Goal: Task Accomplishment & Management: Manage account settings

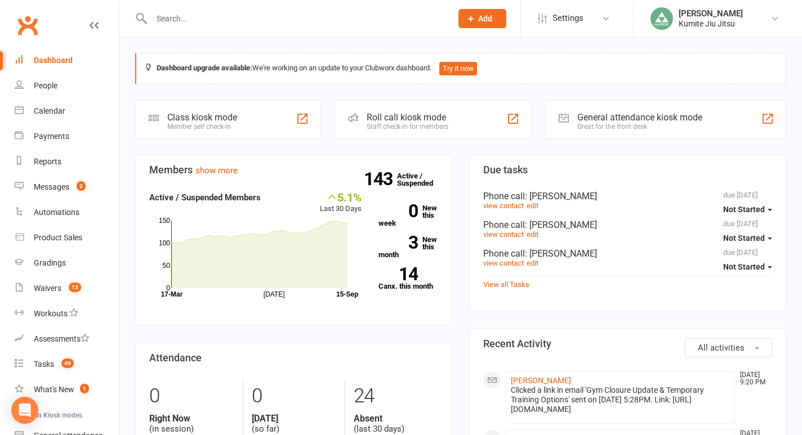
click at [186, 17] on input "text" at bounding box center [296, 19] width 296 height 16
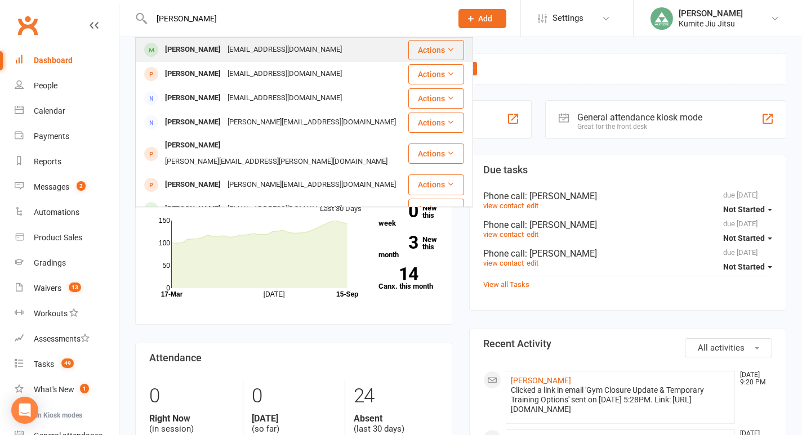
type input "[PERSON_NAME]"
click at [185, 45] on div "[PERSON_NAME]" at bounding box center [193, 50] width 63 height 16
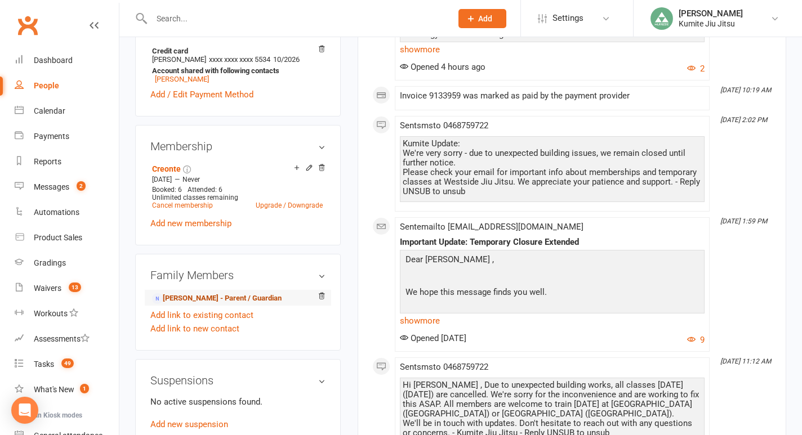
scroll to position [369, 0]
click at [197, 204] on link "Cancel membership" at bounding box center [182, 206] width 61 height 8
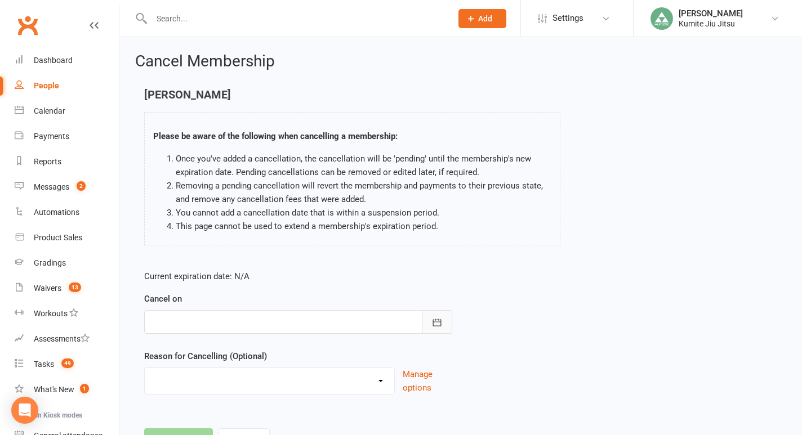
click at [434, 323] on icon "button" at bounding box center [436, 322] width 11 height 11
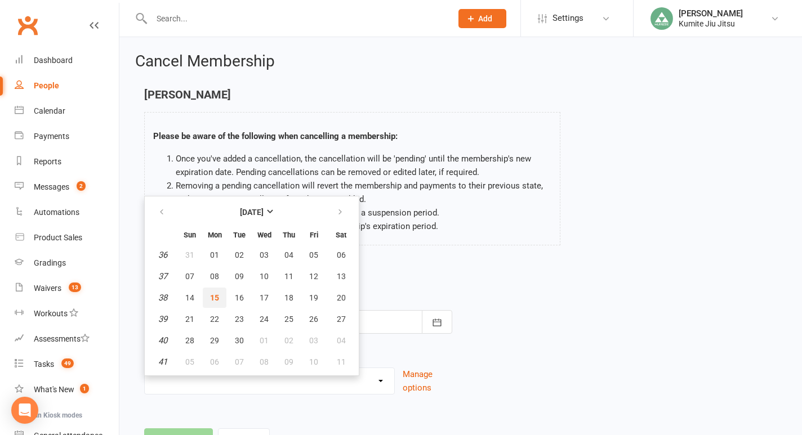
click at [215, 297] on span "15" at bounding box center [214, 297] width 9 height 9
type input "15 Sep 2025"
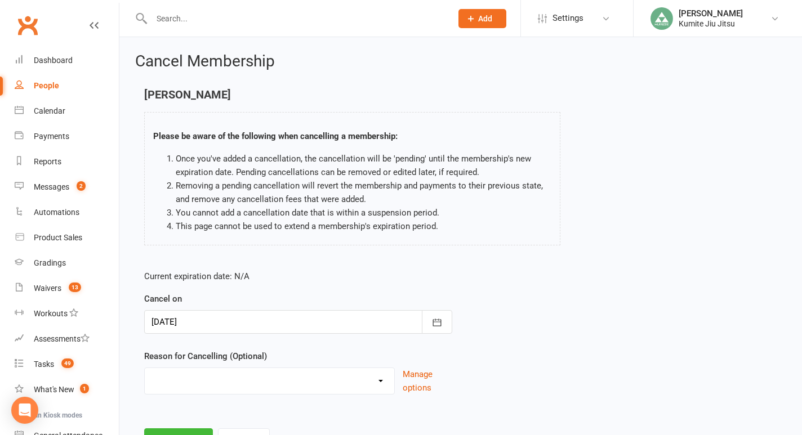
click at [201, 376] on select "Holiday Injury Other reason" at bounding box center [270, 379] width 250 height 23
select select "2"
click at [145, 368] on select "Holiday Injury Other reason" at bounding box center [270, 379] width 250 height 23
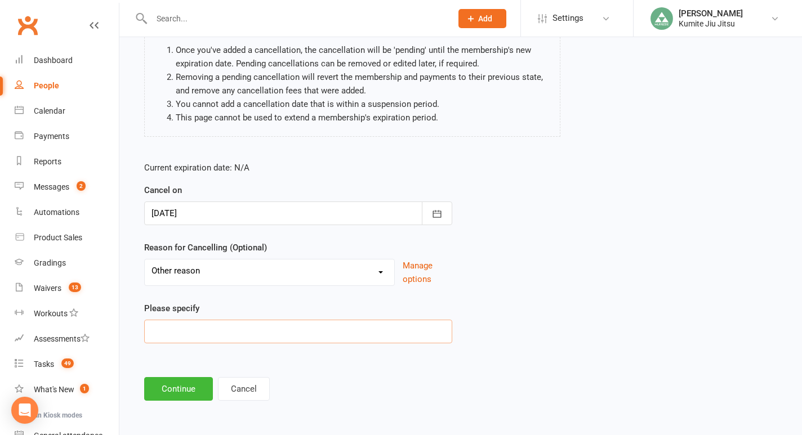
click at [188, 329] on input at bounding box center [298, 332] width 308 height 24
type input "building closure"
click at [172, 391] on button "Continue" at bounding box center [178, 389] width 69 height 24
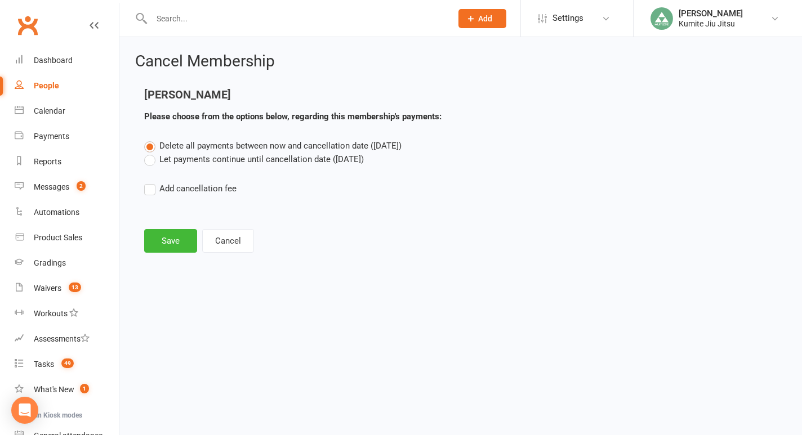
click at [216, 159] on label "Let payments continue until cancellation date (Sep 15, 2025)" at bounding box center [254, 160] width 220 height 14
click at [152, 153] on input "Let payments continue until cancellation date (Sep 15, 2025)" at bounding box center [147, 153] width 7 height 0
click at [211, 142] on span "Delete all payments between now and cancellation date (Sep 15, 2025)" at bounding box center [280, 146] width 242 height 10
click at [152, 139] on input "Delete all payments between now and cancellation date (Sep 15, 2025)" at bounding box center [147, 139] width 7 height 0
click at [168, 241] on button "Save" at bounding box center [170, 241] width 53 height 24
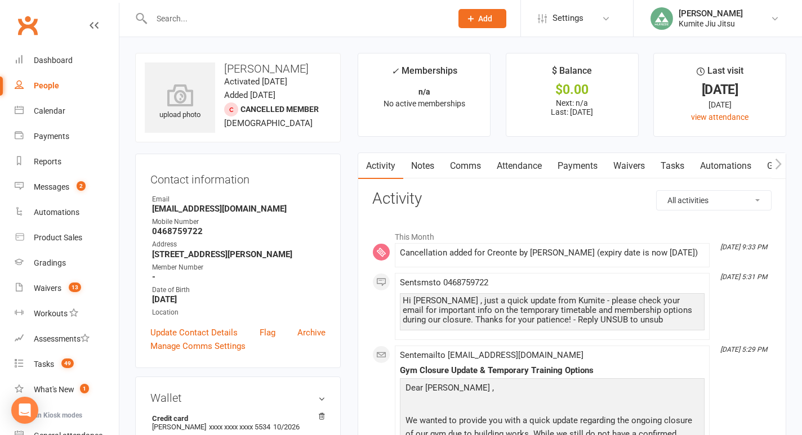
click at [193, 17] on input "text" at bounding box center [296, 19] width 296 height 16
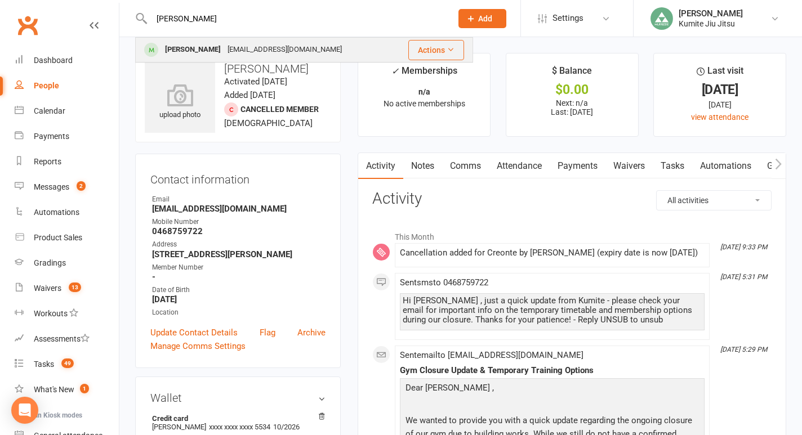
type input "vlad"
click at [203, 51] on div "Vladimir Maljkovic" at bounding box center [193, 50] width 63 height 16
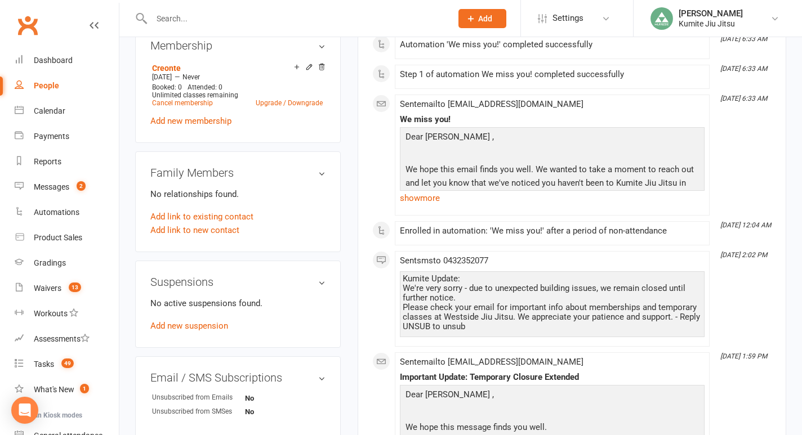
scroll to position [453, 0]
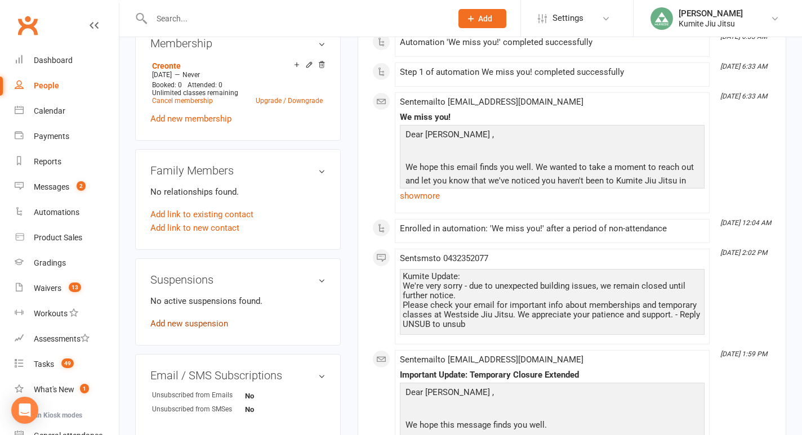
click at [202, 329] on link "Add new suspension" at bounding box center [189, 324] width 78 height 10
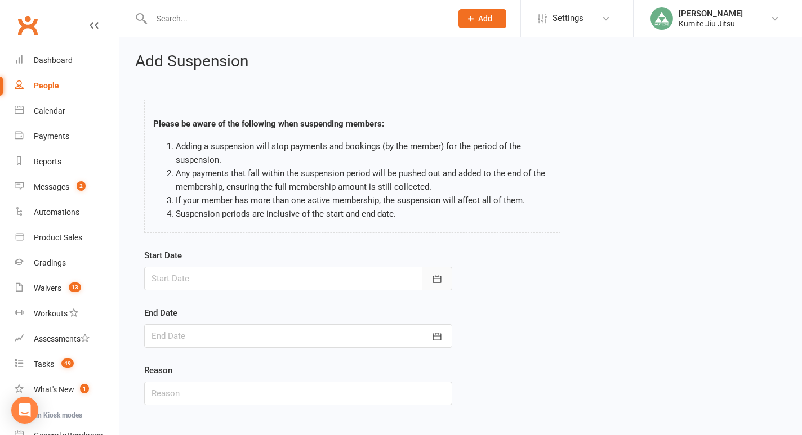
click at [444, 277] on button "button" at bounding box center [437, 279] width 30 height 24
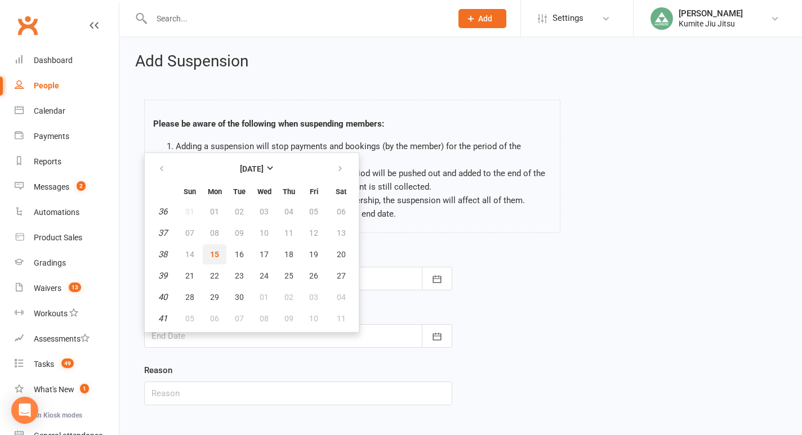
click at [217, 253] on span "15" at bounding box center [214, 254] width 9 height 9
type input "15 Sep 2025"
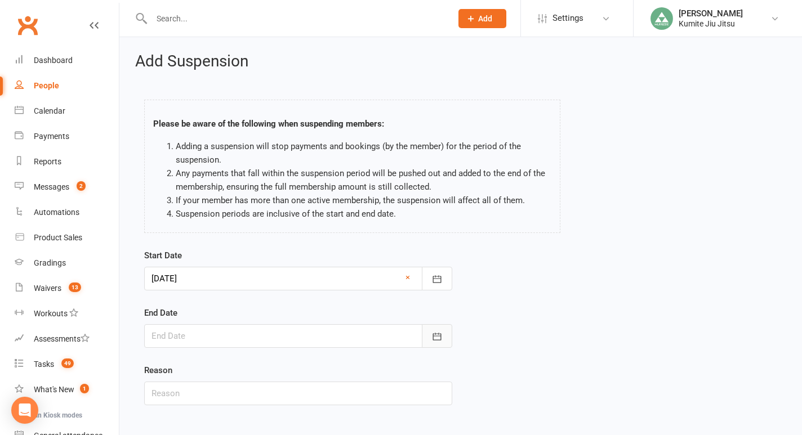
click at [440, 331] on icon "button" at bounding box center [436, 336] width 11 height 11
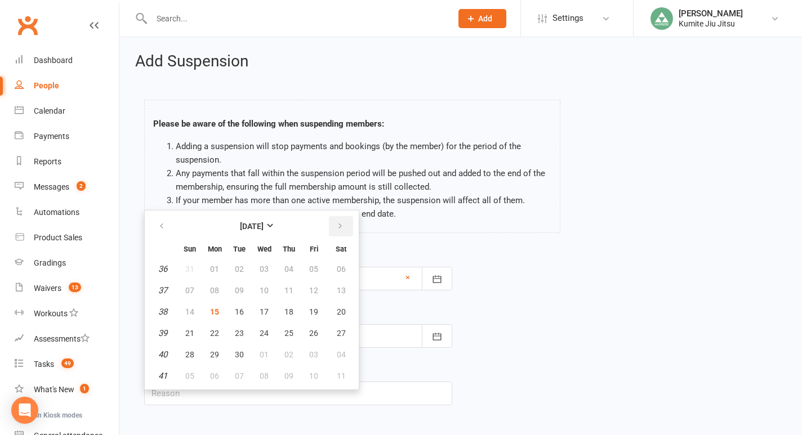
click at [342, 219] on button "button" at bounding box center [341, 226] width 24 height 20
click at [287, 290] on span "09" at bounding box center [288, 290] width 9 height 9
type input "09 Oct 2025"
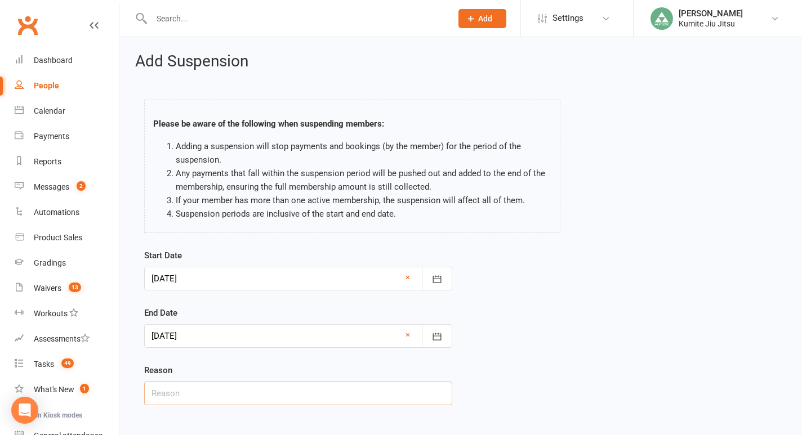
click at [232, 395] on input "text" at bounding box center [298, 394] width 308 height 24
type input "building closure"
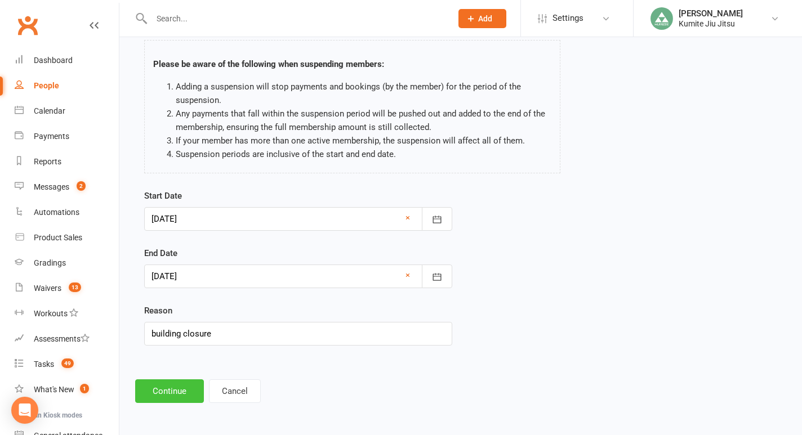
click at [172, 389] on button "Continue" at bounding box center [169, 392] width 69 height 24
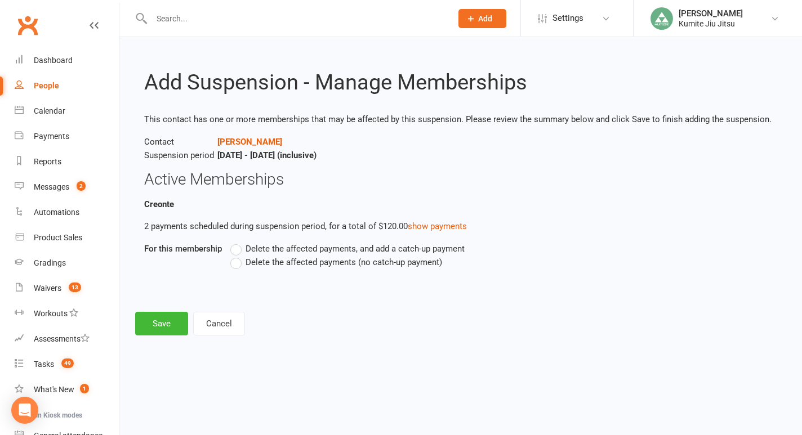
scroll to position [0, 0]
click at [305, 264] on span "Delete the affected payments (no catch-up payment)" at bounding box center [344, 262] width 197 height 12
click at [238, 256] on input "Delete the affected payments (no catch-up payment)" at bounding box center [233, 256] width 7 height 0
click at [163, 324] on button "Save" at bounding box center [161, 324] width 53 height 24
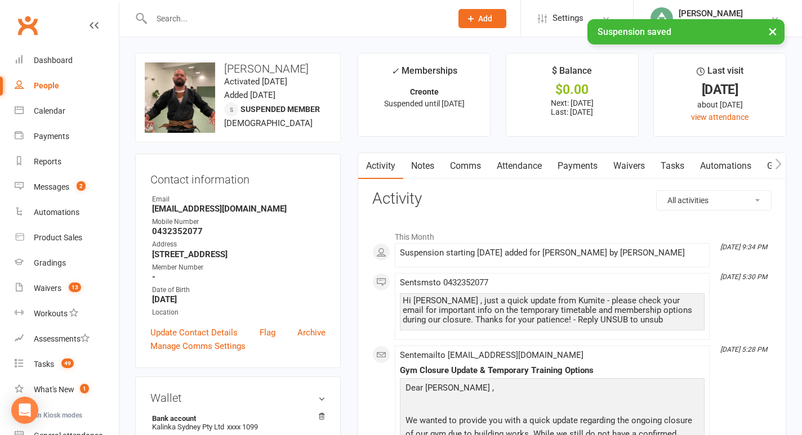
click at [674, 168] on link "Tasks" at bounding box center [672, 166] width 39 height 26
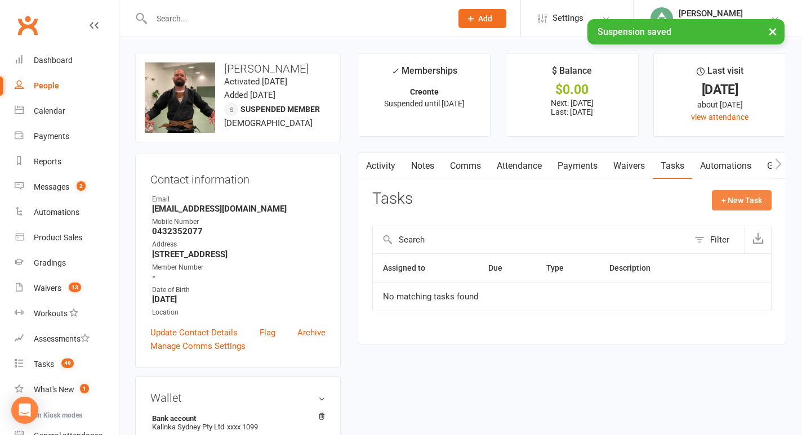
click at [735, 199] on button "+ New Task" at bounding box center [742, 200] width 60 height 20
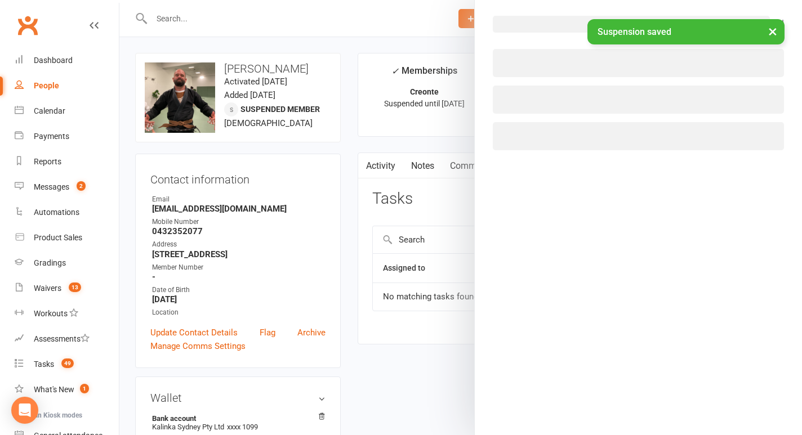
select select "49706"
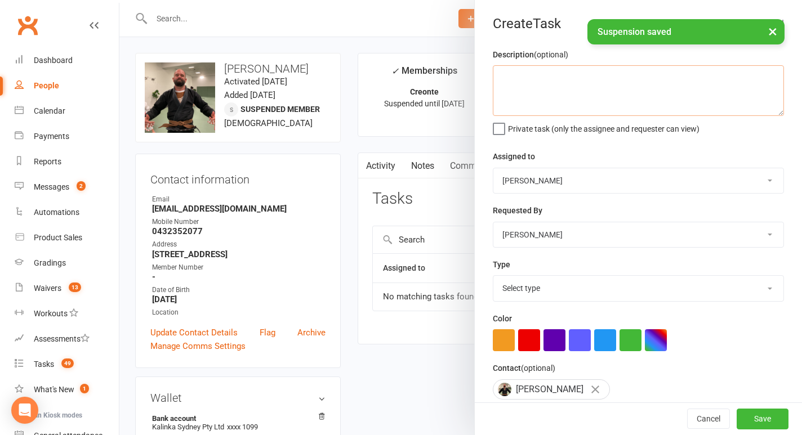
click at [533, 92] on textarea at bounding box center [638, 90] width 291 height 51
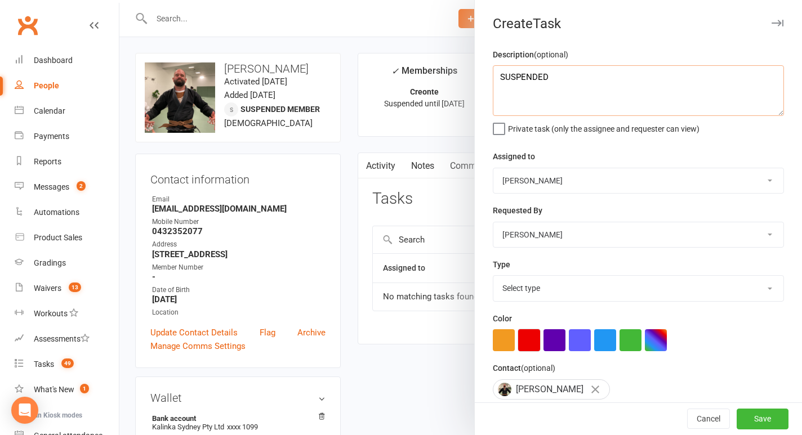
type textarea "SUSPENDED"
click at [525, 335] on button "button" at bounding box center [529, 341] width 22 height 22
click at [528, 288] on select "Select type E-mail In person Meeting Phone call Add new task type" at bounding box center [638, 288] width 290 height 25
select select "28623"
click at [493, 277] on select "Select type E-mail In person Meeting Phone call Add new task type" at bounding box center [638, 288] width 290 height 25
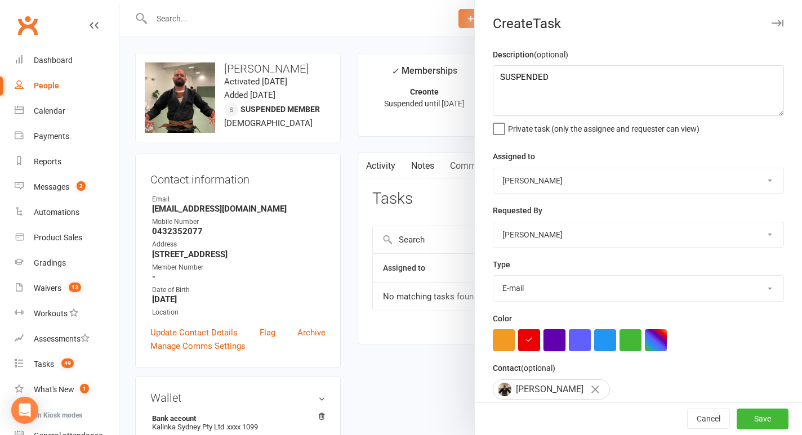
scroll to position [103, 0]
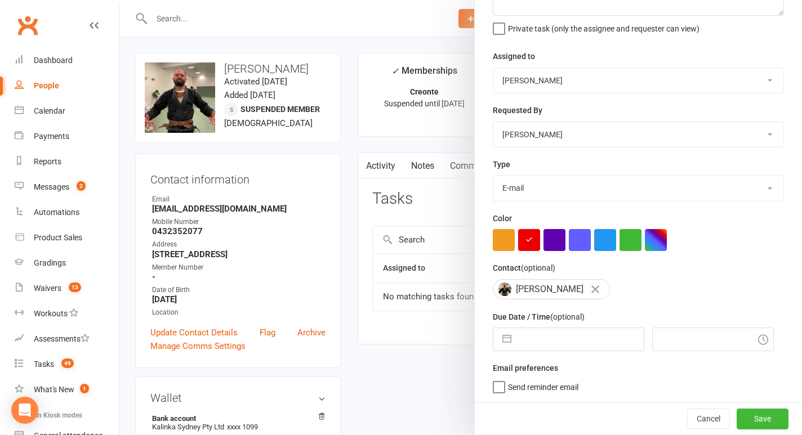
select select "7"
select select "2025"
select select "8"
select select "2025"
select select "9"
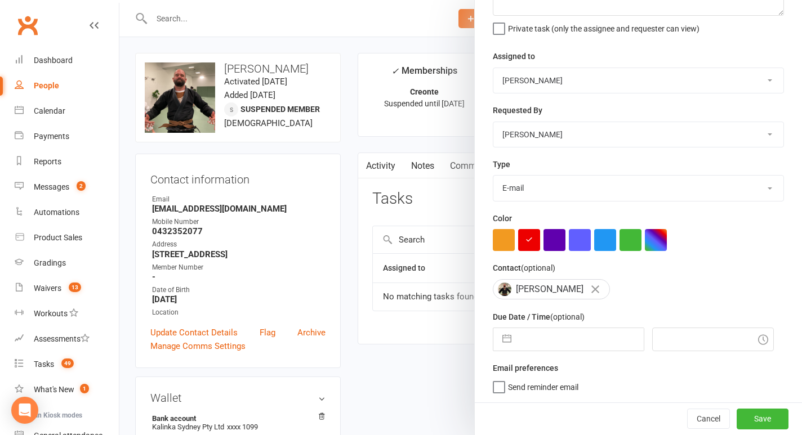
select select "2025"
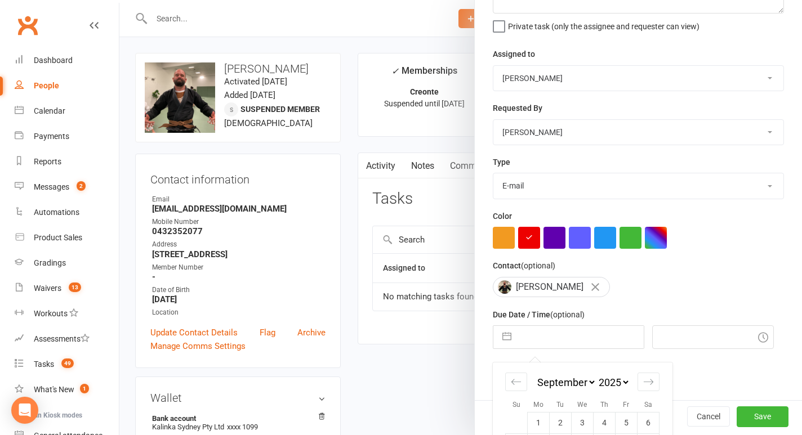
click at [528, 343] on input "text" at bounding box center [580, 337] width 127 height 23
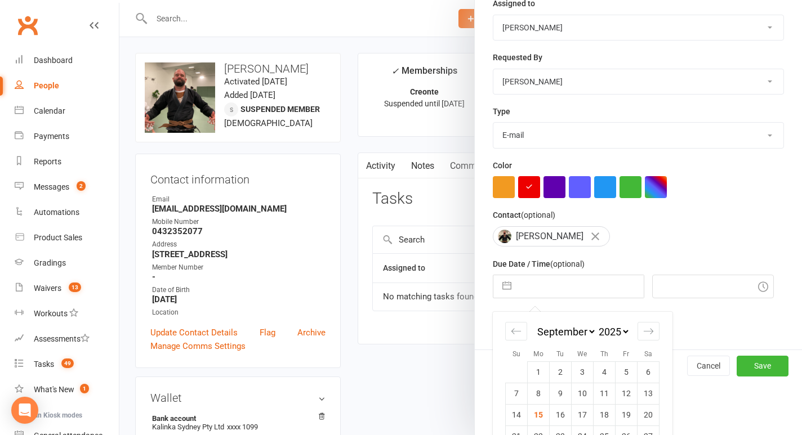
scroll to position [202, 0]
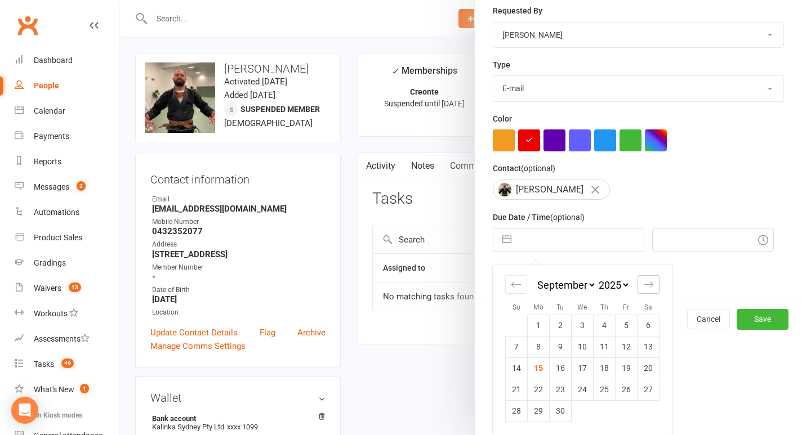
click at [643, 288] on div "Move forward to switch to the next month." at bounding box center [649, 284] width 22 height 19
select select "10"
select select "2025"
click at [608, 348] on td "9" at bounding box center [605, 346] width 22 height 21
type input "09 Oct 2025"
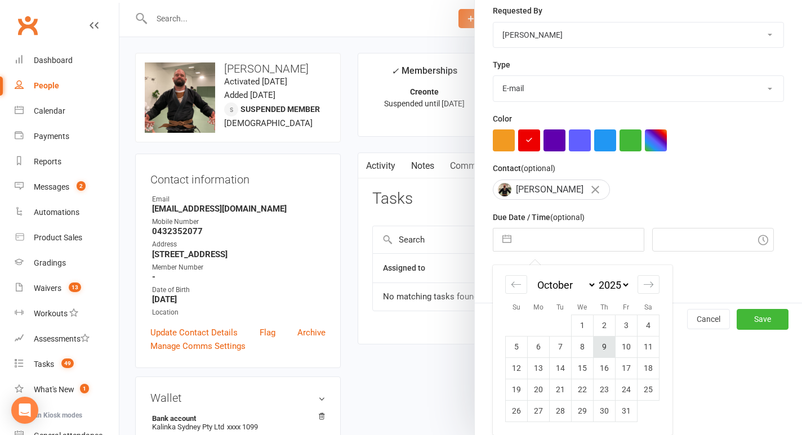
type input "9:45pm"
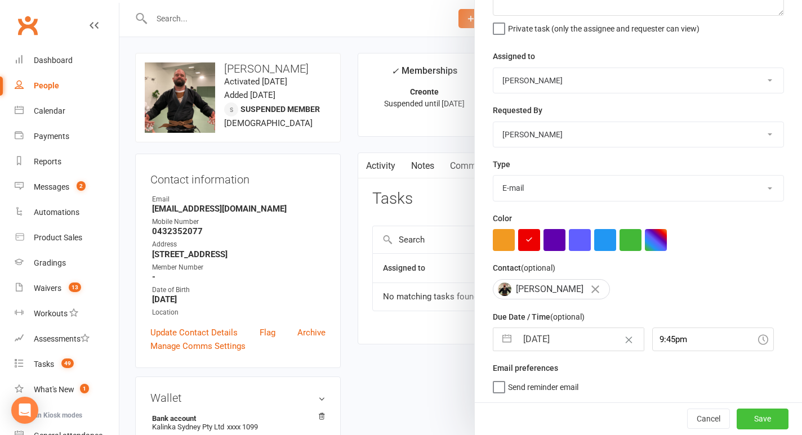
click at [767, 415] on button "Save" at bounding box center [763, 419] width 52 height 20
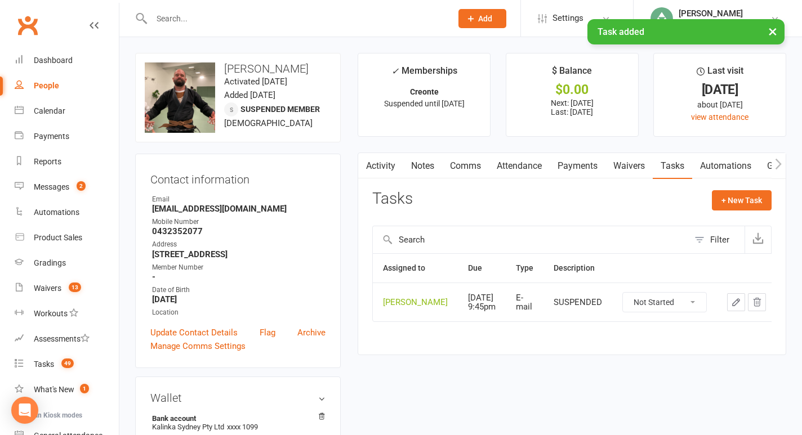
click at [430, 170] on link "Notes" at bounding box center [422, 166] width 39 height 26
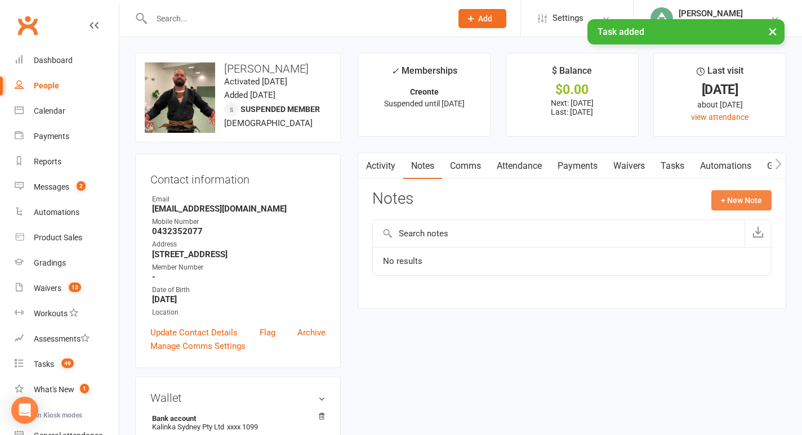
click at [727, 203] on button "+ New Note" at bounding box center [741, 200] width 60 height 20
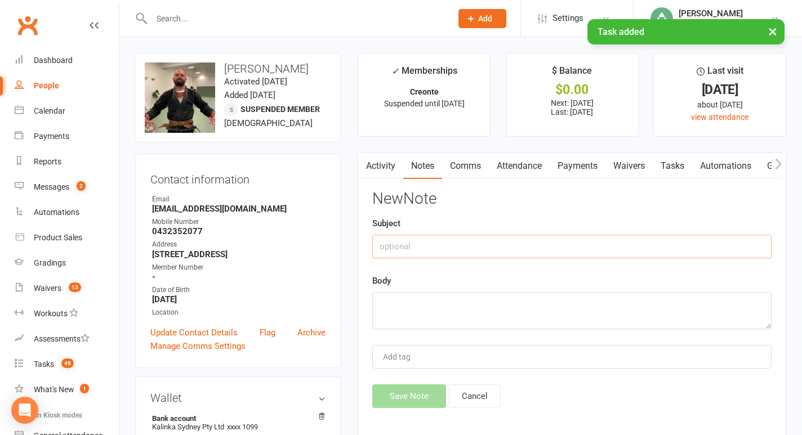
click at [460, 252] on input "text" at bounding box center [571, 247] width 399 height 24
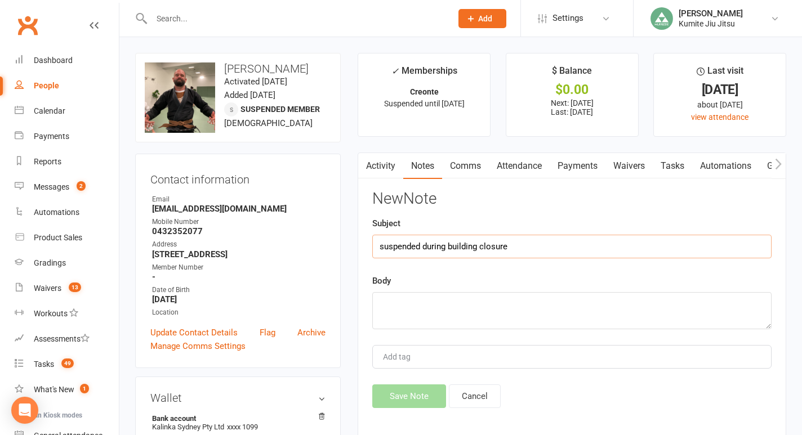
type input "suspended during building closure"
click at [452, 298] on textarea at bounding box center [571, 310] width 399 height 37
type textarea "l"
click at [417, 394] on button "Save Note" at bounding box center [409, 397] width 74 height 24
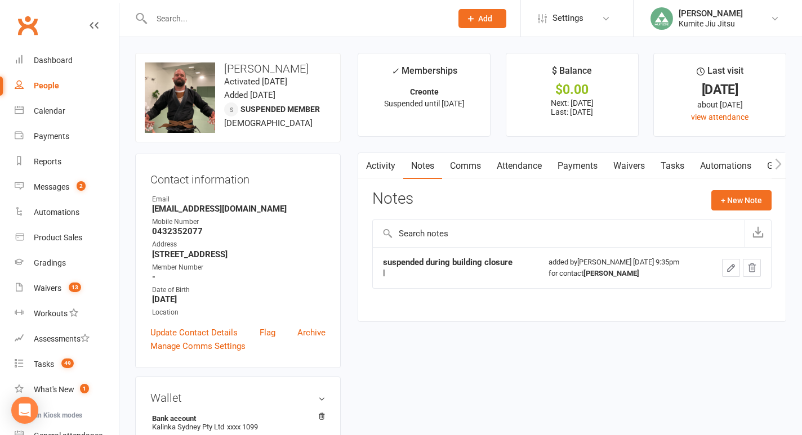
click at [201, 20] on input "text" at bounding box center [296, 19] width 296 height 16
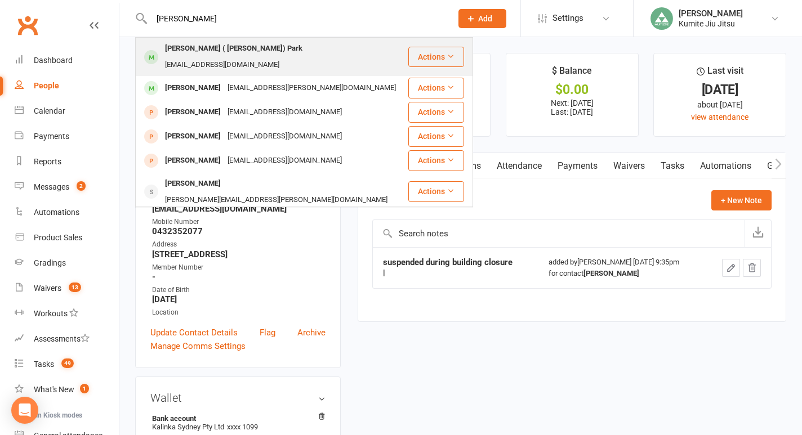
type input "breana"
click at [207, 50] on div "Soo-hyun ( Breana) Park" at bounding box center [234, 49] width 144 height 16
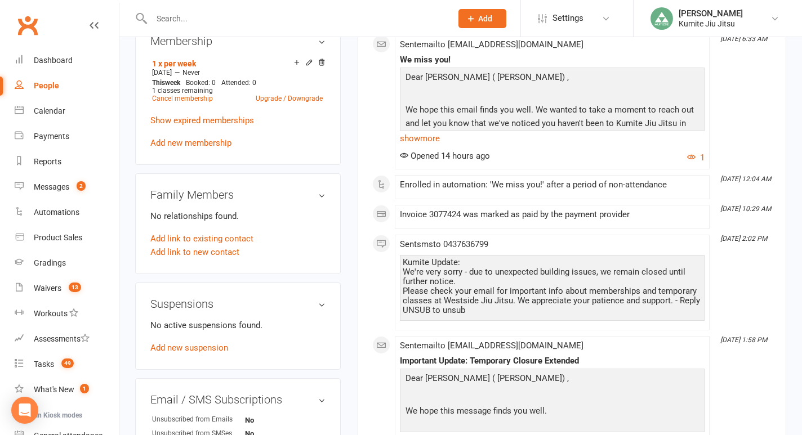
scroll to position [501, 0]
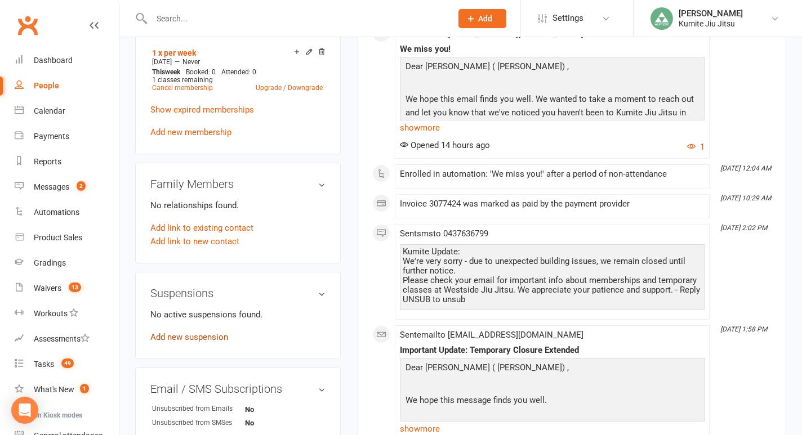
click at [195, 332] on link "Add new suspension" at bounding box center [189, 337] width 78 height 10
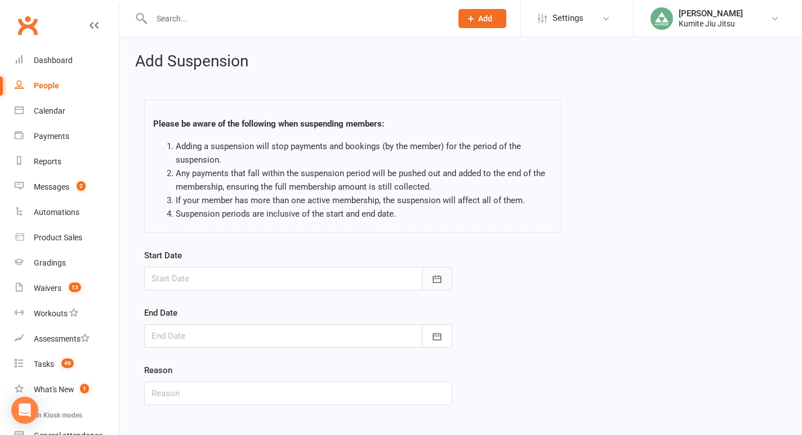
click at [438, 279] on icon "button" at bounding box center [436, 279] width 11 height 11
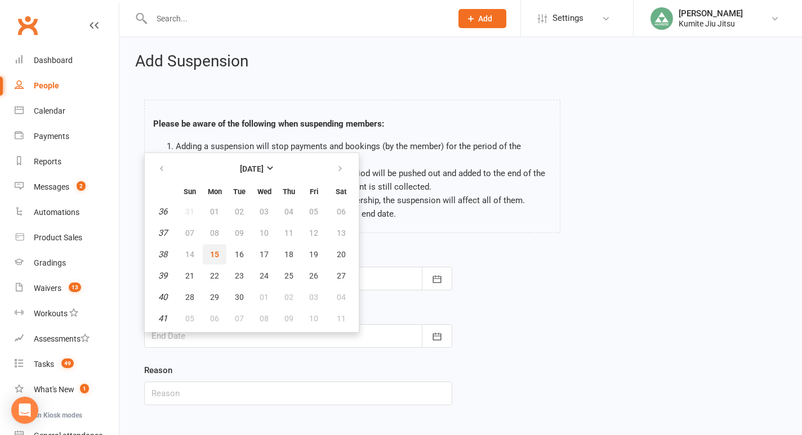
click at [214, 257] on span "15" at bounding box center [214, 254] width 9 height 9
type input "15 Sep 2025"
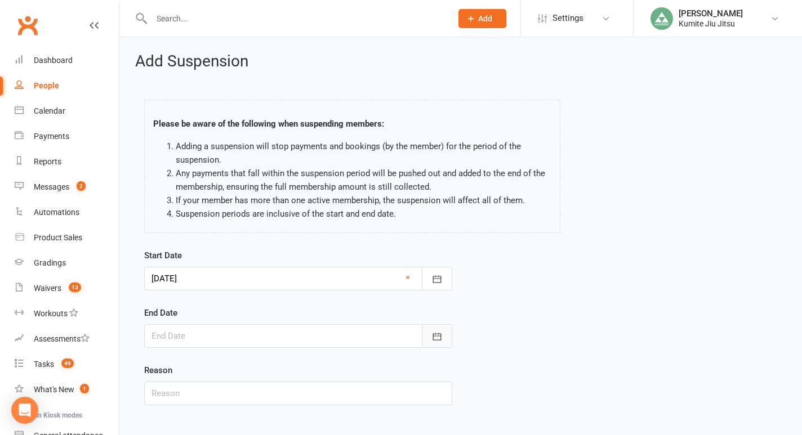
click at [439, 340] on icon "button" at bounding box center [436, 336] width 11 height 11
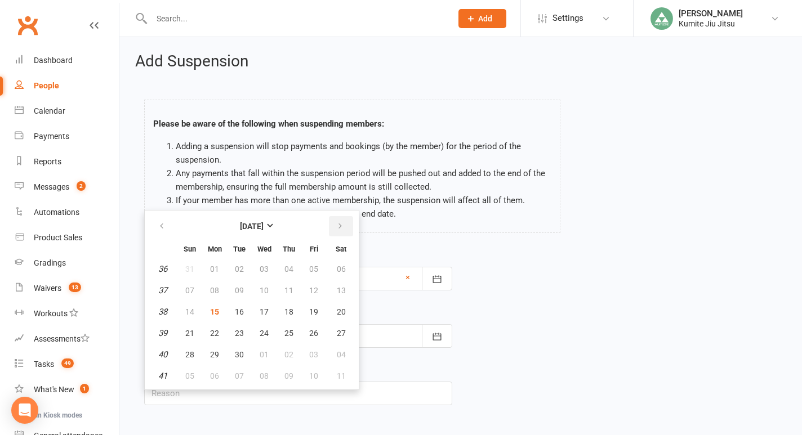
click at [341, 229] on icon "button" at bounding box center [340, 226] width 8 height 9
click at [290, 292] on span "09" at bounding box center [288, 290] width 9 height 9
type input "09 Oct 2025"
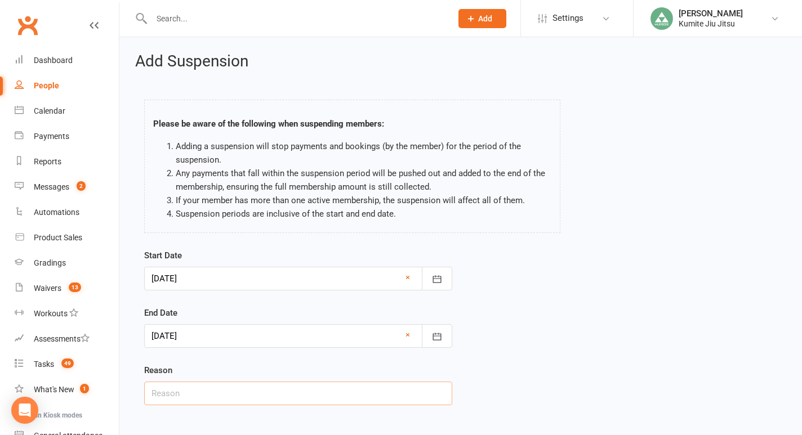
click at [238, 394] on input "text" at bounding box center [298, 394] width 308 height 24
type input "building closure"
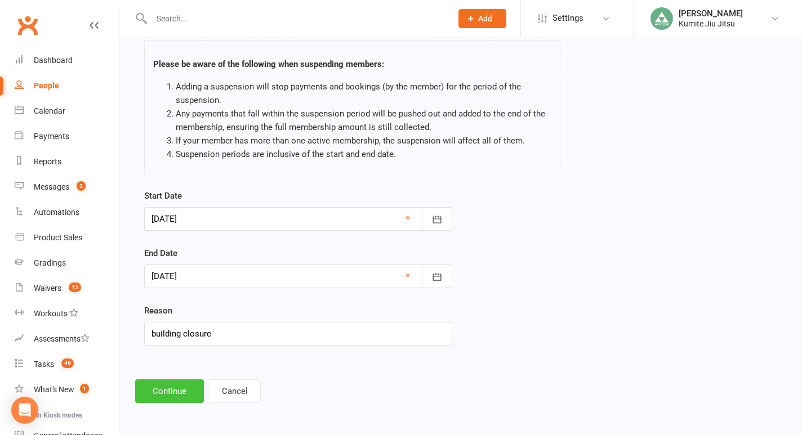
click at [174, 398] on button "Continue" at bounding box center [169, 392] width 69 height 24
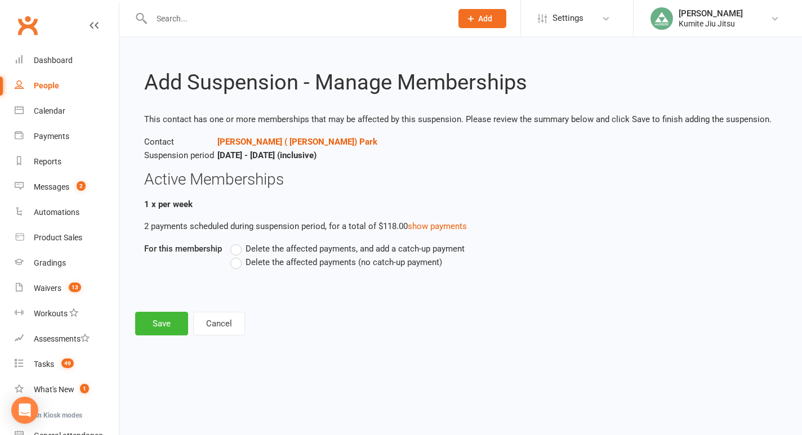
click at [262, 273] on div "Delete the affected payments, and add a catch-up payment Delete the affected pa…" at bounding box center [433, 263] width 422 height 43
click at [248, 265] on span "Delete the affected payments (no catch-up payment)" at bounding box center [344, 262] width 197 height 12
click at [238, 256] on input "Delete the affected payments (no catch-up payment)" at bounding box center [233, 256] width 7 height 0
click at [164, 318] on button "Save" at bounding box center [161, 324] width 53 height 24
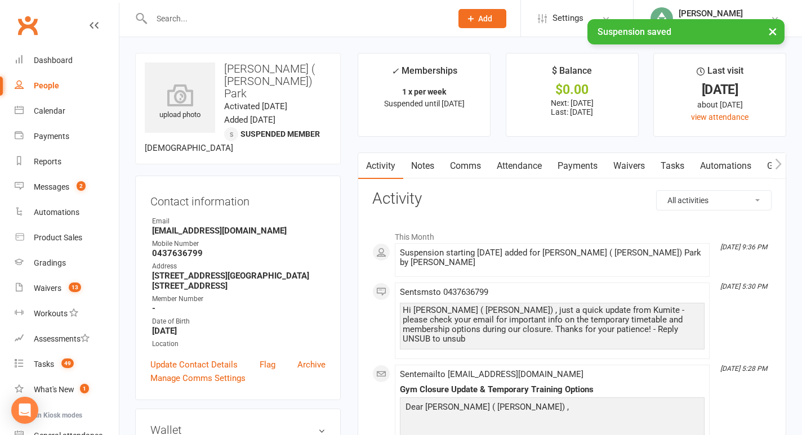
click at [671, 167] on link "Tasks" at bounding box center [672, 166] width 39 height 26
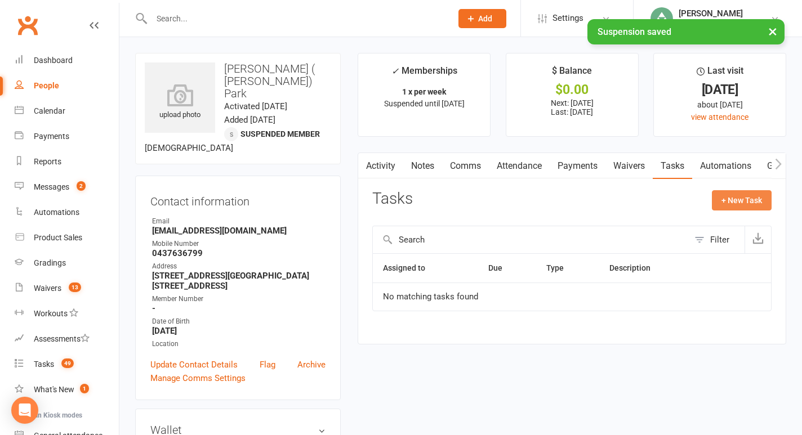
click at [732, 201] on button "+ New Task" at bounding box center [742, 200] width 60 height 20
select select "49706"
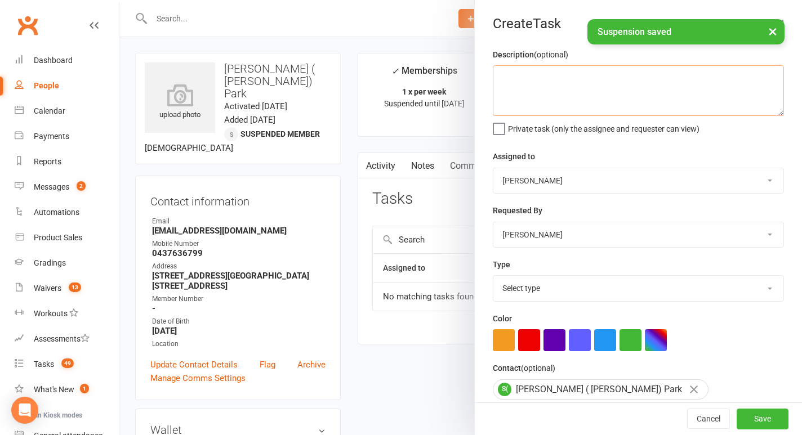
click at [575, 109] on textarea at bounding box center [638, 90] width 291 height 51
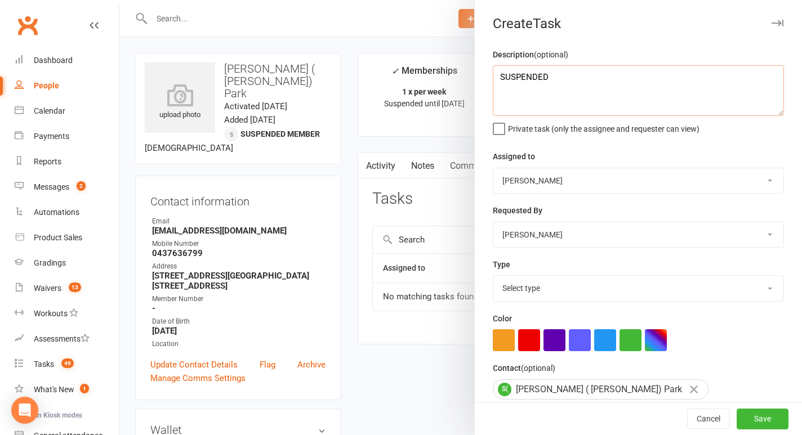
type textarea "SUSPENDED"
click at [525, 286] on select "Select type E-mail In person Meeting Phone call Add new task type" at bounding box center [638, 288] width 290 height 25
select select "28623"
click at [493, 277] on select "Select type E-mail In person Meeting Phone call Add new task type" at bounding box center [638, 288] width 290 height 25
click at [530, 339] on button "button" at bounding box center [529, 341] width 22 height 22
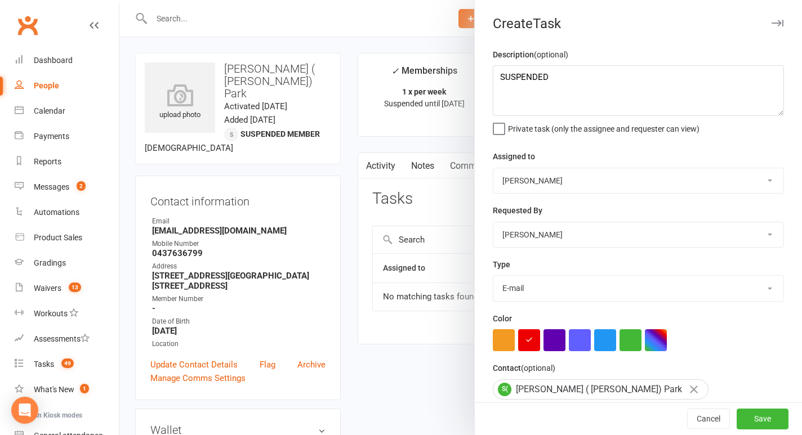
scroll to position [102, 0]
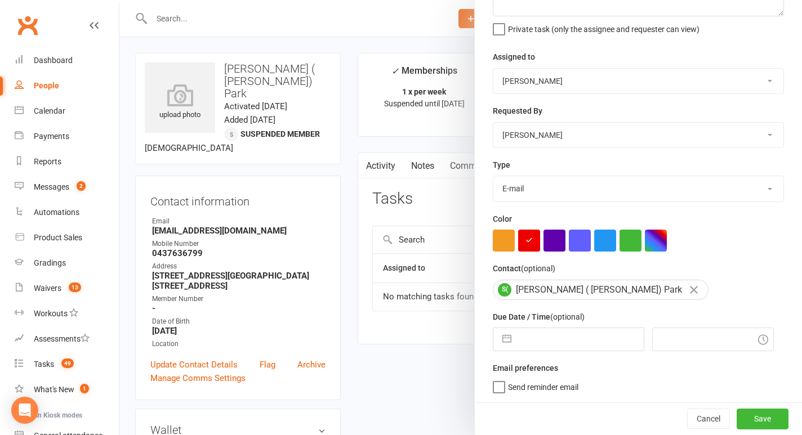
click at [509, 337] on button "button" at bounding box center [507, 339] width 20 height 23
select select "7"
select select "2025"
select select "8"
select select "2025"
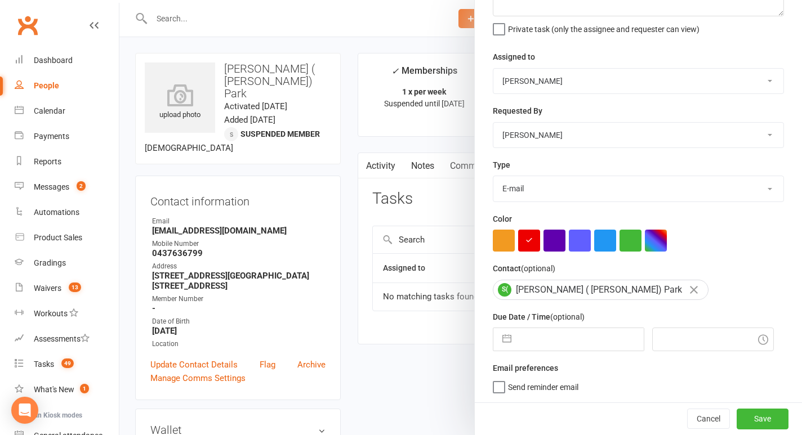
select select "9"
select select "2025"
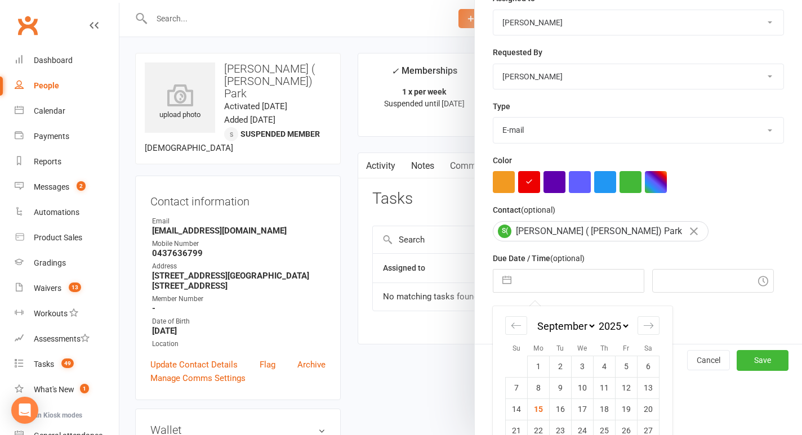
scroll to position [161, 0]
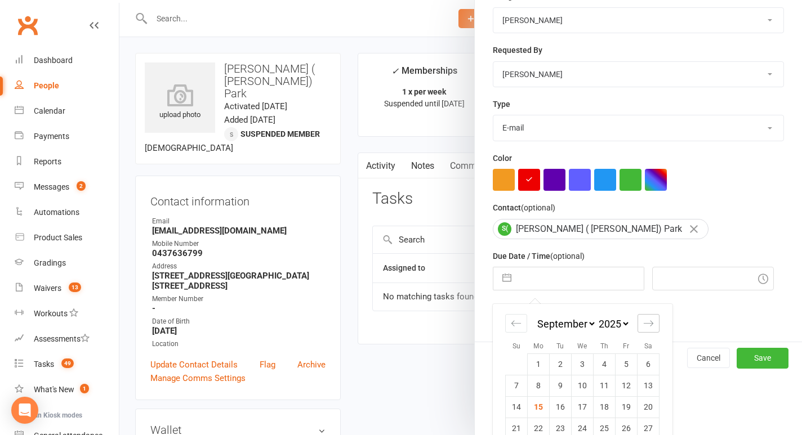
click at [648, 326] on icon "Move forward to switch to the next month." at bounding box center [648, 323] width 11 height 11
select select "10"
select select "2025"
click at [607, 386] on td "9" at bounding box center [605, 385] width 22 height 21
type input "09 Oct 2025"
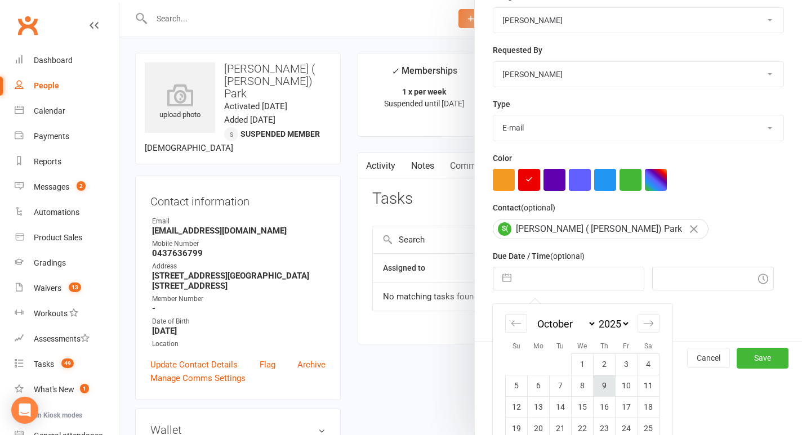
type input "9:45pm"
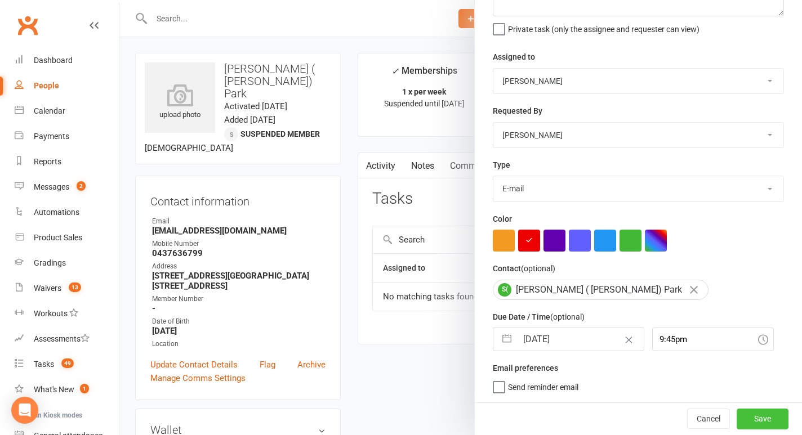
click at [760, 421] on button "Save" at bounding box center [763, 419] width 52 height 20
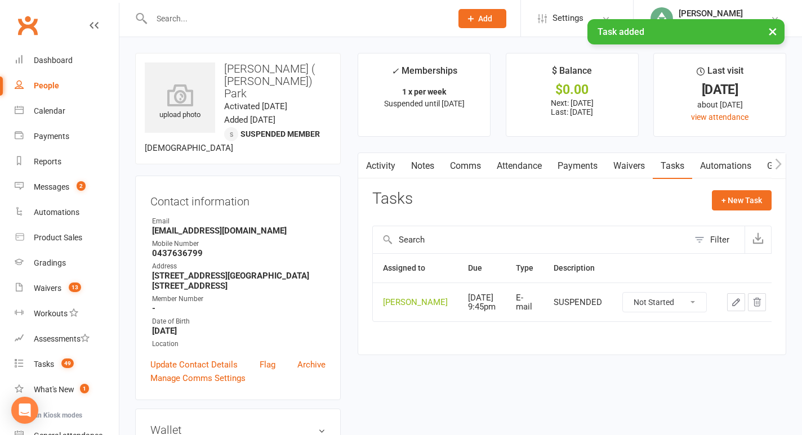
click at [425, 162] on link "Notes" at bounding box center [422, 166] width 39 height 26
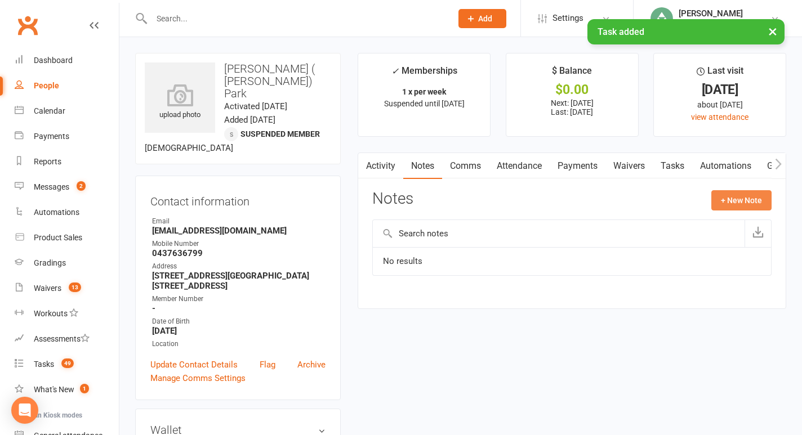
click at [728, 202] on button "+ New Note" at bounding box center [741, 200] width 60 height 20
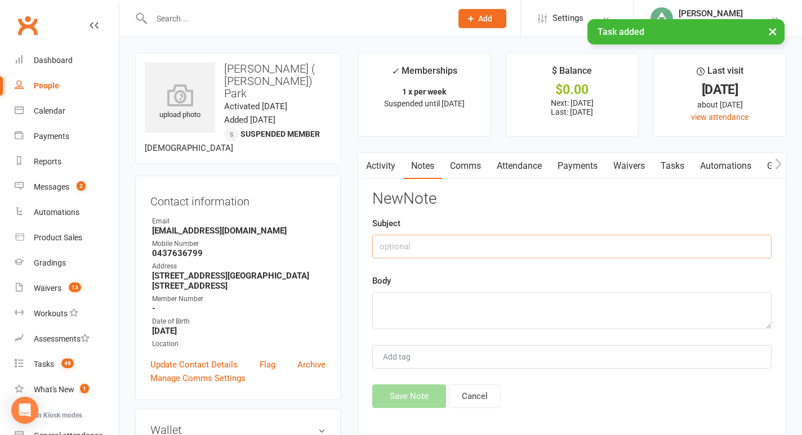
click at [437, 255] on input "text" at bounding box center [571, 247] width 399 height 24
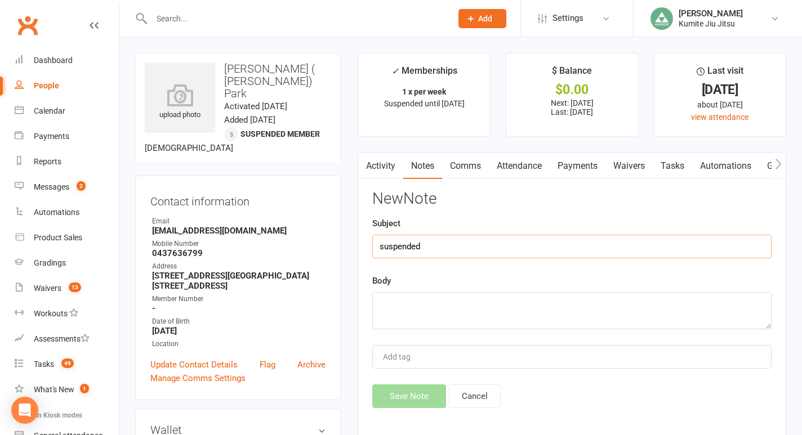
type input "suspended"
type textarea "during building closure"
click at [411, 391] on button "Save Note" at bounding box center [409, 397] width 74 height 24
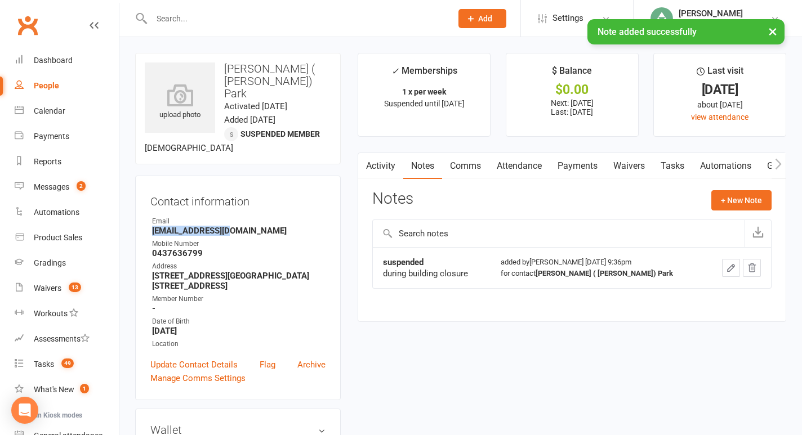
drag, startPoint x: 230, startPoint y: 220, endPoint x: 153, endPoint y: 222, distance: 77.2
click at [153, 226] on strong "bre.prk@gmail.com" at bounding box center [238, 231] width 173 height 10
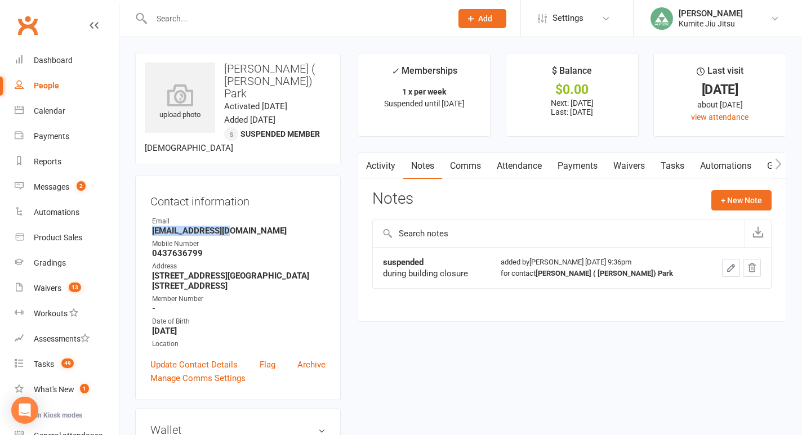
copy strong "bre.prk@gmail.com"
click at [206, 15] on input "text" at bounding box center [296, 19] width 296 height 16
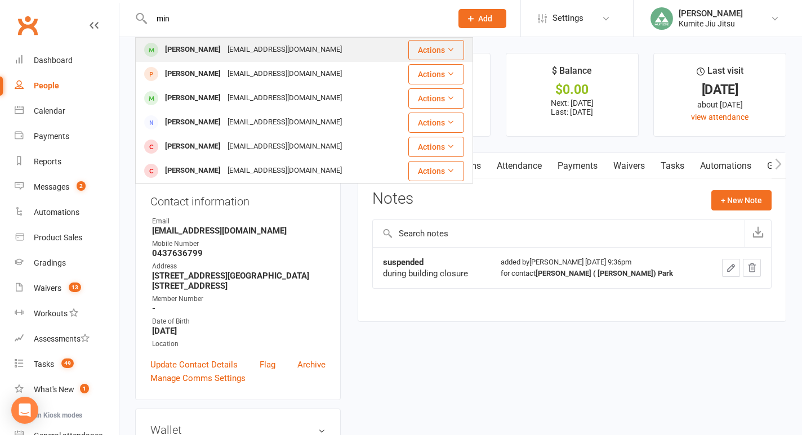
type input "min"
click at [224, 54] on div "Power123449@gmail.com" at bounding box center [284, 50] width 121 height 16
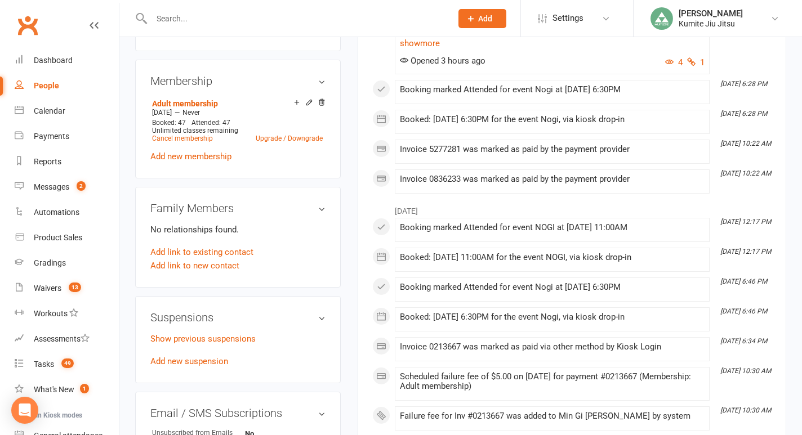
scroll to position [425, 0]
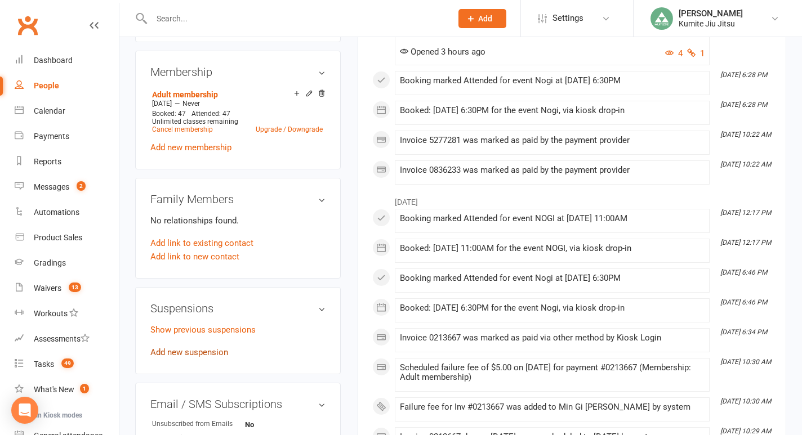
click at [177, 357] on div "Show previous suspensions Add new suspension" at bounding box center [237, 341] width 175 height 36
click at [177, 355] on link "Add new suspension" at bounding box center [189, 353] width 78 height 10
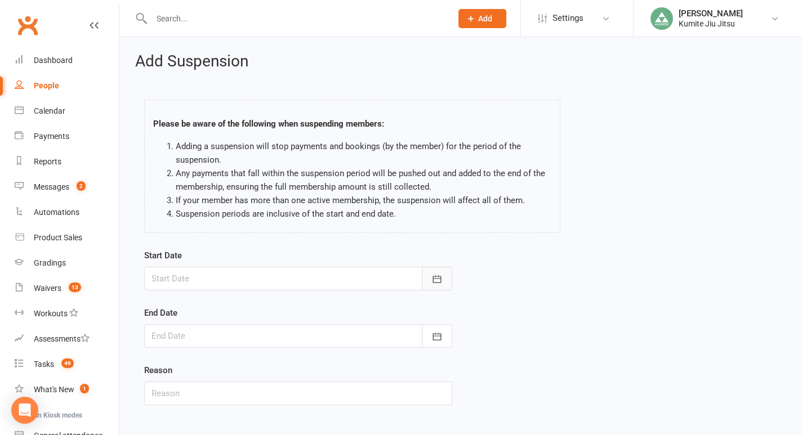
click at [435, 274] on icon "button" at bounding box center [436, 279] width 11 height 11
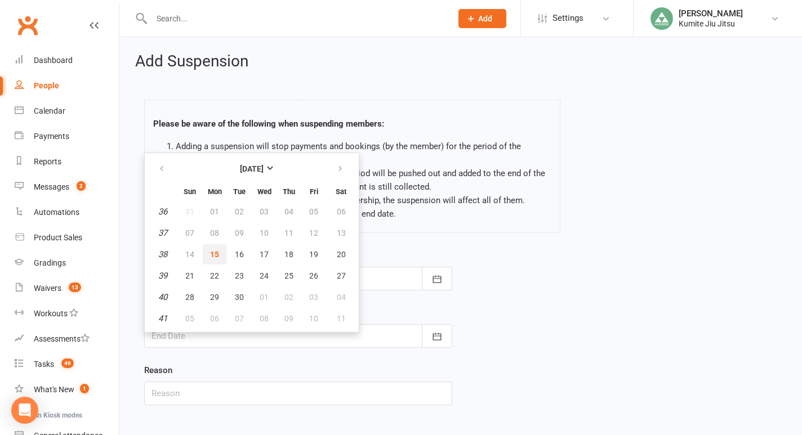
click at [216, 253] on span "15" at bounding box center [214, 254] width 9 height 9
type input "15 Sep 2025"
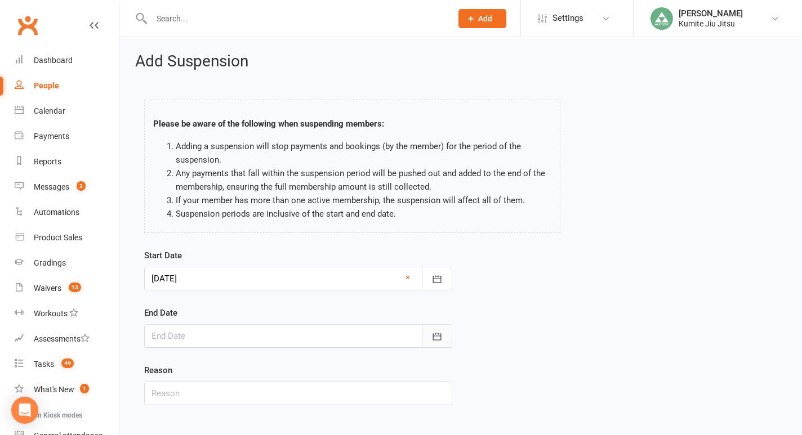
click at [435, 334] on icon "button" at bounding box center [437, 336] width 8 height 7
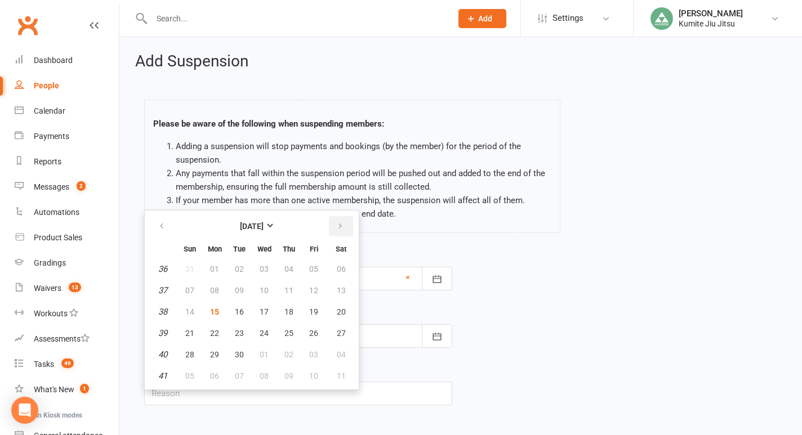
click at [343, 229] on icon "button" at bounding box center [340, 226] width 8 height 9
click at [293, 291] on button "09" at bounding box center [289, 290] width 24 height 20
type input "09 Oct 2025"
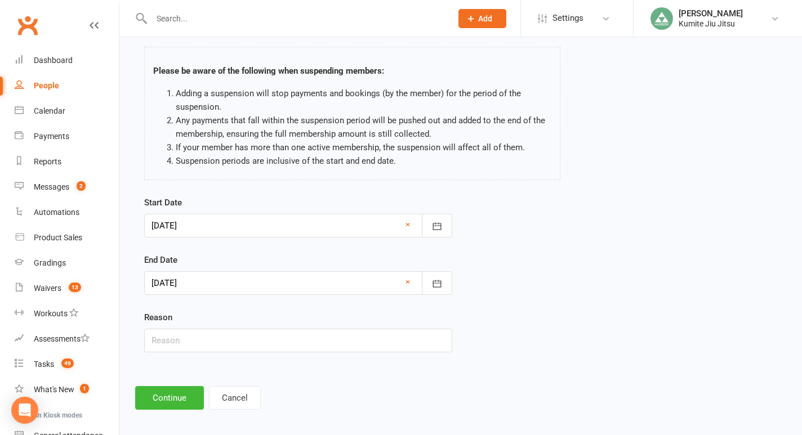
scroll to position [60, 0]
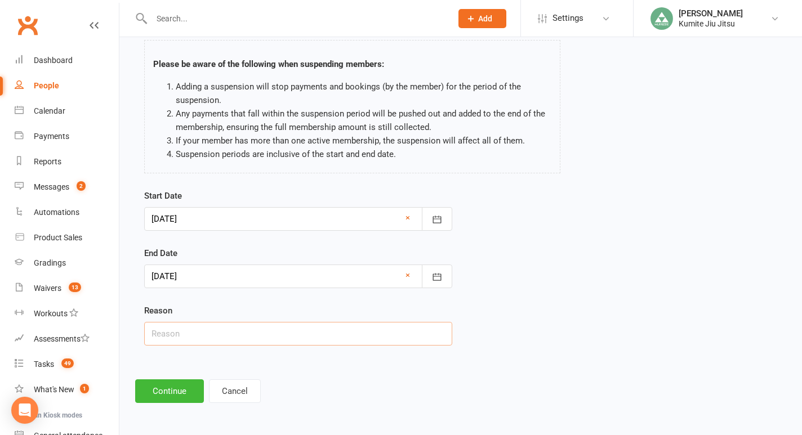
click at [290, 336] on input "text" at bounding box center [298, 334] width 308 height 24
type input "building closure"
click at [162, 393] on button "Continue" at bounding box center [169, 392] width 69 height 24
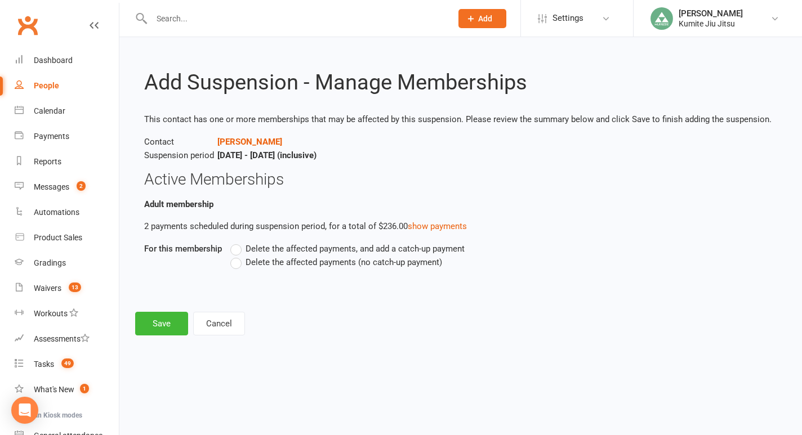
click at [296, 263] on span "Delete the affected payments (no catch-up payment)" at bounding box center [344, 262] width 197 height 12
click at [238, 256] on input "Delete the affected payments (no catch-up payment)" at bounding box center [233, 256] width 7 height 0
click at [165, 322] on button "Save" at bounding box center [161, 324] width 53 height 24
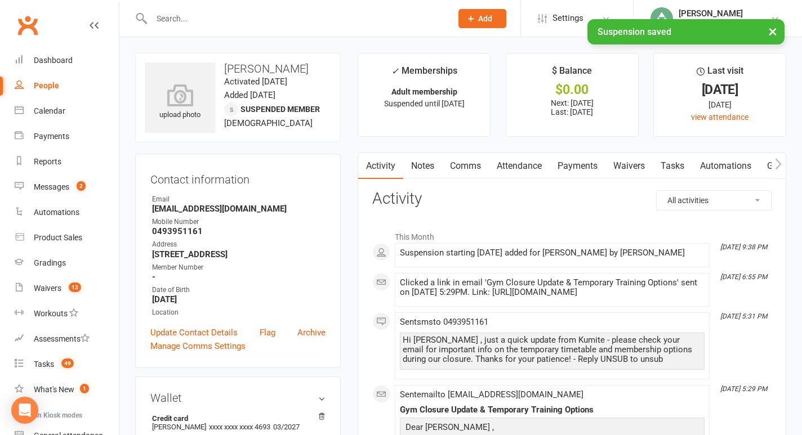
click at [682, 167] on link "Tasks" at bounding box center [672, 166] width 39 height 26
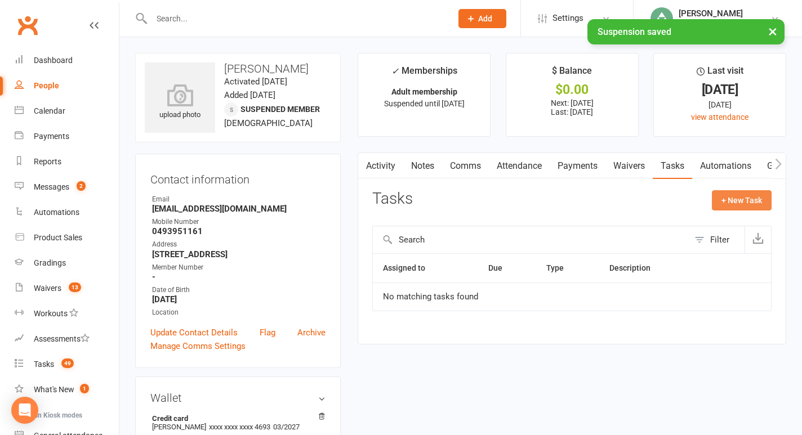
click at [731, 199] on button "+ New Task" at bounding box center [742, 200] width 60 height 20
select select "49706"
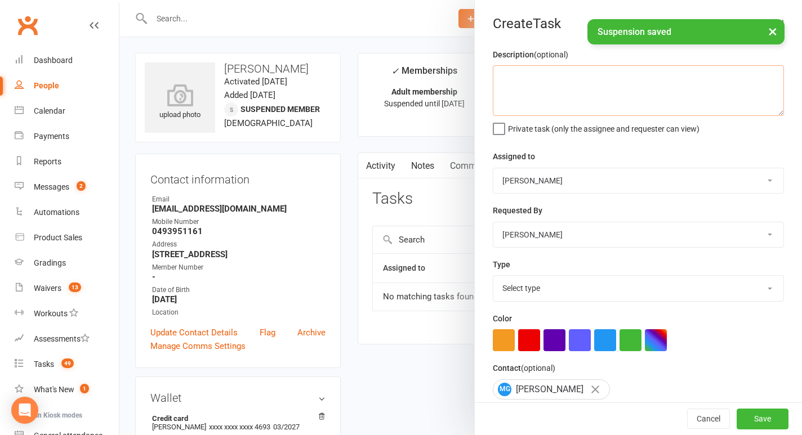
click at [547, 101] on textarea at bounding box center [638, 90] width 291 height 51
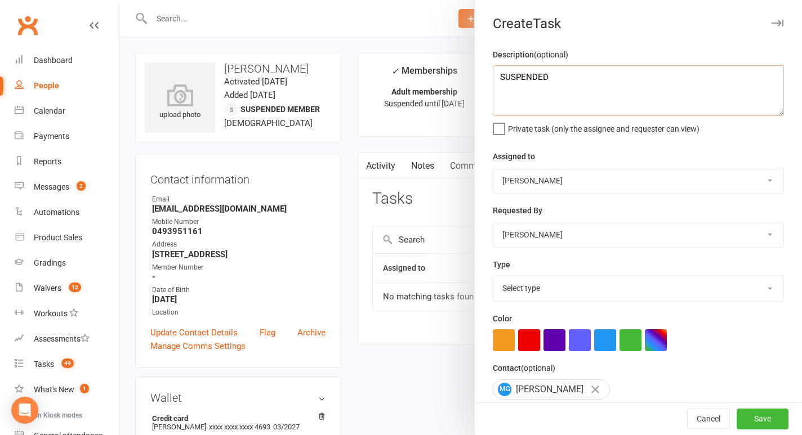
type textarea "SUSPENDED"
click at [535, 290] on select "Select type E-mail In person Meeting Phone call Add new task type" at bounding box center [638, 288] width 290 height 25
select select "28623"
click at [493, 277] on select "Select type E-mail In person Meeting Phone call Add new task type" at bounding box center [638, 288] width 290 height 25
click at [527, 337] on button "button" at bounding box center [529, 341] width 22 height 22
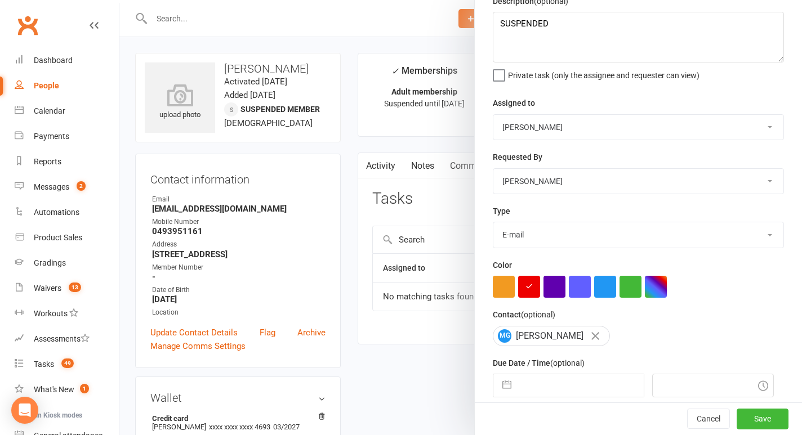
scroll to position [102, 0]
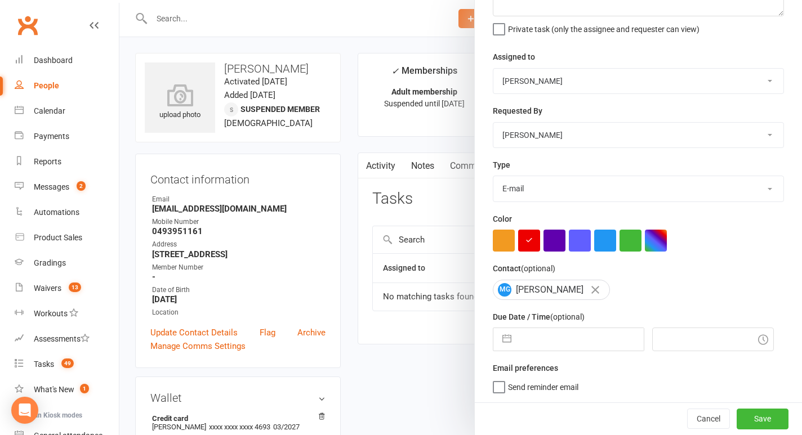
click at [507, 341] on button "button" at bounding box center [507, 339] width 20 height 23
select select "7"
select select "2025"
select select "8"
select select "2025"
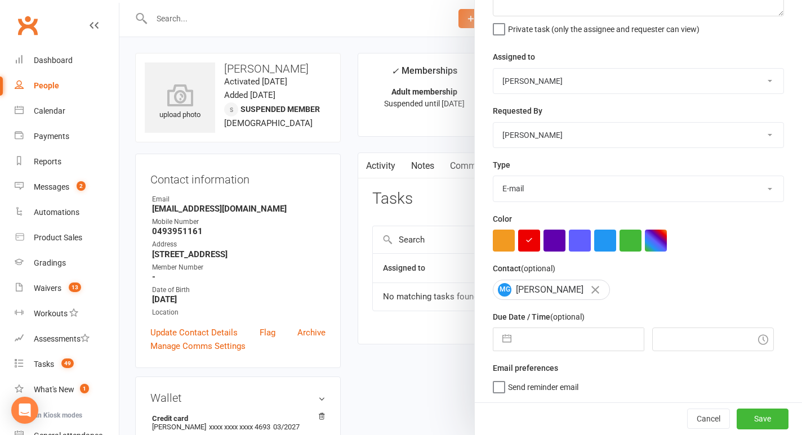
select select "9"
select select "2025"
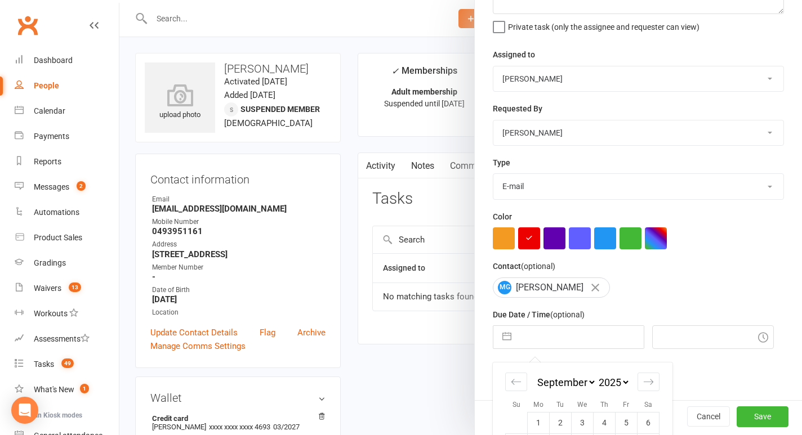
scroll to position [201, 0]
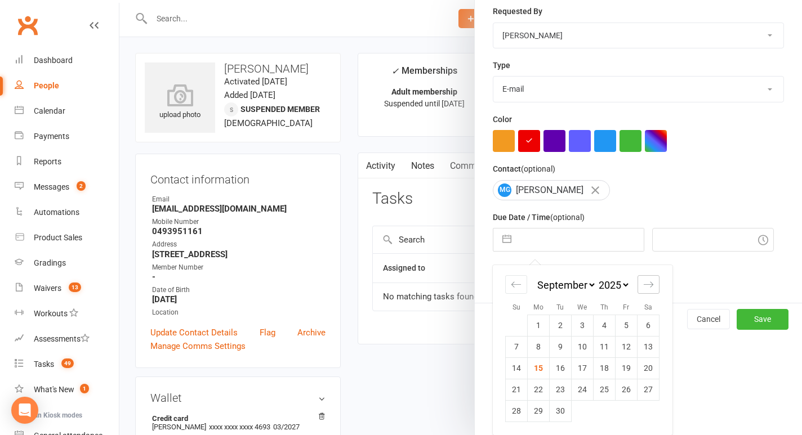
click at [648, 283] on icon "Move forward to switch to the next month." at bounding box center [648, 284] width 11 height 11
select select "10"
select select "2025"
click at [611, 349] on td "9" at bounding box center [605, 346] width 22 height 21
type input "09 Oct 2025"
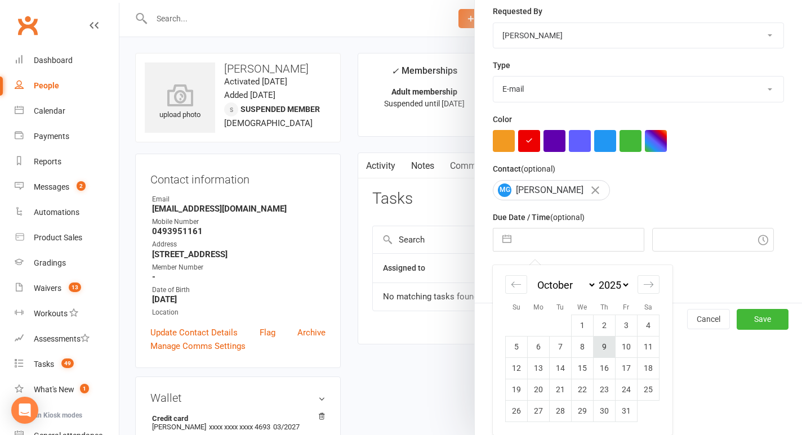
type input "9:45pm"
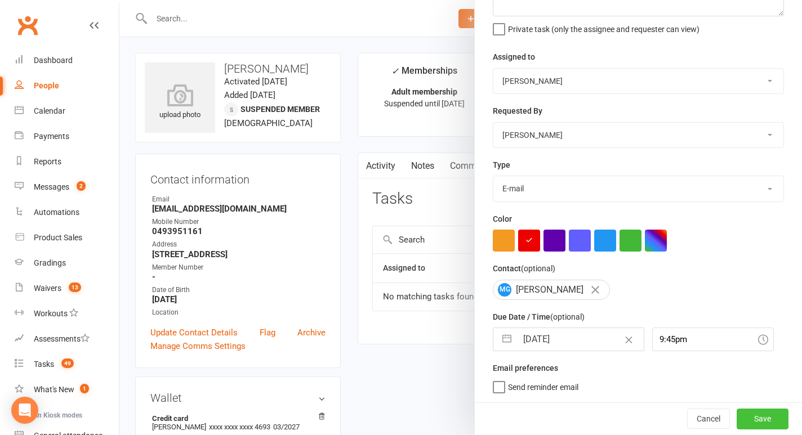
click at [755, 420] on button "Save" at bounding box center [763, 419] width 52 height 20
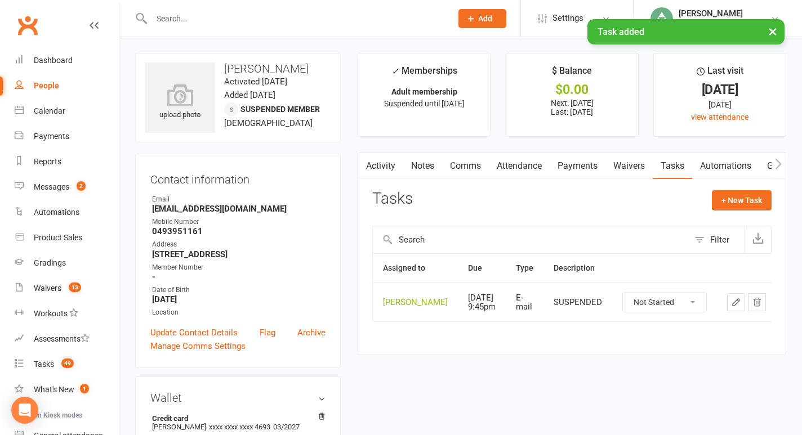
click at [424, 164] on link "Notes" at bounding box center [422, 166] width 39 height 26
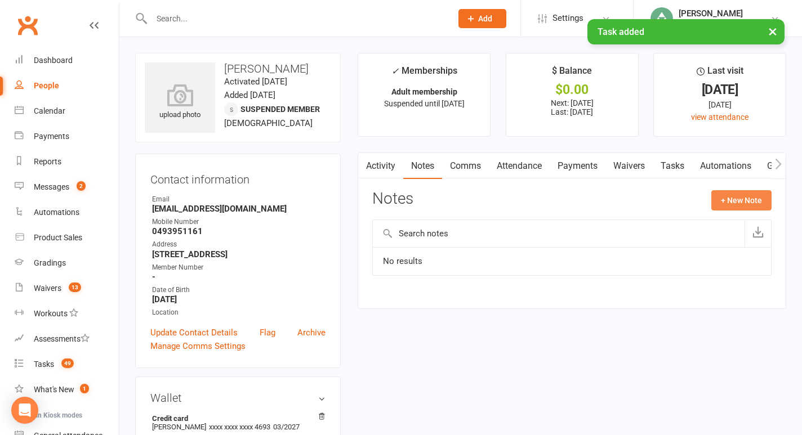
click at [741, 201] on button "+ New Note" at bounding box center [741, 200] width 60 height 20
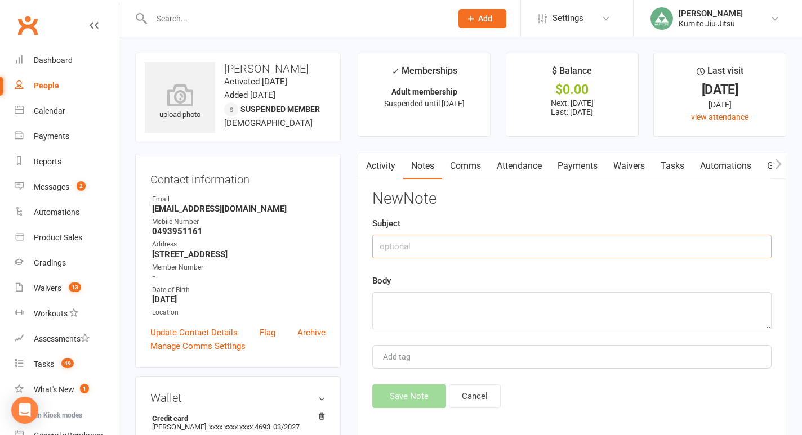
click at [514, 244] on input "text" at bounding box center [571, 247] width 399 height 24
type input "suspended"
type textarea "during building closure"
click at [418, 397] on button "Save Note" at bounding box center [409, 397] width 74 height 24
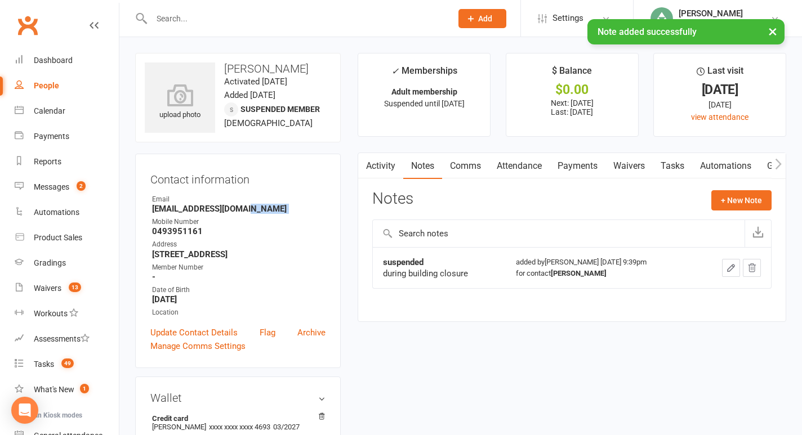
drag, startPoint x: 254, startPoint y: 211, endPoint x: 141, endPoint y: 214, distance: 113.2
click at [141, 214] on div "Contact information Owner Email Power123449@gmail.com Mobile Number 0493951161 …" at bounding box center [238, 261] width 206 height 215
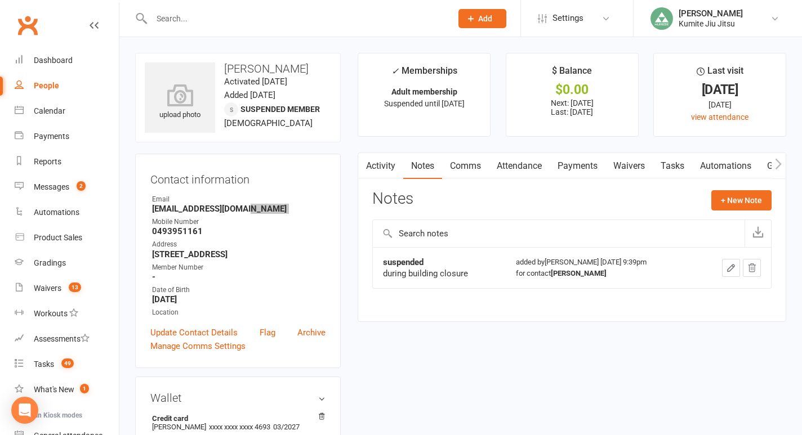
drag, startPoint x: 256, startPoint y: 212, endPoint x: 103, endPoint y: 6, distance: 257.2
click at [176, 19] on input "text" at bounding box center [296, 19] width 296 height 16
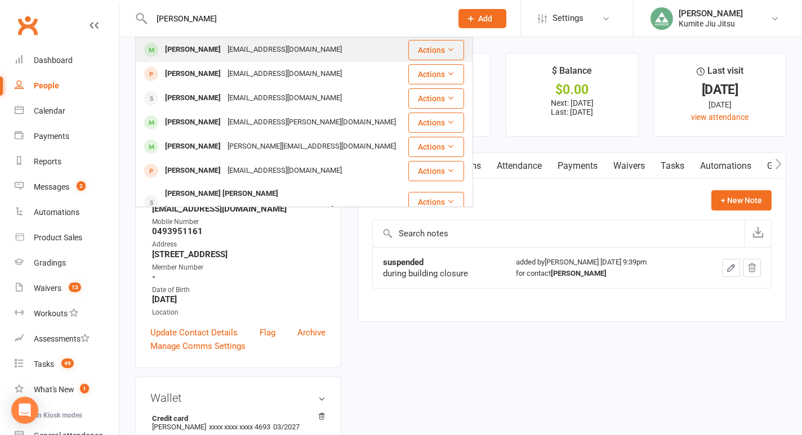
type input "jason bo"
click at [181, 50] on div "[PERSON_NAME]" at bounding box center [193, 50] width 63 height 16
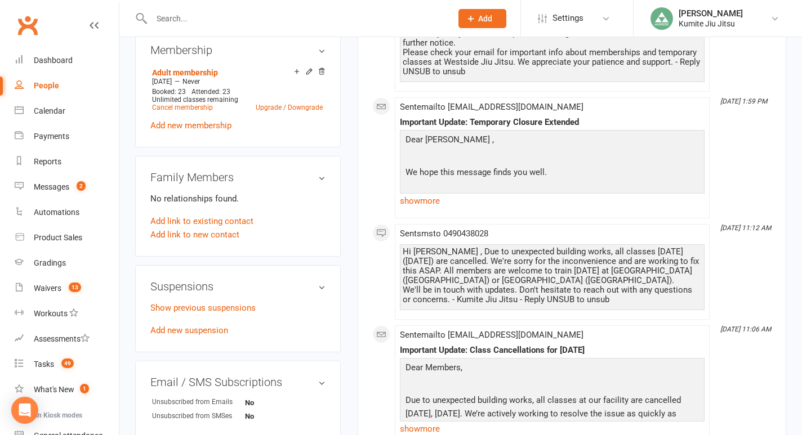
scroll to position [448, 0]
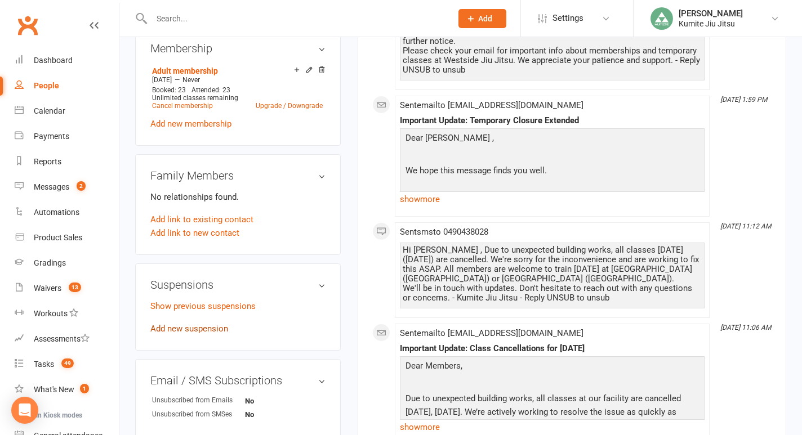
click at [182, 334] on link "Add new suspension" at bounding box center [189, 329] width 78 height 10
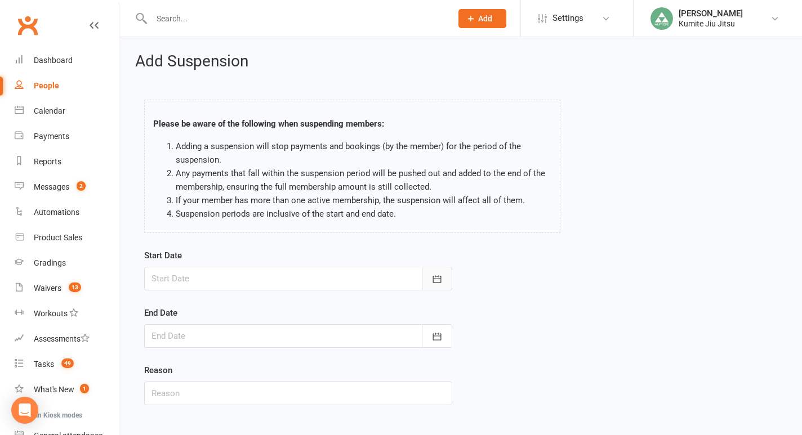
click at [425, 277] on button "button" at bounding box center [437, 279] width 30 height 24
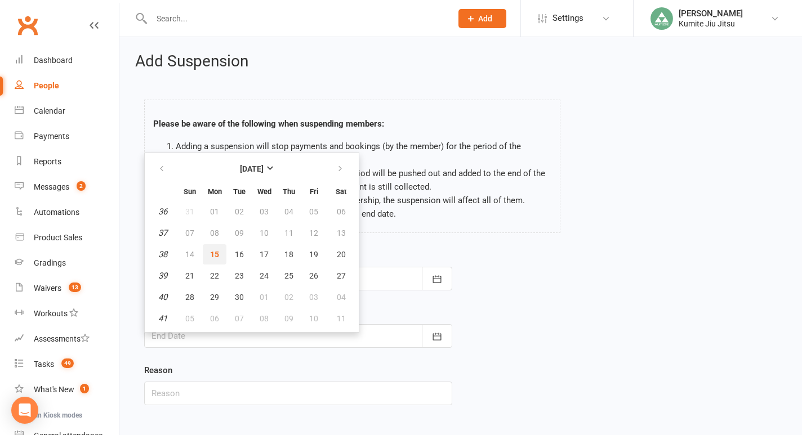
click at [217, 257] on span "15" at bounding box center [214, 254] width 9 height 9
type input "15 Sep 2025"
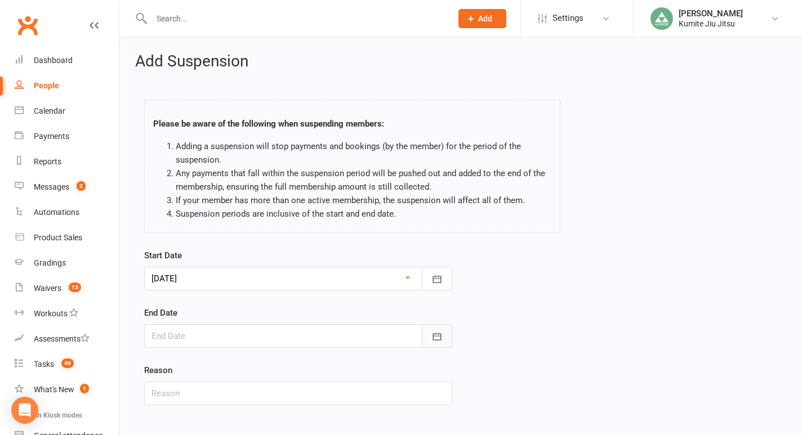
click at [442, 341] on icon "button" at bounding box center [436, 336] width 11 height 11
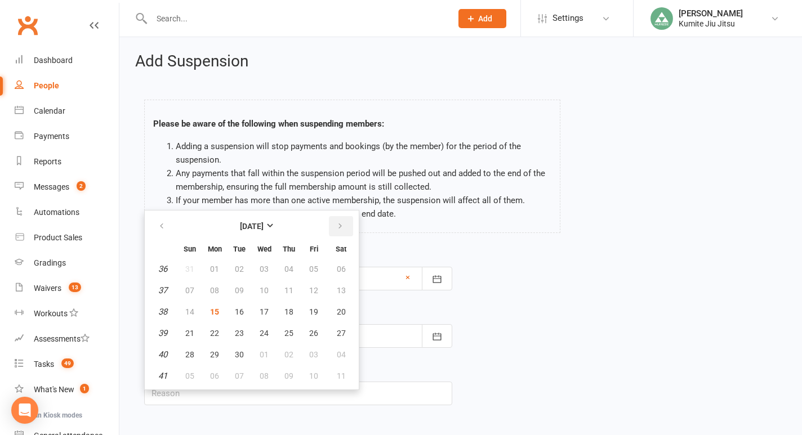
click at [344, 230] on button "button" at bounding box center [341, 226] width 24 height 20
click at [290, 292] on span "09" at bounding box center [288, 290] width 9 height 9
type input "09 Oct 2025"
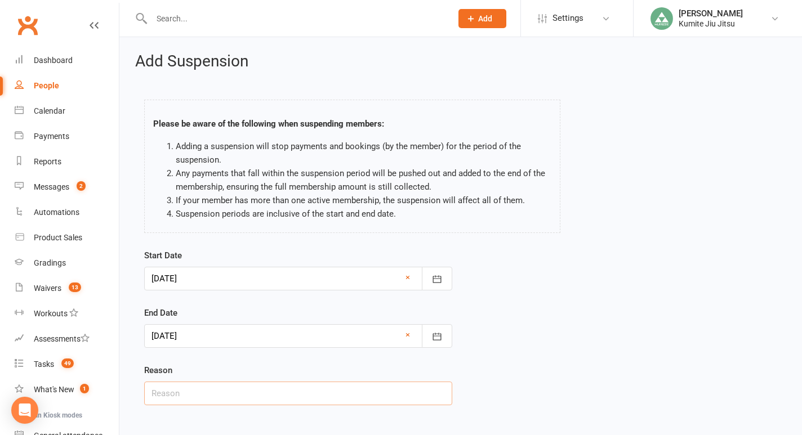
click at [247, 395] on input "text" at bounding box center [298, 394] width 308 height 24
type input "building closure"
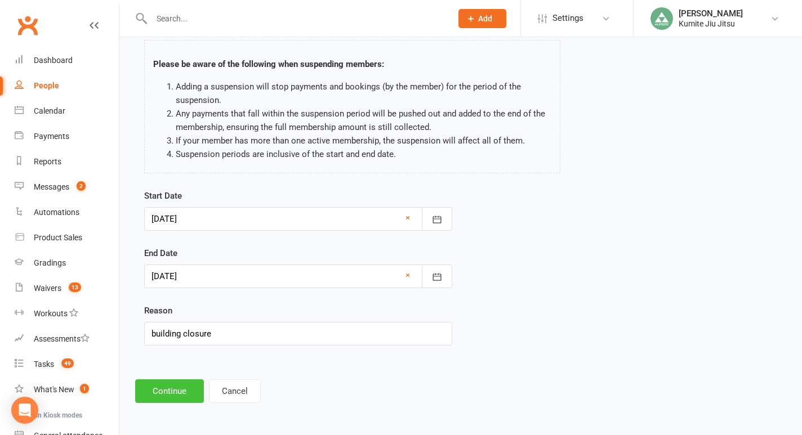
click at [173, 384] on button "Continue" at bounding box center [169, 392] width 69 height 24
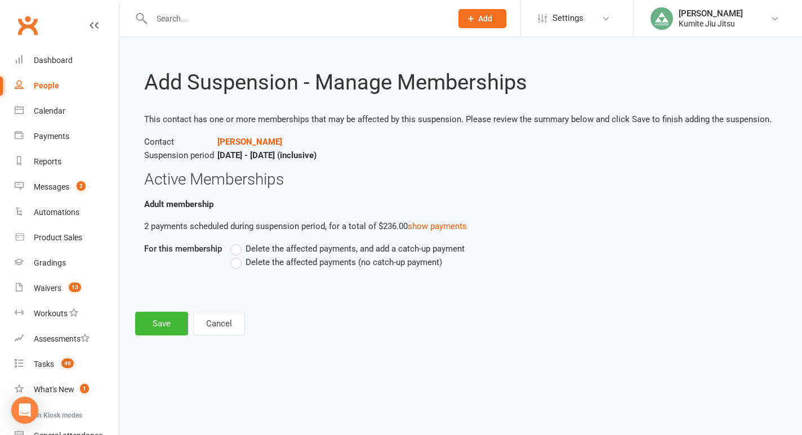
scroll to position [0, 0]
click at [361, 262] on span "Delete the affected payments (no catch-up payment)" at bounding box center [344, 262] width 197 height 12
click at [238, 256] on input "Delete the affected payments (no catch-up payment)" at bounding box center [233, 256] width 7 height 0
click at [159, 322] on button "Save" at bounding box center [161, 324] width 53 height 24
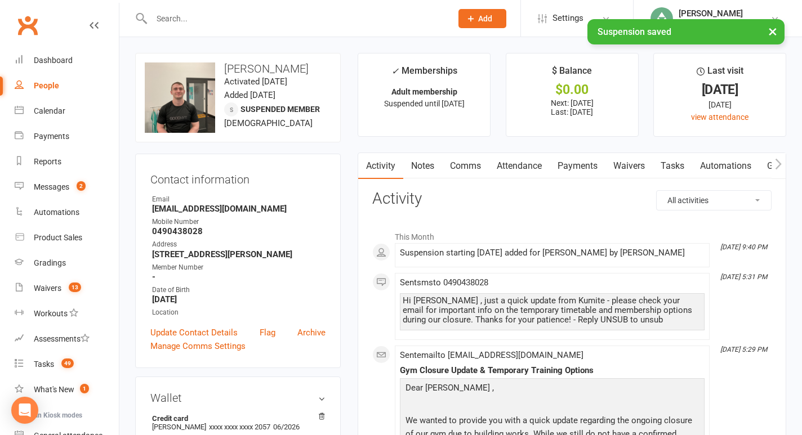
click at [678, 163] on link "Tasks" at bounding box center [672, 166] width 39 height 26
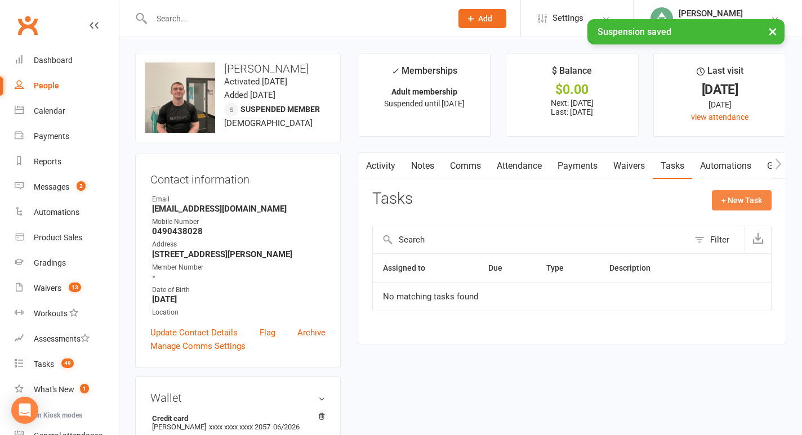
click at [763, 199] on button "+ New Task" at bounding box center [742, 200] width 60 height 20
select select "49706"
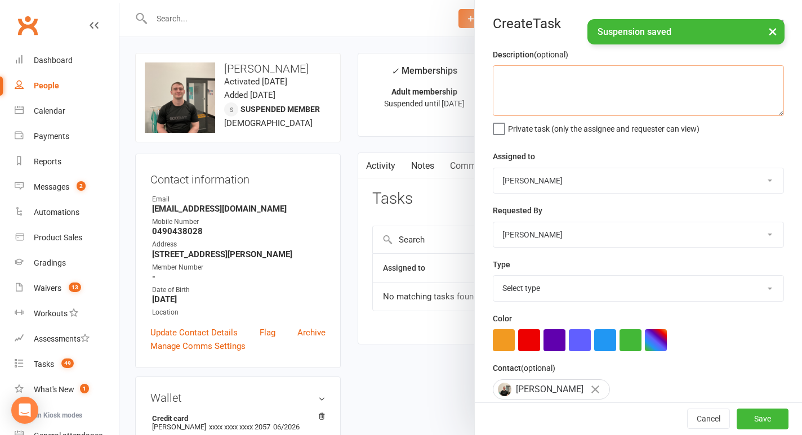
click at [600, 97] on textarea at bounding box center [638, 90] width 291 height 51
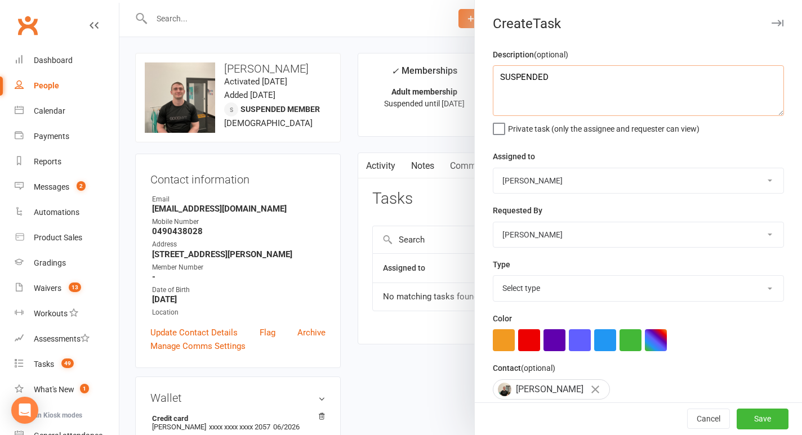
type textarea "SUSPENDED"
click at [528, 282] on select "Select type E-mail In person Meeting Phone call Add new task type" at bounding box center [638, 288] width 290 height 25
select select "28623"
click at [493, 277] on select "Select type E-mail In person Meeting Phone call Add new task type" at bounding box center [638, 288] width 290 height 25
click at [529, 343] on button "button" at bounding box center [529, 341] width 22 height 22
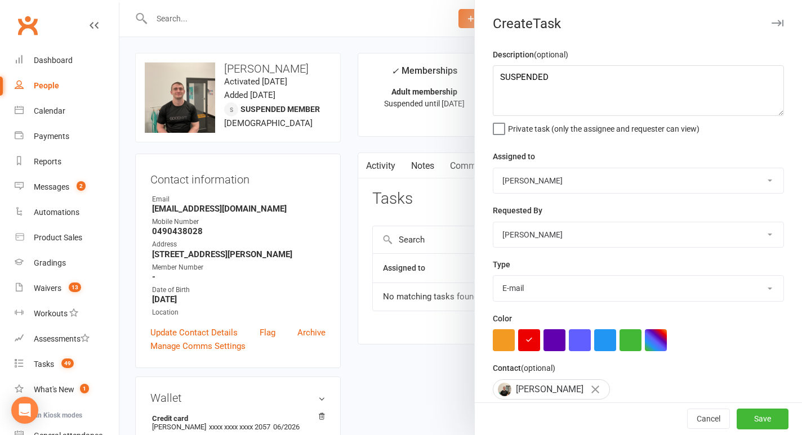
scroll to position [103, 0]
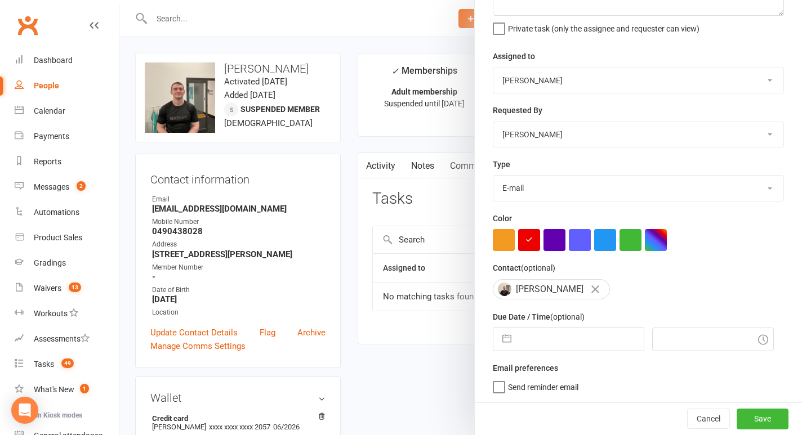
click at [504, 338] on button "button" at bounding box center [507, 339] width 20 height 23
select select "7"
select select "2025"
select select "8"
select select "2025"
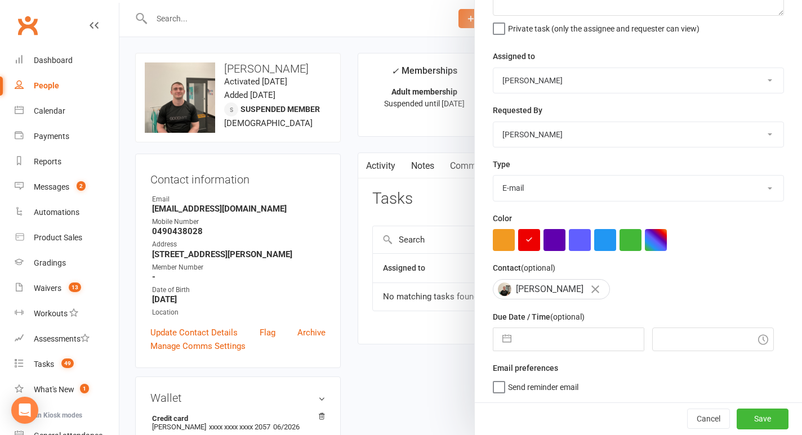
select select "9"
select select "2025"
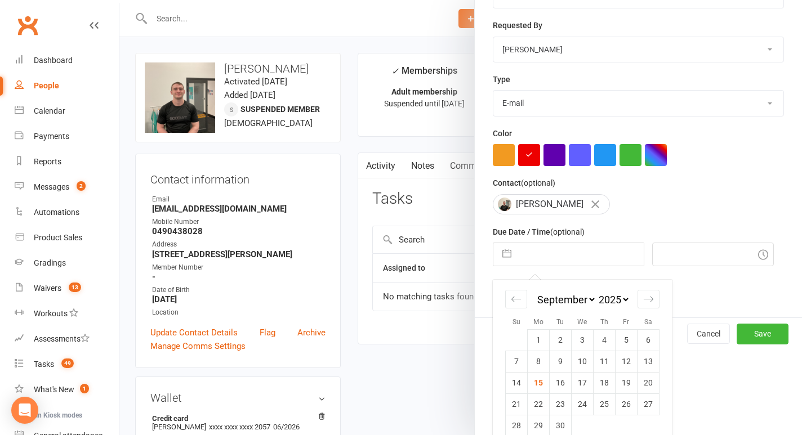
scroll to position [202, 0]
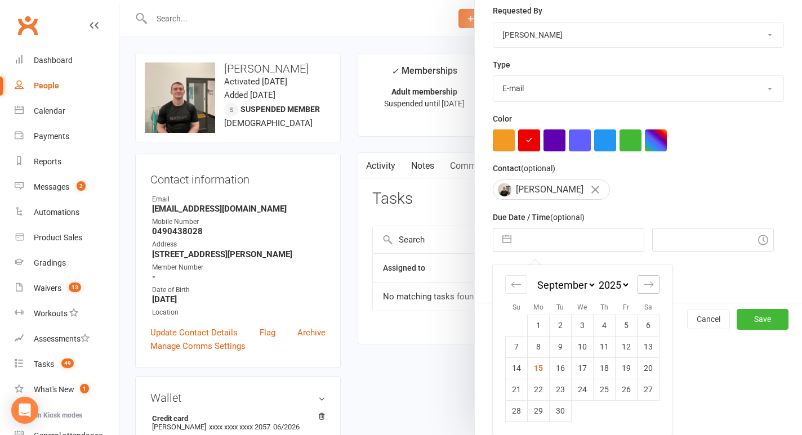
click at [652, 281] on icon "Move forward to switch to the next month." at bounding box center [648, 284] width 11 height 11
select select "10"
select select "2025"
click at [602, 350] on td "9" at bounding box center [605, 346] width 22 height 21
type input "09 Oct 2025"
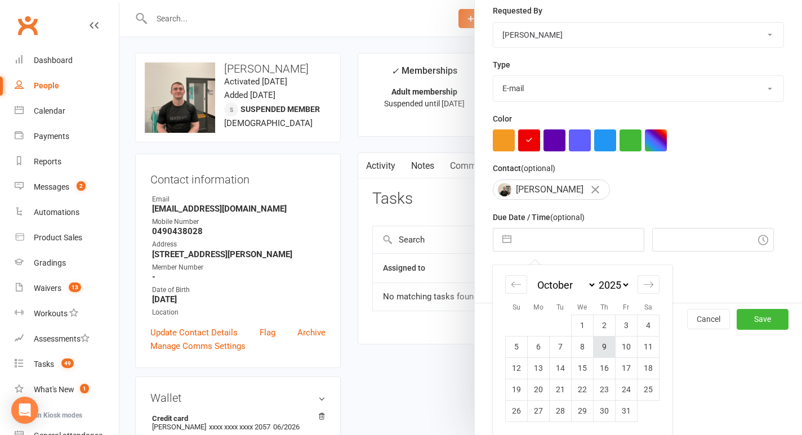
type input "9:45pm"
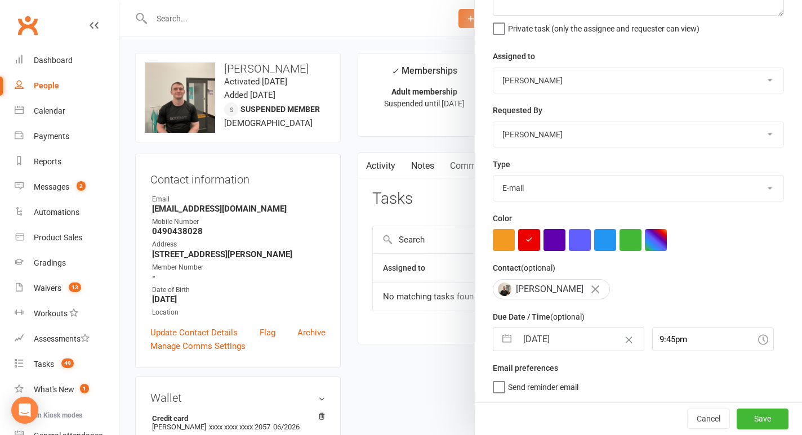
scroll to position [103, 0]
click at [758, 422] on button "Save" at bounding box center [763, 419] width 52 height 20
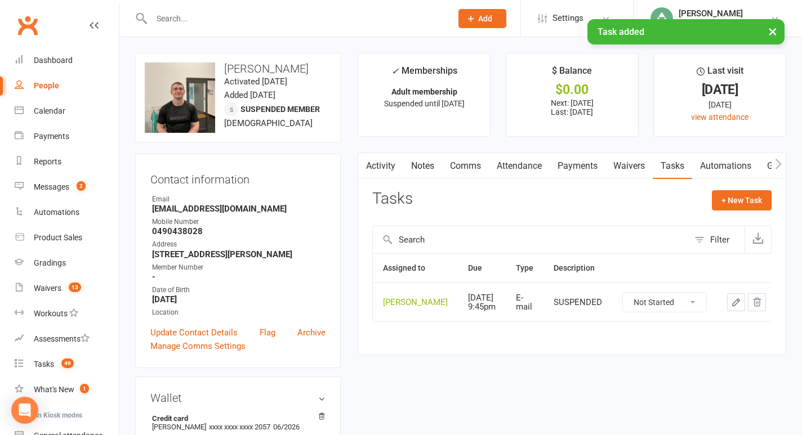
click at [429, 164] on link "Notes" at bounding box center [422, 166] width 39 height 26
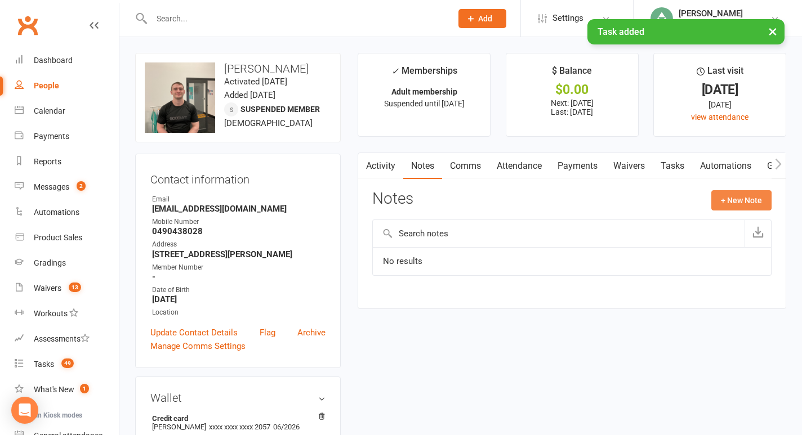
click at [711, 200] on button "+ New Note" at bounding box center [741, 200] width 60 height 20
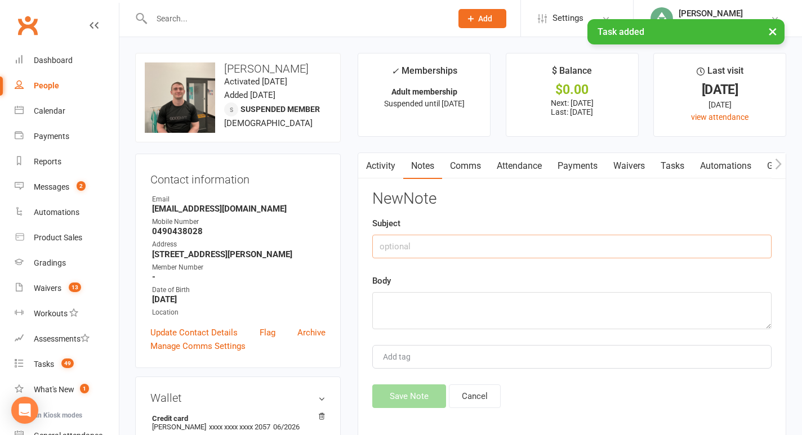
click at [474, 242] on input "text" at bounding box center [571, 247] width 399 height 24
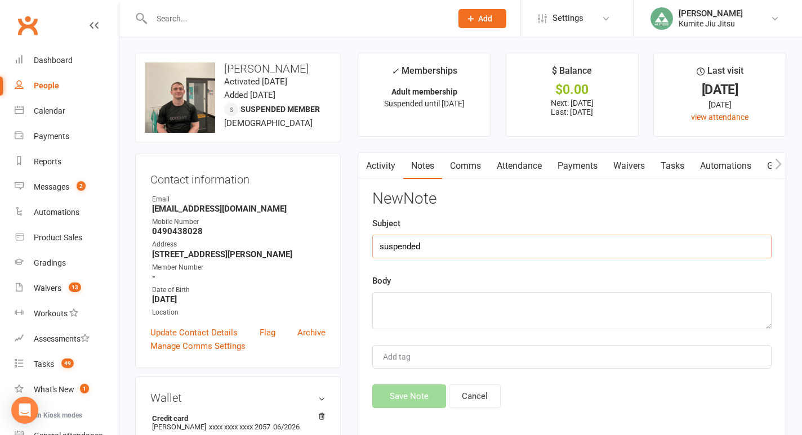
type input "suspended"
type textarea "during building closure"
click at [413, 398] on button "Save Note" at bounding box center [409, 397] width 74 height 24
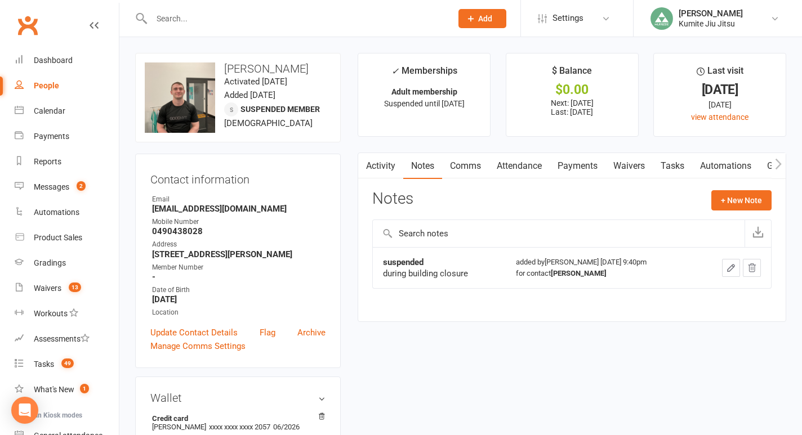
click at [213, 14] on input "text" at bounding box center [296, 19] width 296 height 16
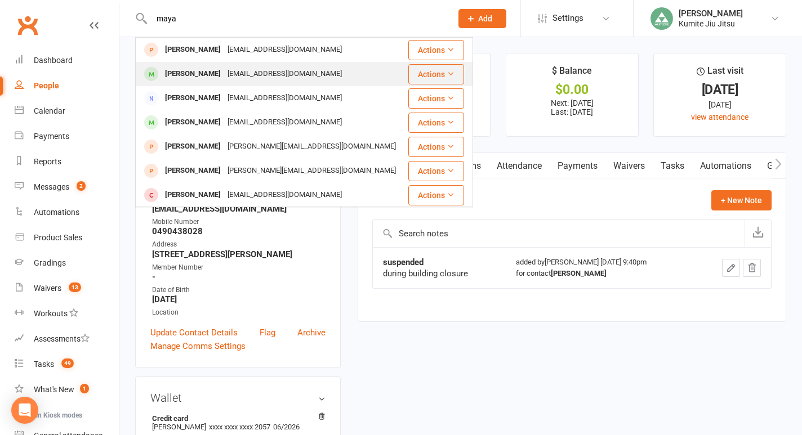
type input "maya"
click at [220, 74] on div "[PERSON_NAME]" at bounding box center [193, 74] width 63 height 16
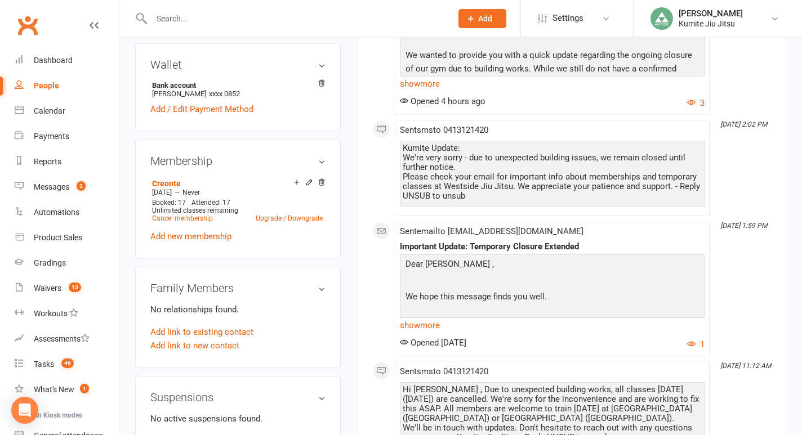
scroll to position [407, 0]
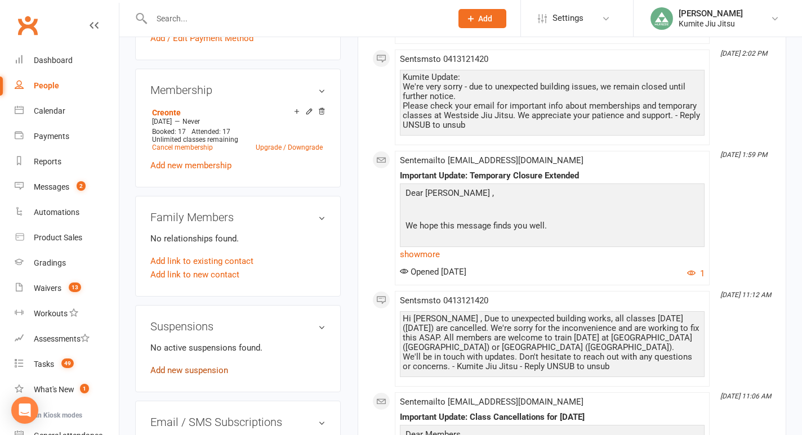
click at [197, 370] on link "Add new suspension" at bounding box center [189, 371] width 78 height 10
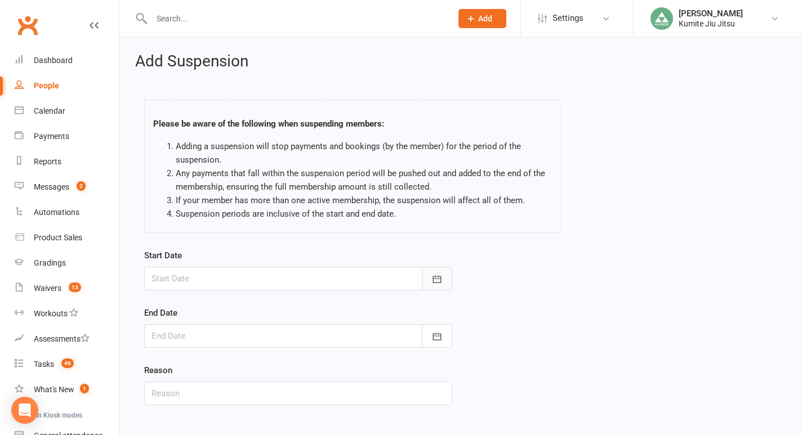
click at [433, 275] on icon "button" at bounding box center [436, 279] width 11 height 11
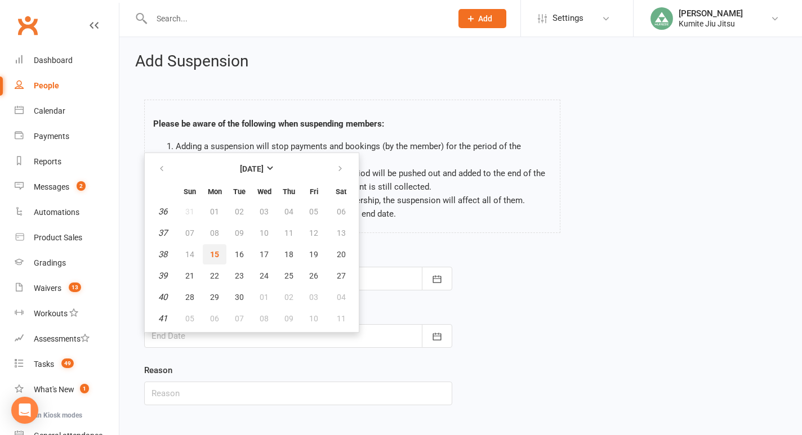
click at [217, 253] on span "15" at bounding box center [214, 254] width 9 height 9
type input "15 Sep 2025"
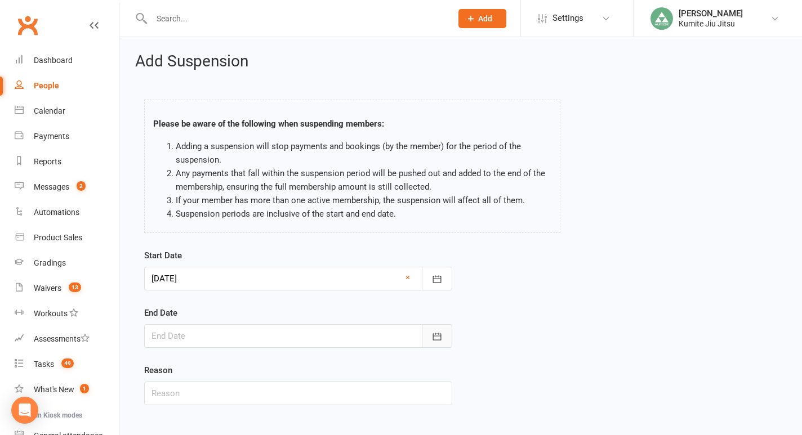
click at [442, 335] on icon "button" at bounding box center [436, 336] width 11 height 11
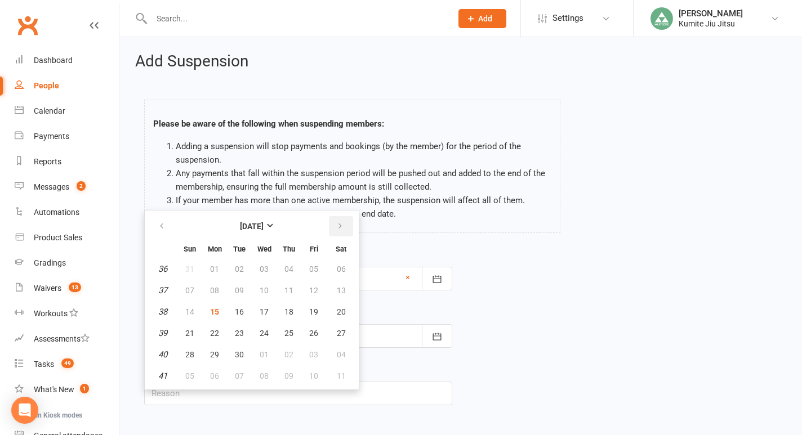
click at [336, 226] on icon "button" at bounding box center [340, 226] width 8 height 9
click at [294, 285] on button "09" at bounding box center [289, 290] width 24 height 20
type input "09 Oct 2025"
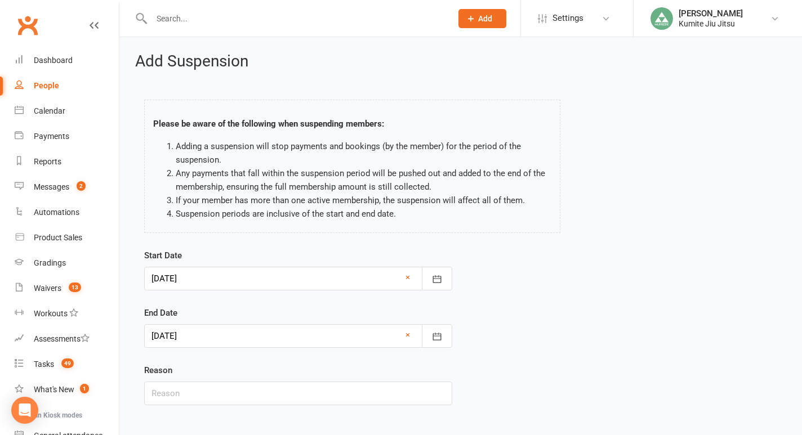
scroll to position [60, 0]
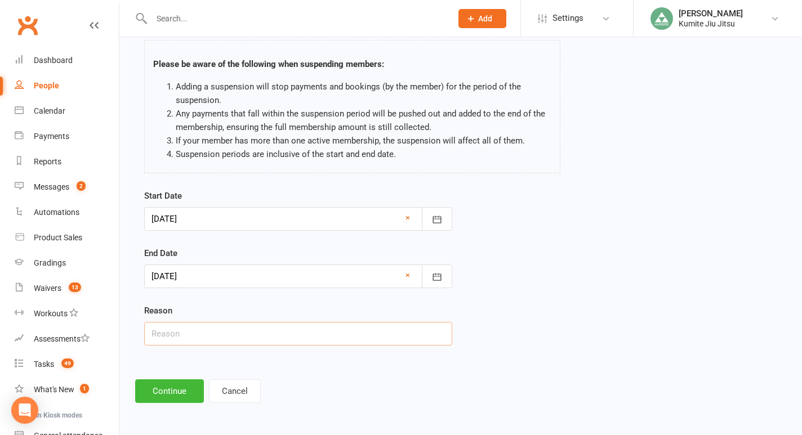
click at [225, 337] on input "text" at bounding box center [298, 334] width 308 height 24
type input "building closure"
click at [171, 390] on button "Continue" at bounding box center [169, 392] width 69 height 24
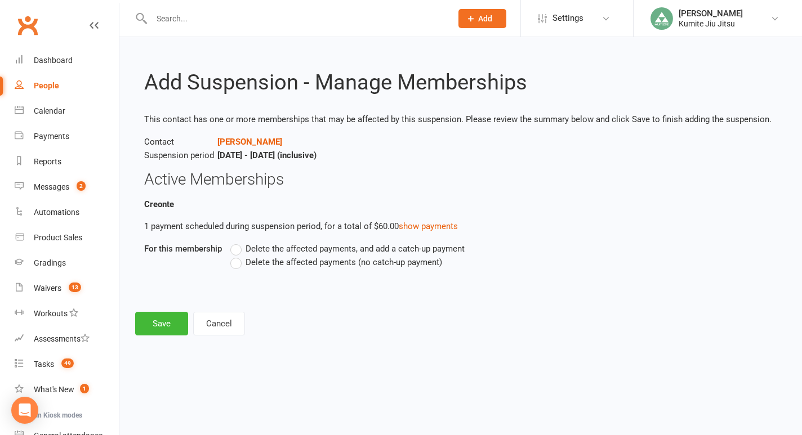
click at [276, 262] on span "Delete the affected payments (no catch-up payment)" at bounding box center [344, 262] width 197 height 12
click at [238, 256] on input "Delete the affected payments (no catch-up payment)" at bounding box center [233, 256] width 7 height 0
click at [159, 314] on button "Save" at bounding box center [161, 324] width 53 height 24
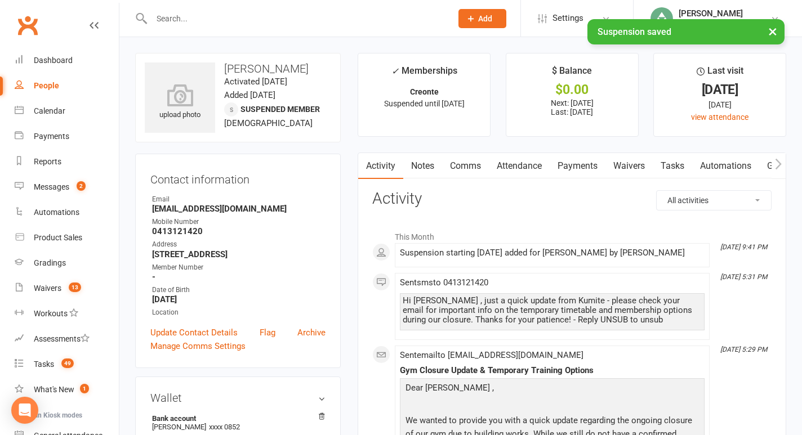
click at [682, 168] on link "Tasks" at bounding box center [672, 166] width 39 height 26
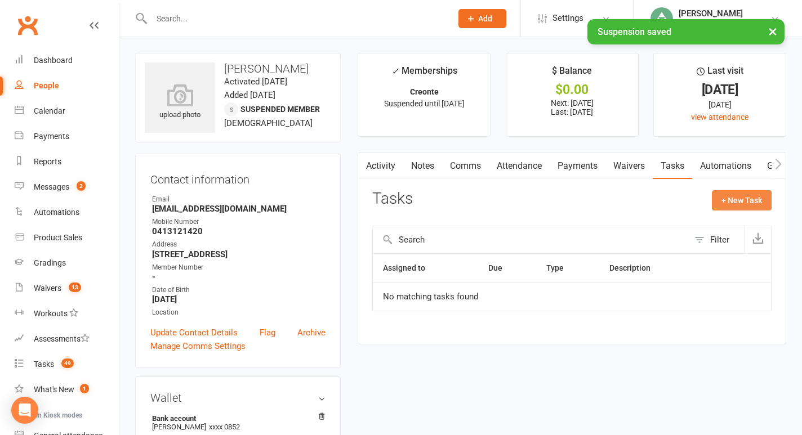
click at [737, 200] on button "+ New Task" at bounding box center [742, 200] width 60 height 20
select select "49706"
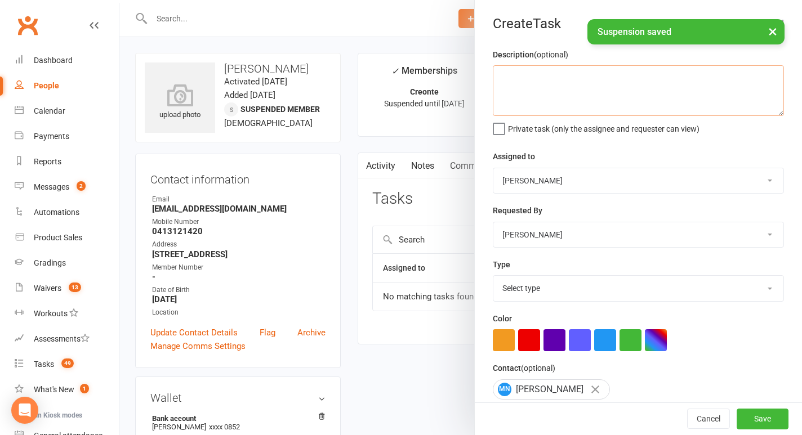
click at [575, 104] on textarea at bounding box center [638, 90] width 291 height 51
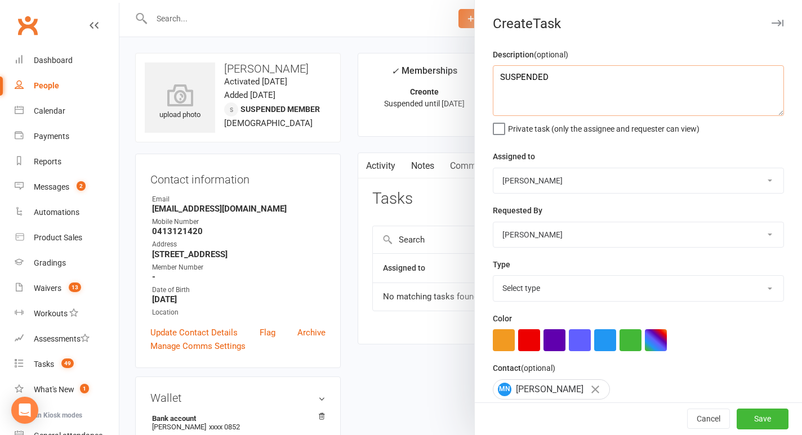
type textarea "SUSPENDED"
click at [533, 297] on select "Select type E-mail In person Meeting Phone call Add new task type" at bounding box center [638, 288] width 290 height 25
select select "28623"
click at [493, 277] on select "Select type E-mail In person Meeting Phone call Add new task type" at bounding box center [638, 288] width 290 height 25
click at [533, 341] on button "button" at bounding box center [529, 341] width 22 height 22
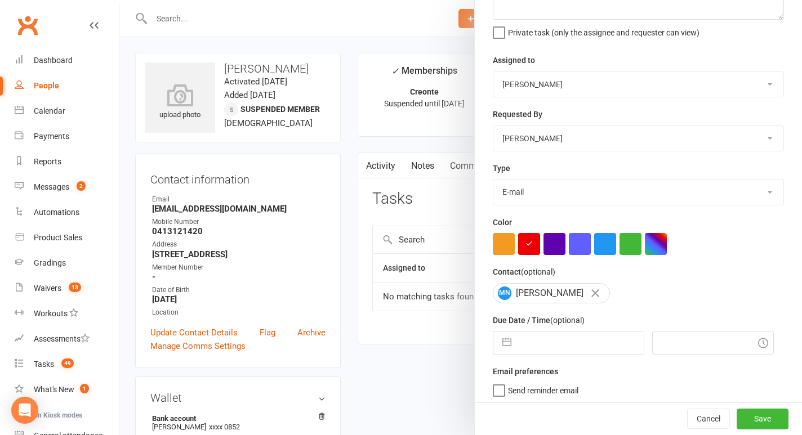
scroll to position [102, 0]
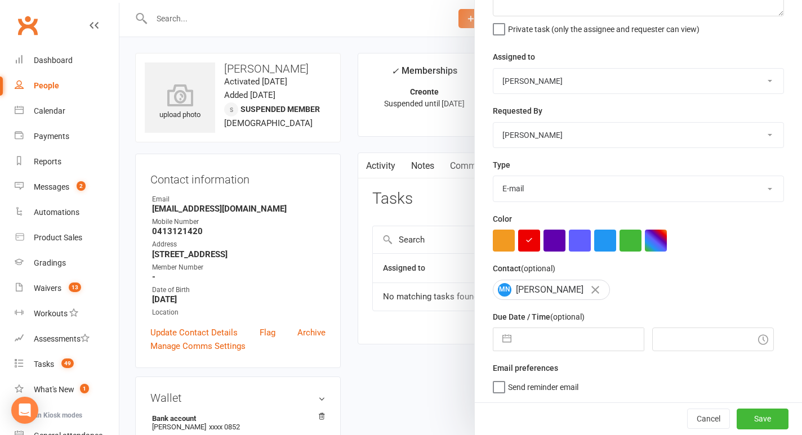
click at [508, 339] on button "button" at bounding box center [507, 339] width 20 height 23
select select "7"
select select "2025"
select select "8"
select select "2025"
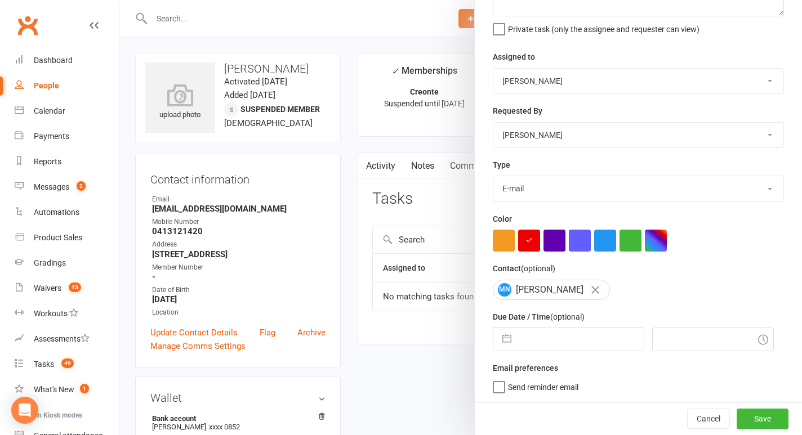
select select "9"
select select "2025"
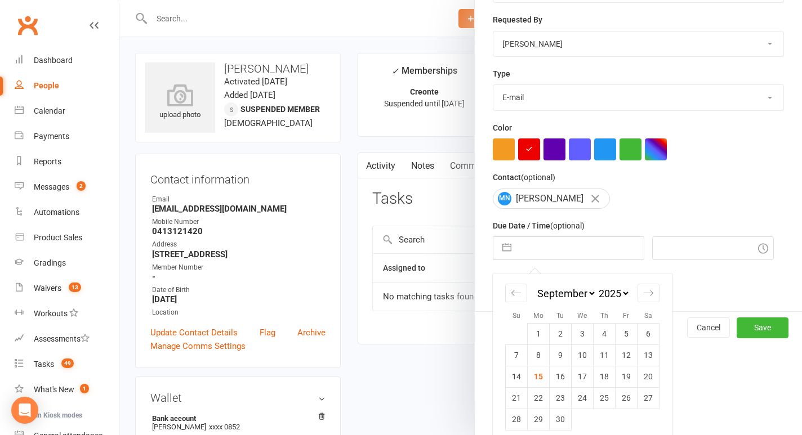
scroll to position [194, 0]
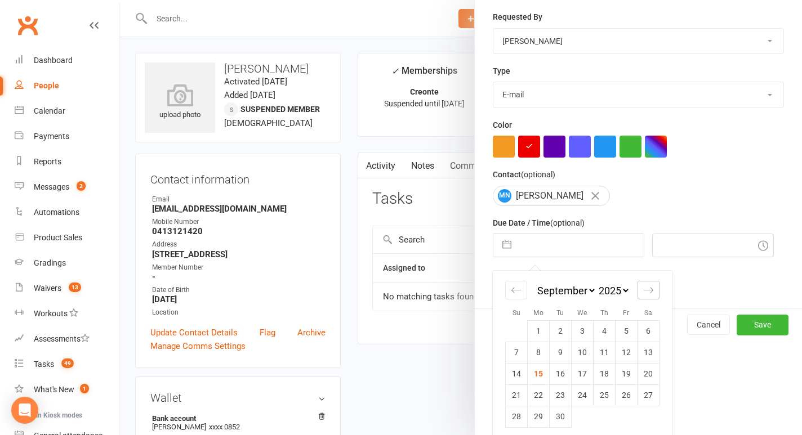
click at [652, 296] on icon "Move forward to switch to the next month." at bounding box center [648, 290] width 11 height 11
select select "10"
select select "2025"
click at [602, 354] on td "9" at bounding box center [605, 352] width 22 height 21
type input "09 Oct 2025"
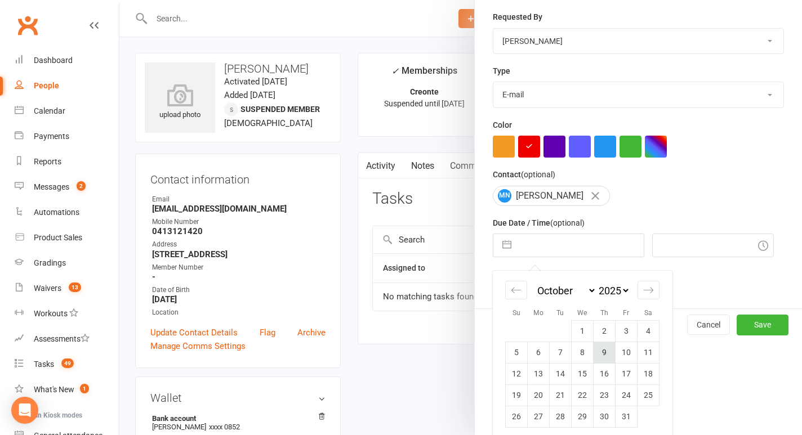
type input "9:45pm"
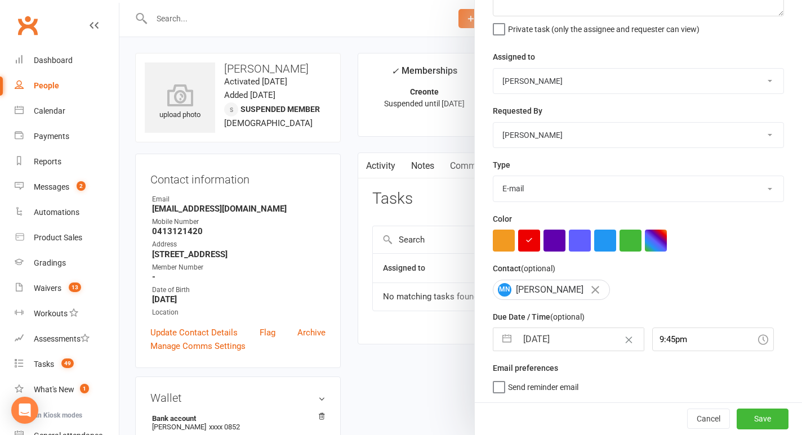
scroll to position [102, 0]
click at [760, 421] on button "Save" at bounding box center [763, 419] width 52 height 20
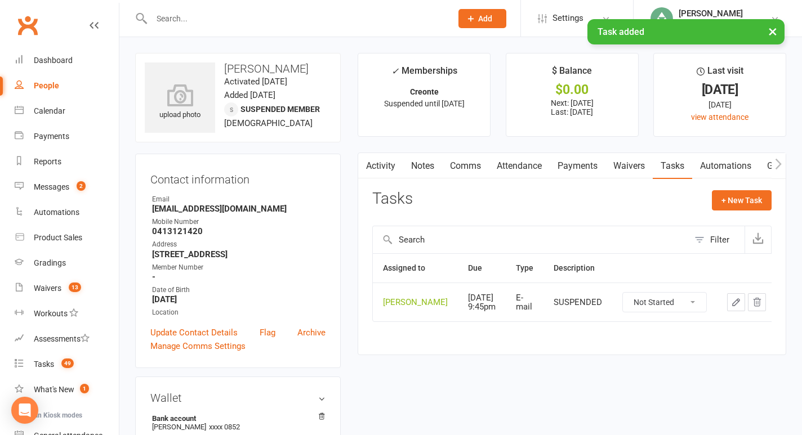
click at [422, 155] on link "Notes" at bounding box center [422, 166] width 39 height 26
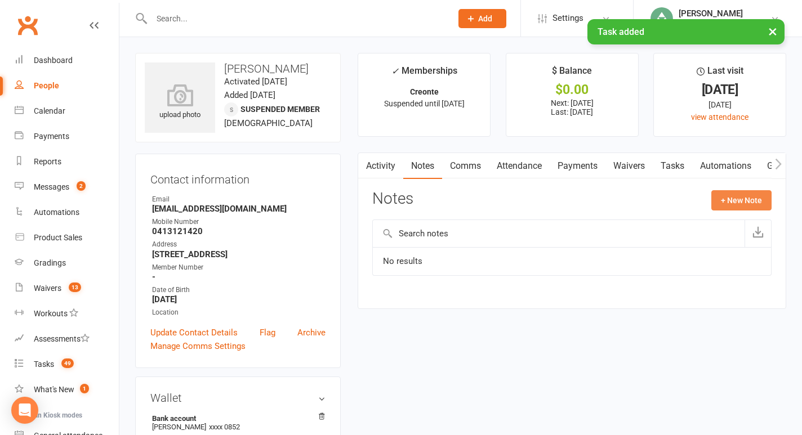
click at [734, 202] on button "+ New Note" at bounding box center [741, 200] width 60 height 20
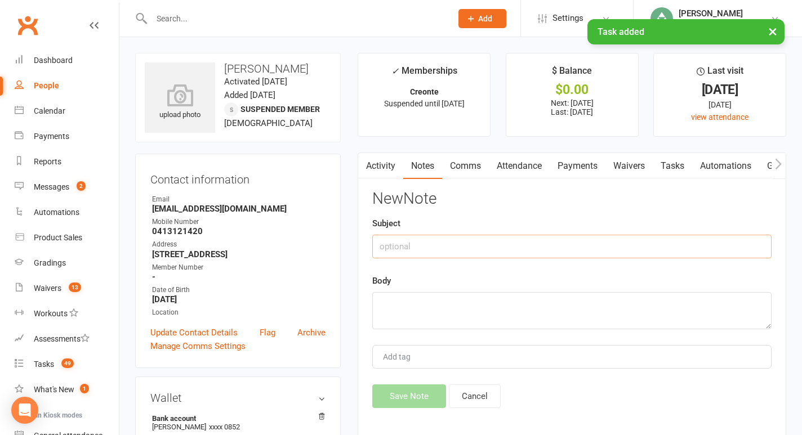
click at [431, 244] on input "text" at bounding box center [571, 247] width 399 height 24
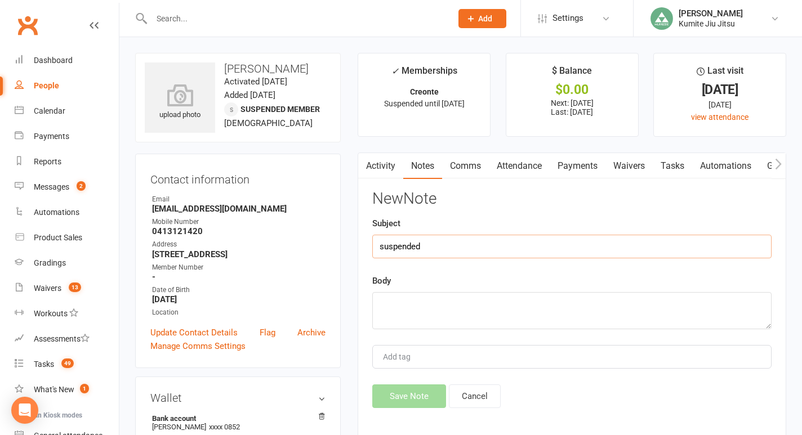
type input "suspended"
type textarea "during building closure"
click at [411, 397] on button "Save Note" at bounding box center [409, 397] width 74 height 24
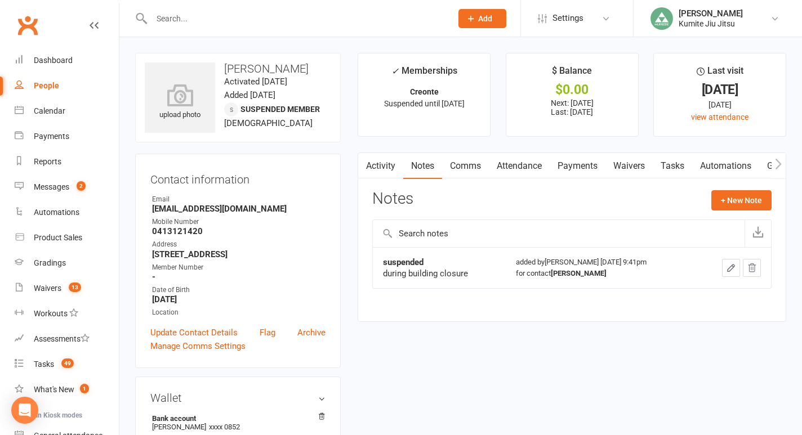
click at [177, 20] on input "text" at bounding box center [296, 19] width 296 height 16
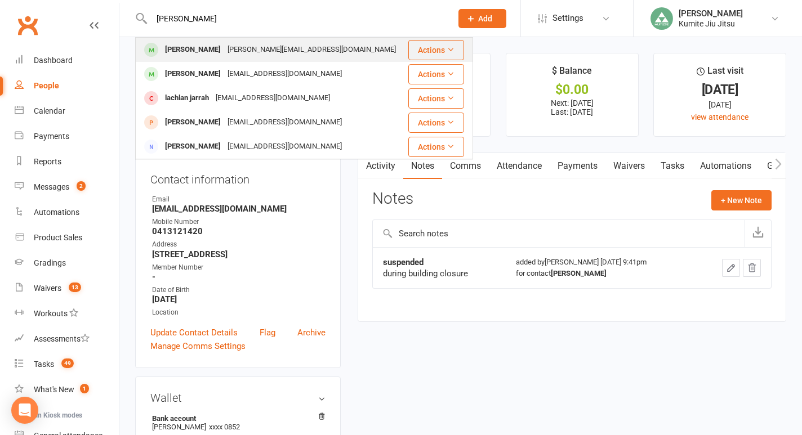
type input "Jared"
click at [201, 46] on div "[PERSON_NAME]" at bounding box center [193, 50] width 63 height 16
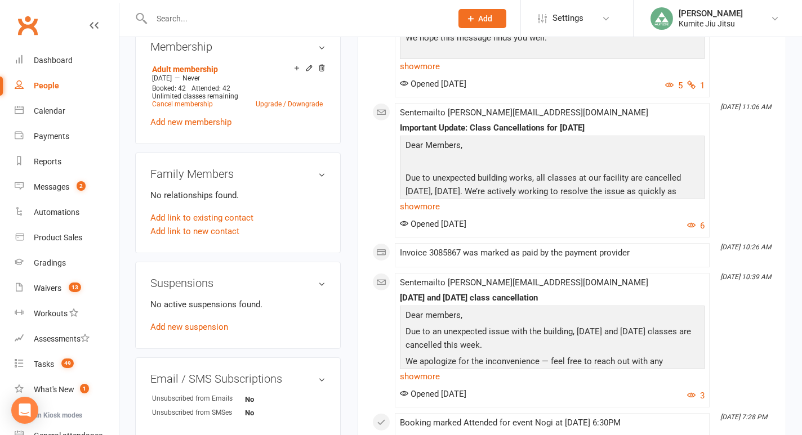
scroll to position [477, 0]
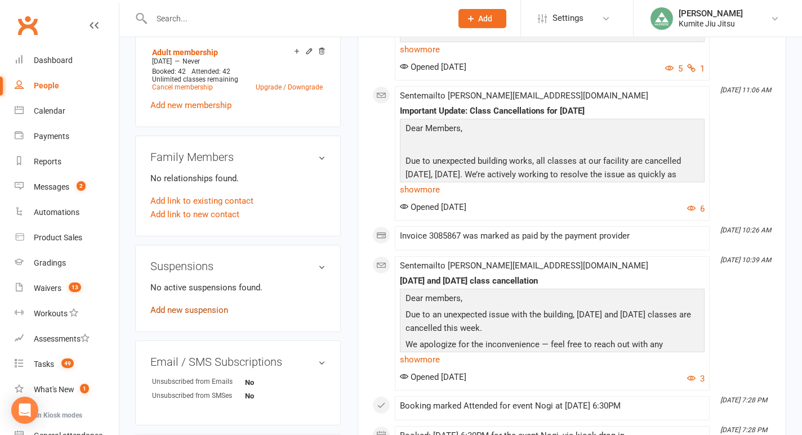
click at [220, 305] on link "Add new suspension" at bounding box center [189, 310] width 78 height 10
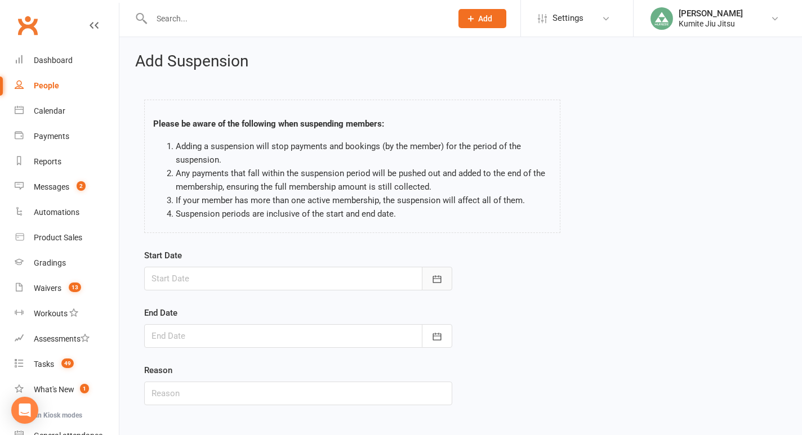
click at [433, 275] on icon "button" at bounding box center [436, 279] width 11 height 11
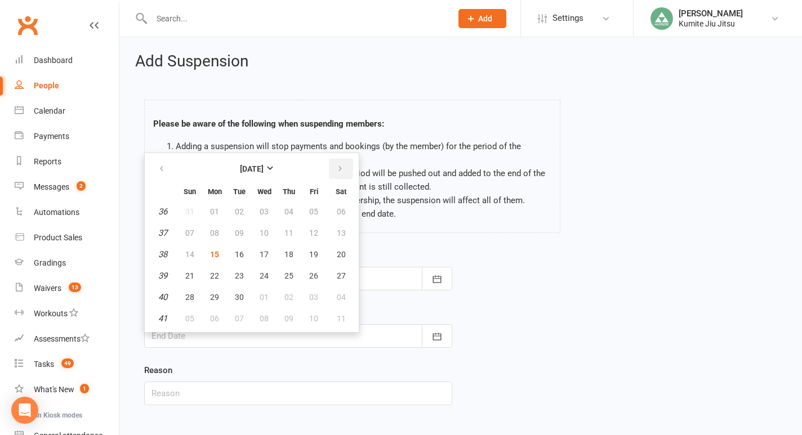
click at [336, 168] on icon "button" at bounding box center [340, 168] width 8 height 9
click at [244, 209] on button "02" at bounding box center [240, 212] width 24 height 20
type input "02 Dec 2025"
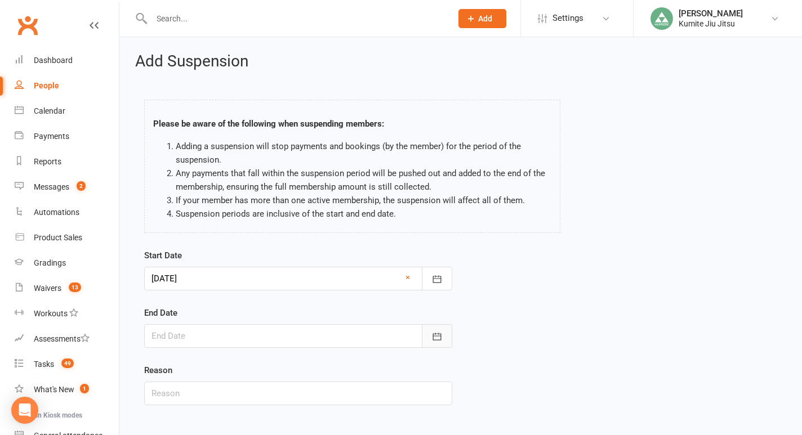
click at [431, 335] on icon "button" at bounding box center [436, 336] width 11 height 11
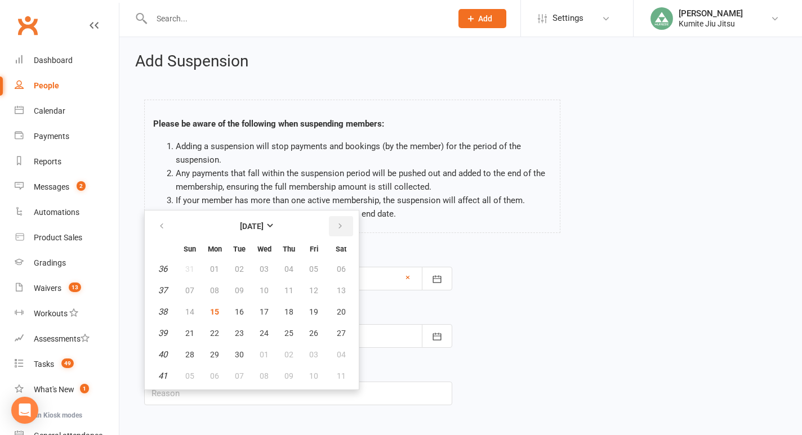
click at [331, 229] on button "button" at bounding box center [341, 226] width 24 height 20
click at [336, 229] on icon "button" at bounding box center [340, 226] width 8 height 9
click at [237, 291] on span "06" at bounding box center [239, 290] width 9 height 9
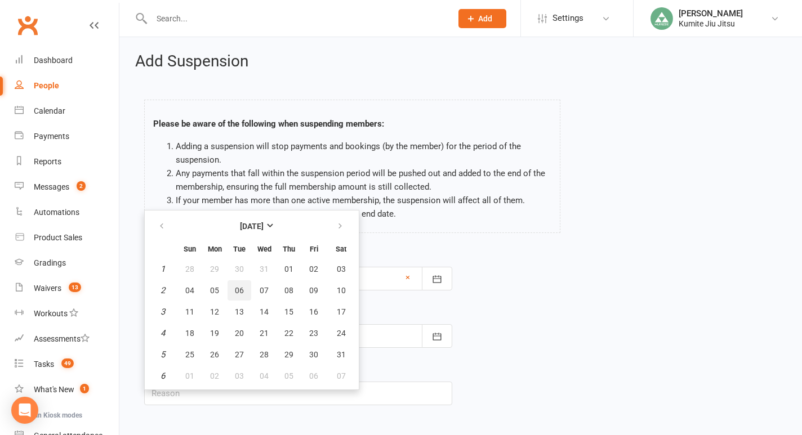
type input "06 Jan 2026"
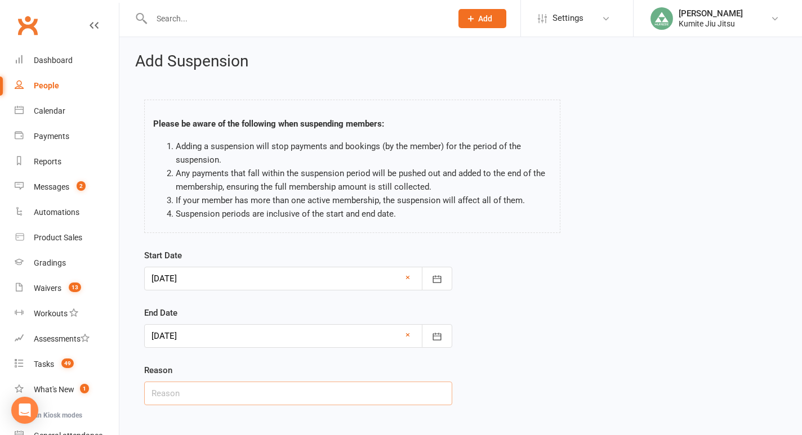
click at [217, 399] on input "text" at bounding box center [298, 394] width 308 height 24
type input "travel"
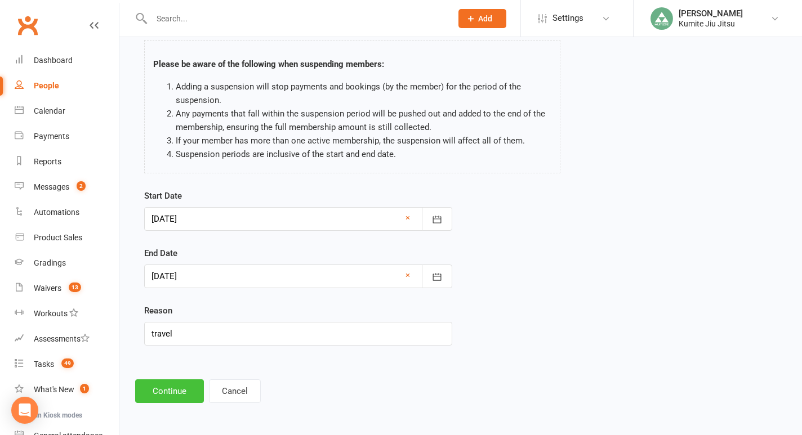
click at [171, 391] on button "Continue" at bounding box center [169, 392] width 69 height 24
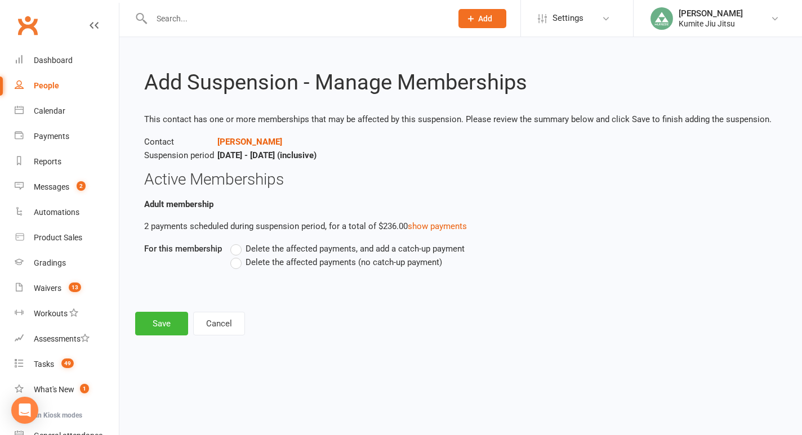
click at [294, 262] on span "Delete the affected payments (no catch-up payment)" at bounding box center [344, 262] width 197 height 12
click at [238, 256] on input "Delete the affected payments (no catch-up payment)" at bounding box center [233, 256] width 7 height 0
click at [163, 313] on button "Save" at bounding box center [161, 324] width 53 height 24
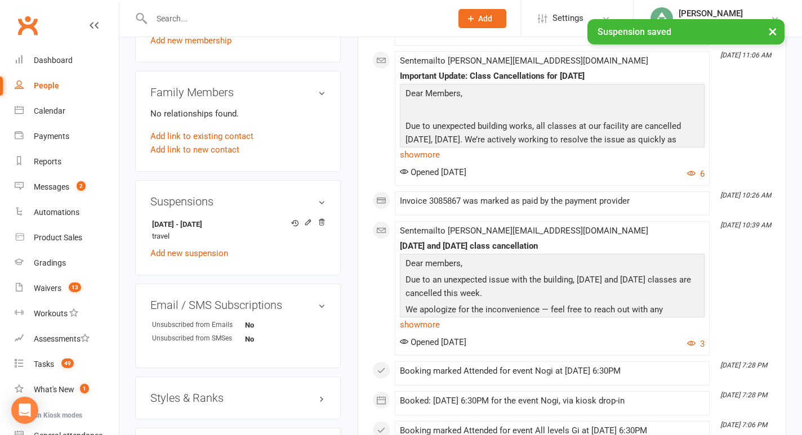
scroll to position [538, 0]
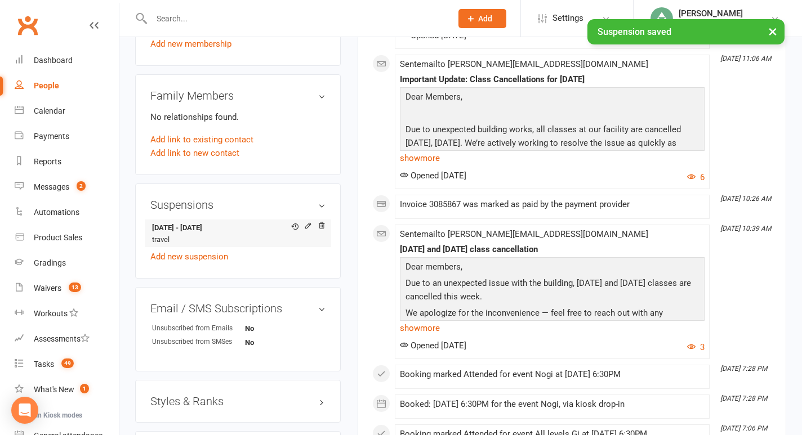
drag, startPoint x: 237, startPoint y: 212, endPoint x: 151, endPoint y: 210, distance: 85.6
click at [151, 220] on li "2 Dec 2025 - 6 Jan 2026 travel" at bounding box center [237, 234] width 175 height 28
copy strong "2 Dec 2025 - 6 Jan 2026"
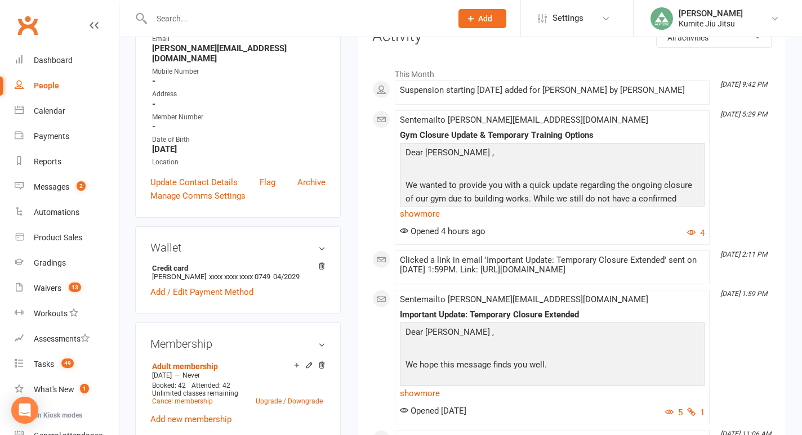
scroll to position [0, 0]
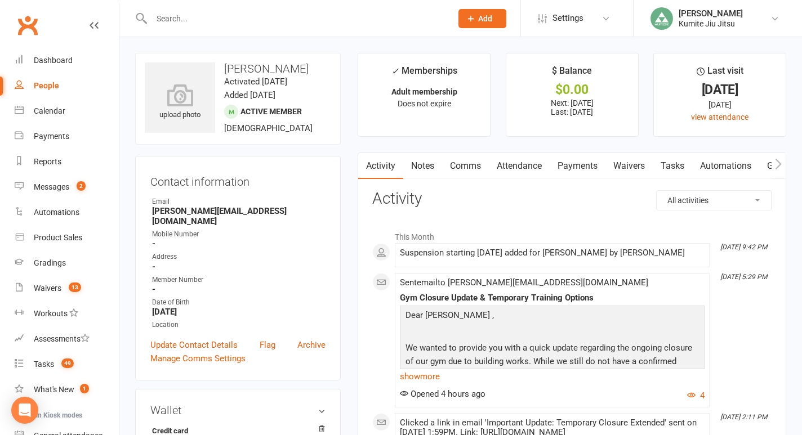
click at [465, 166] on link "Comms" at bounding box center [465, 166] width 47 height 26
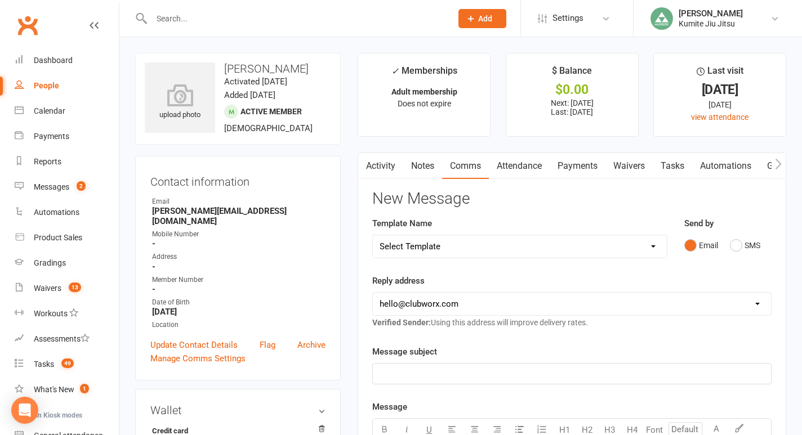
click at [497, 250] on select "Select Template [SMS] [Default template - review before using] Update credit ca…" at bounding box center [520, 246] width 294 height 23
select select "8"
click at [373, 235] on select "Select Template [SMS] [Default template - review before using] Update credit ca…" at bounding box center [520, 246] width 294 height 23
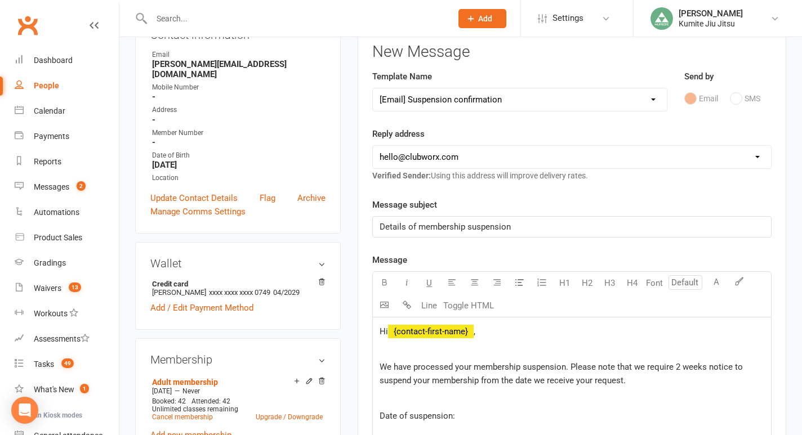
scroll to position [312, 0]
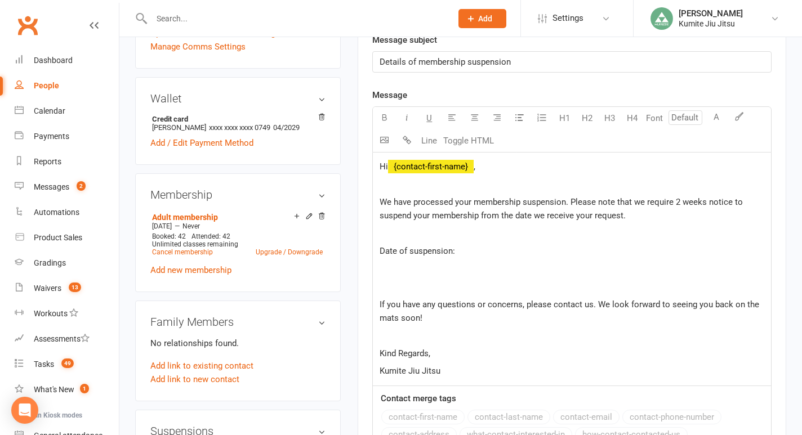
click at [443, 269] on p at bounding box center [572, 269] width 385 height 14
paste div
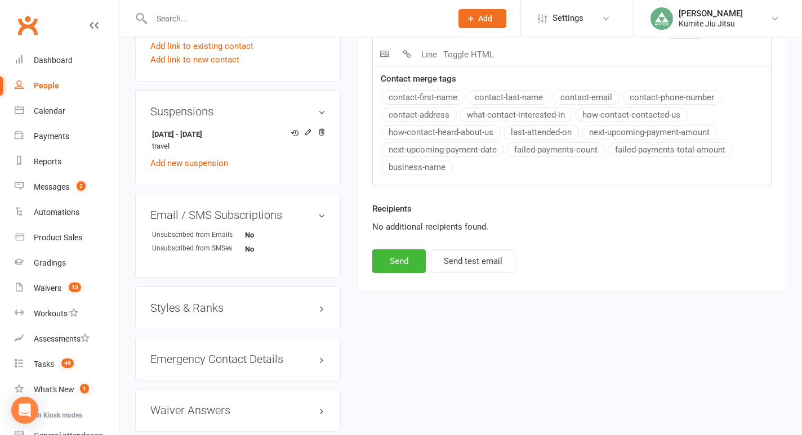
scroll to position [697, 0]
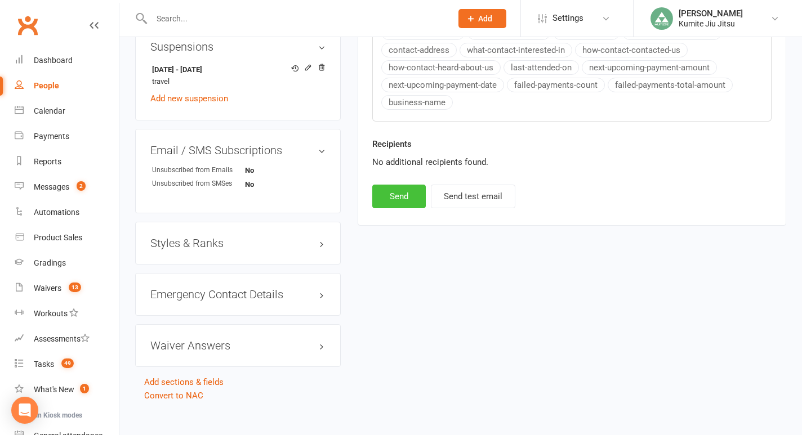
click at [400, 198] on button "Send" at bounding box center [399, 197] width 54 height 24
select select
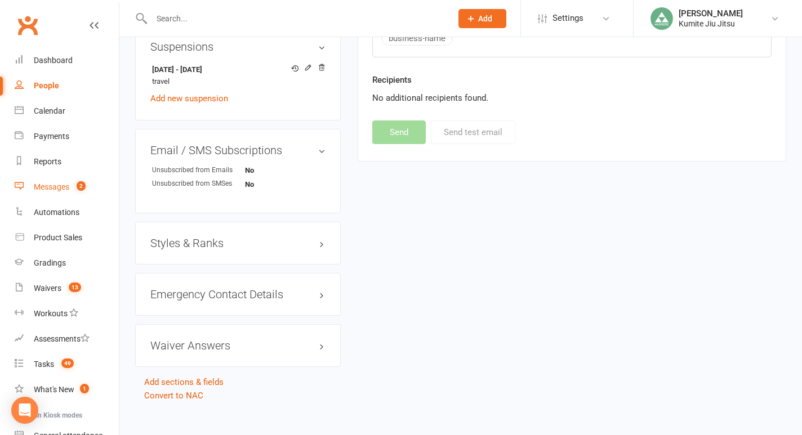
click at [66, 184] on div "Messages" at bounding box center [51, 186] width 35 height 9
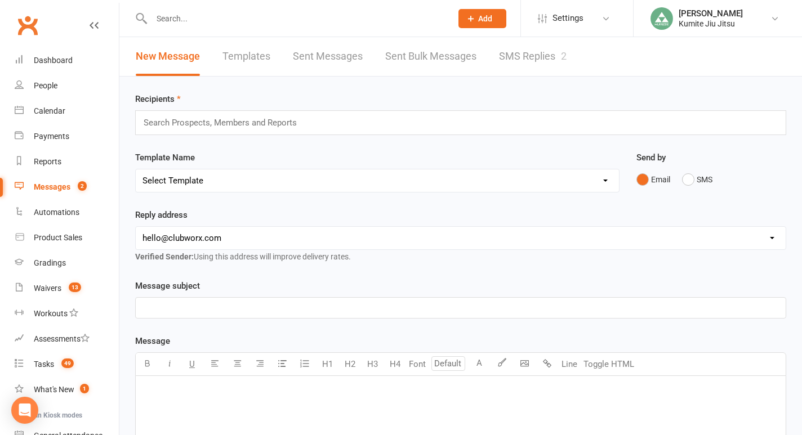
click at [533, 56] on link "SMS Replies 2" at bounding box center [533, 56] width 68 height 39
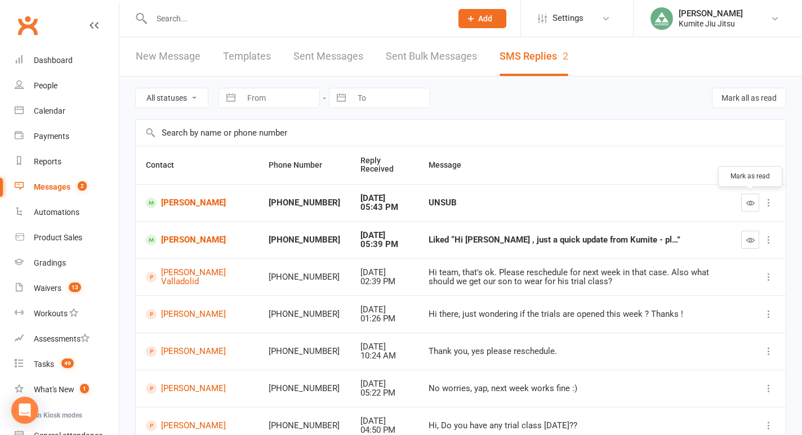
click at [753, 202] on icon "button" at bounding box center [750, 203] width 8 height 8
click at [184, 201] on link "[PERSON_NAME]" at bounding box center [197, 203] width 103 height 11
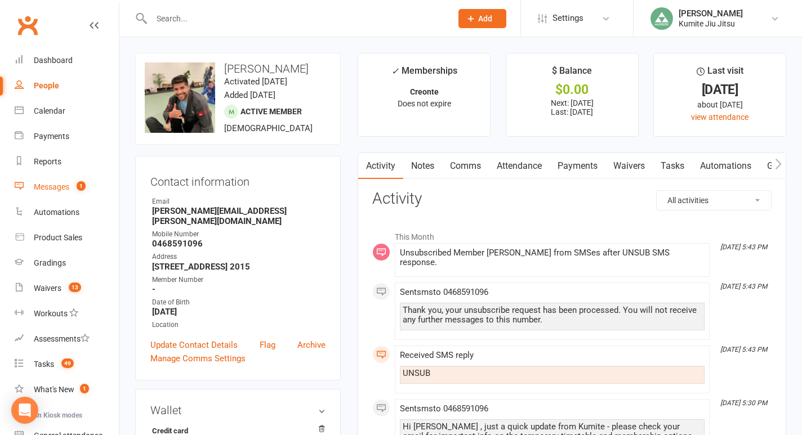
click at [71, 186] on link "Messages 1" at bounding box center [67, 187] width 104 height 25
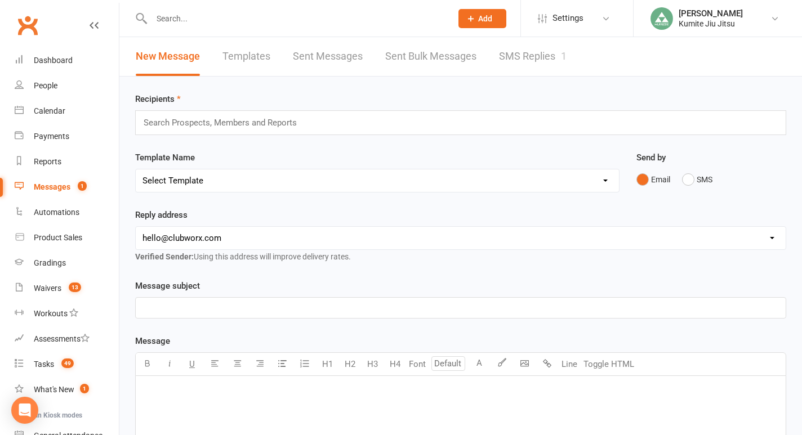
click at [550, 61] on link "SMS Replies 1" at bounding box center [533, 56] width 68 height 39
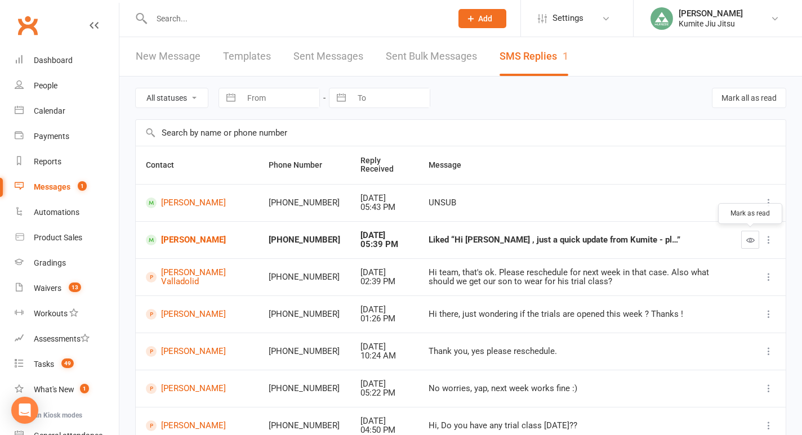
click at [751, 241] on icon "button" at bounding box center [750, 240] width 8 height 8
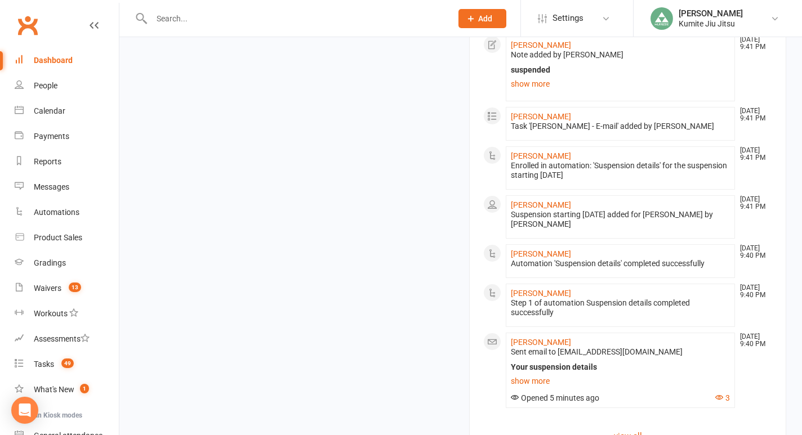
scroll to position [1097, 0]
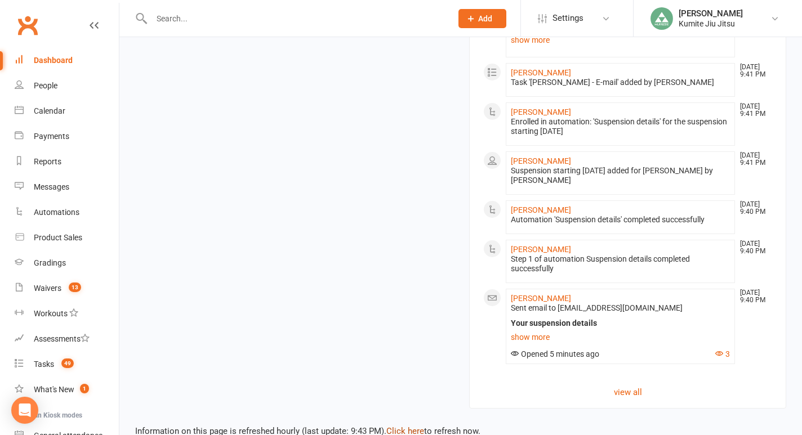
click at [401, 426] on link "Click here" at bounding box center [405, 431] width 38 height 10
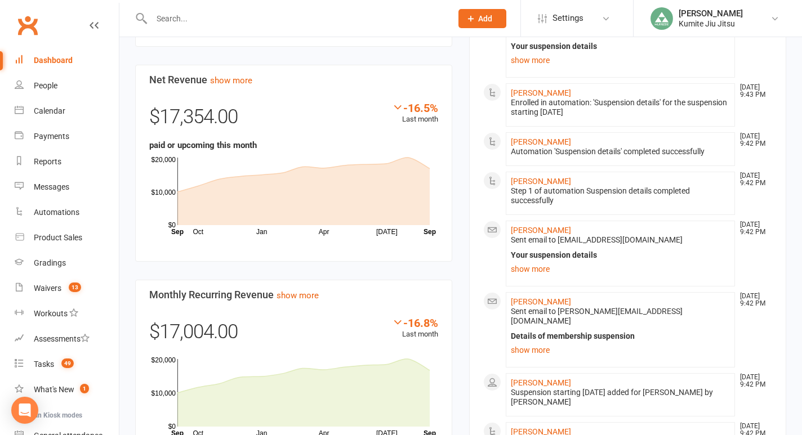
scroll to position [457, 0]
click at [51, 105] on link "Calendar" at bounding box center [67, 111] width 104 height 25
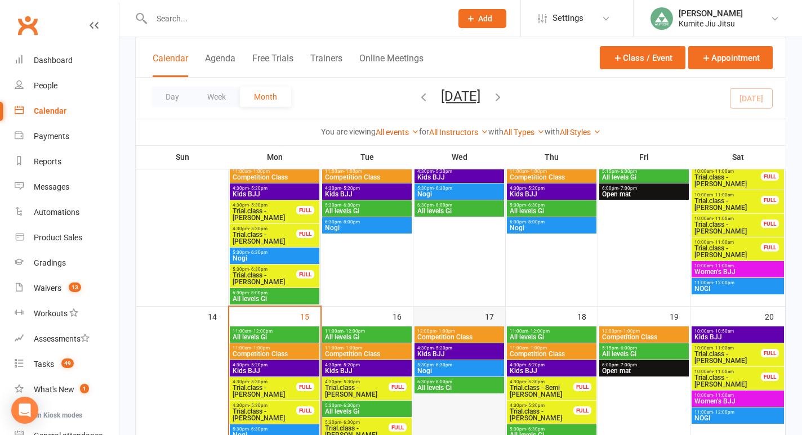
scroll to position [279, 0]
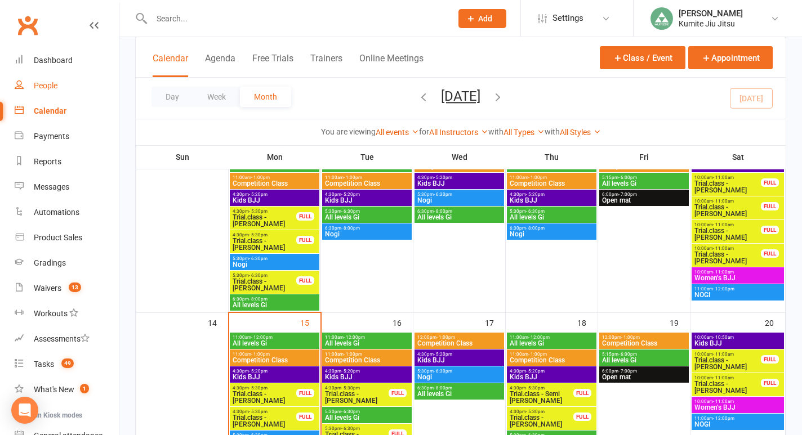
click at [55, 81] on link "People" at bounding box center [67, 85] width 104 height 25
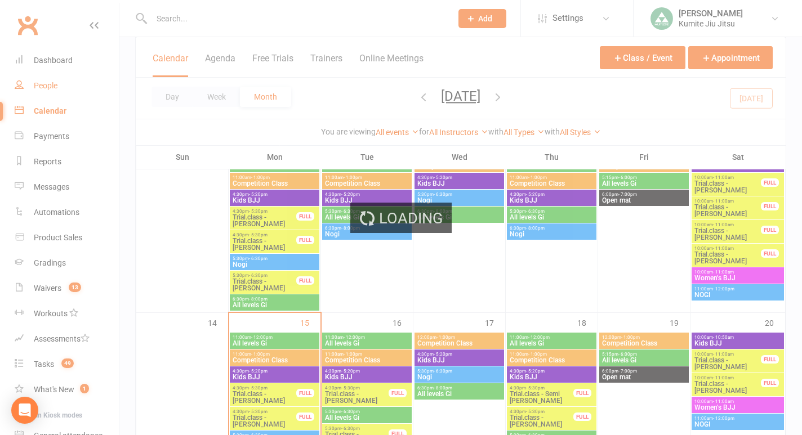
select select "100"
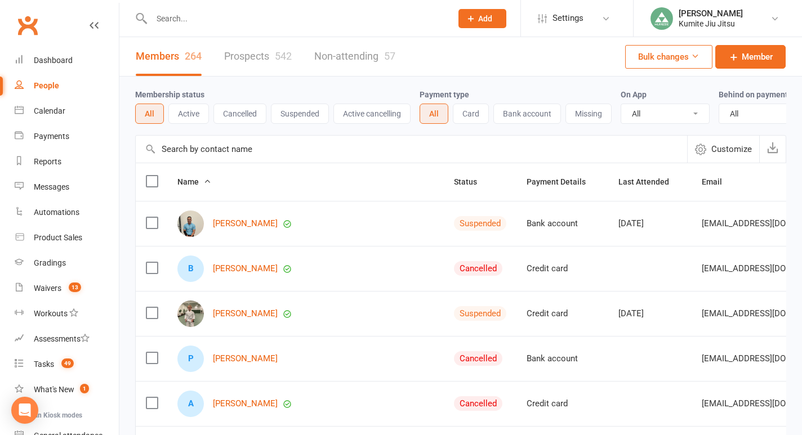
click at [188, 113] on button "Active" at bounding box center [188, 114] width 41 height 20
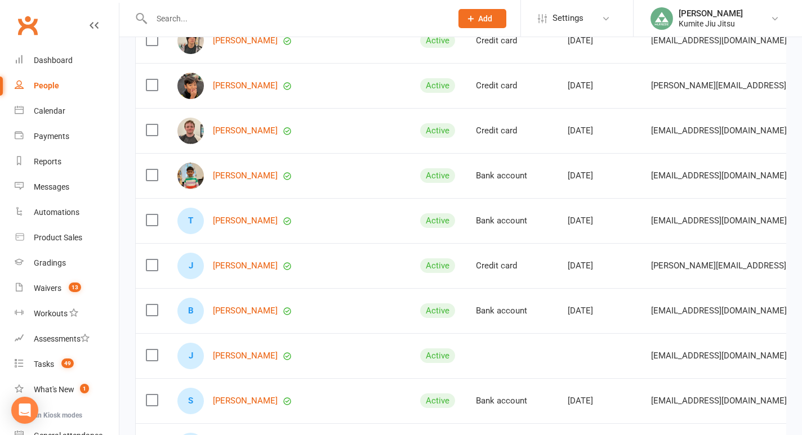
scroll to position [2030, 0]
click at [248, 132] on link "[PERSON_NAME]" at bounding box center [245, 132] width 65 height 10
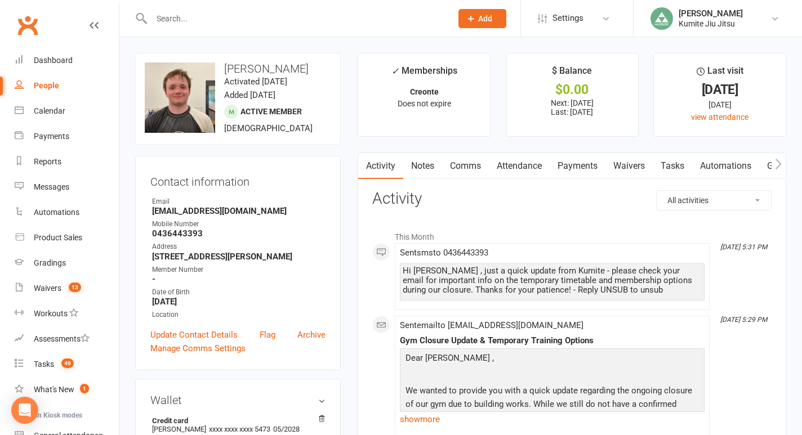
click at [428, 170] on link "Notes" at bounding box center [422, 166] width 39 height 26
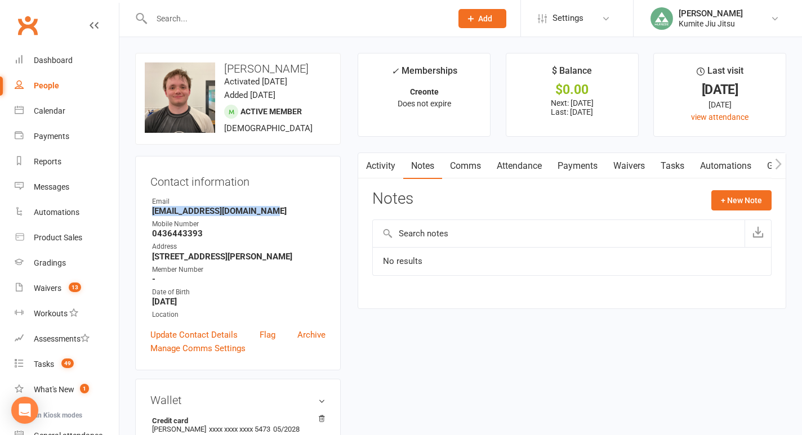
drag, startPoint x: 273, startPoint y: 211, endPoint x: 146, endPoint y: 212, distance: 126.7
click at [146, 212] on div "Contact information Owner Email [EMAIL_ADDRESS][DOMAIN_NAME] Mobile Number [PHO…" at bounding box center [238, 263] width 206 height 215
copy strong "[EMAIL_ADDRESS][DOMAIN_NAME]"
click at [61, 64] on div "Dashboard" at bounding box center [53, 60] width 39 height 9
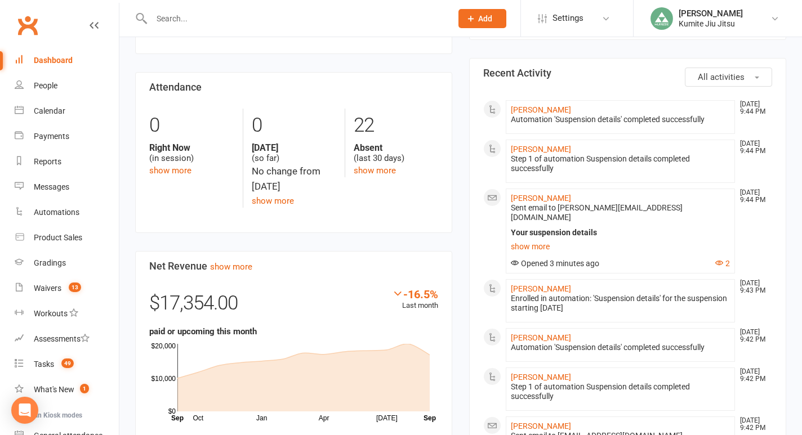
scroll to position [268, 0]
